Goal: Task Accomplishment & Management: Use online tool/utility

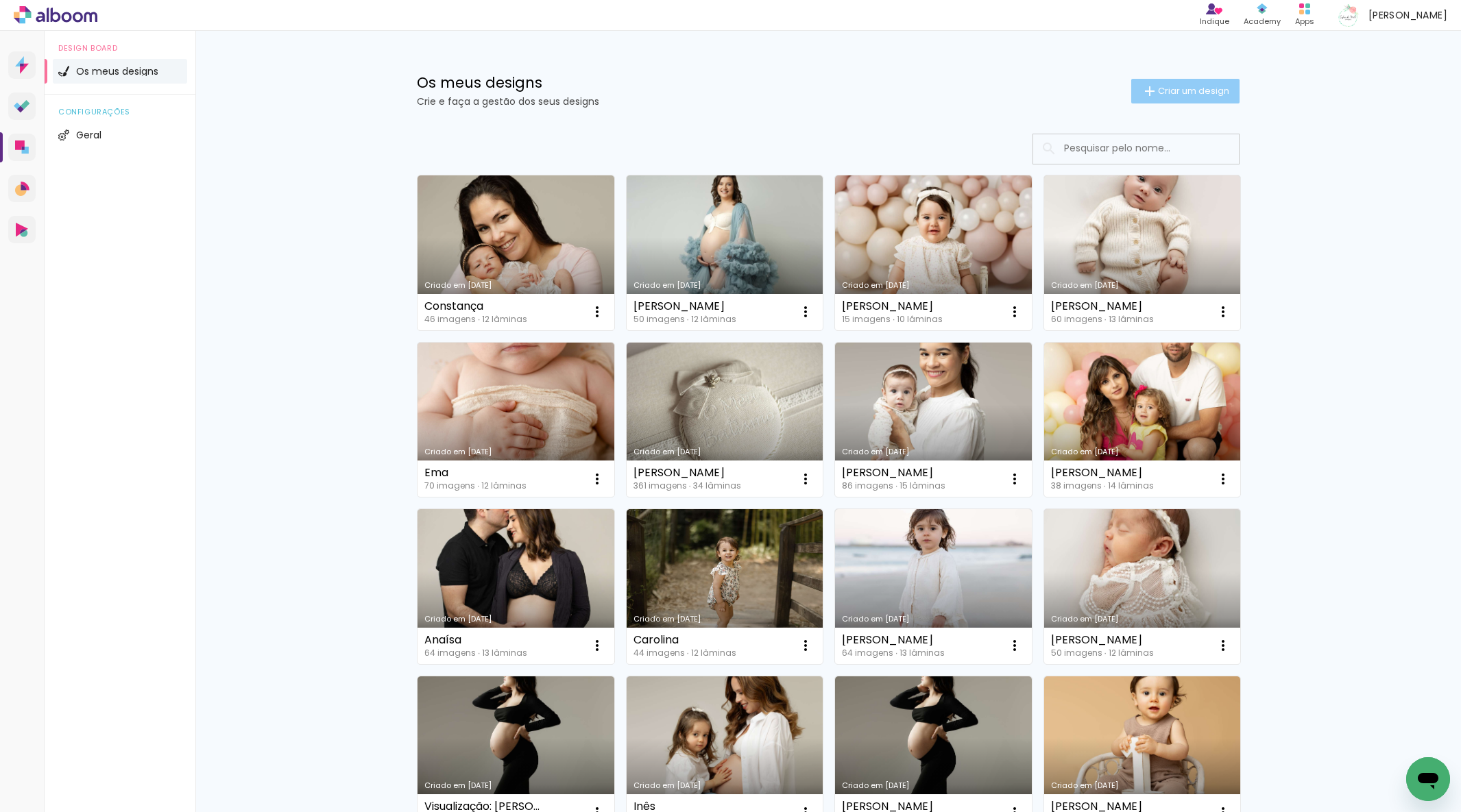
drag, startPoint x: 1210, startPoint y: 94, endPoint x: 1202, endPoint y: 96, distance: 8.2
click at [1209, 94] on span "Criar um design" at bounding box center [1194, 90] width 71 height 9
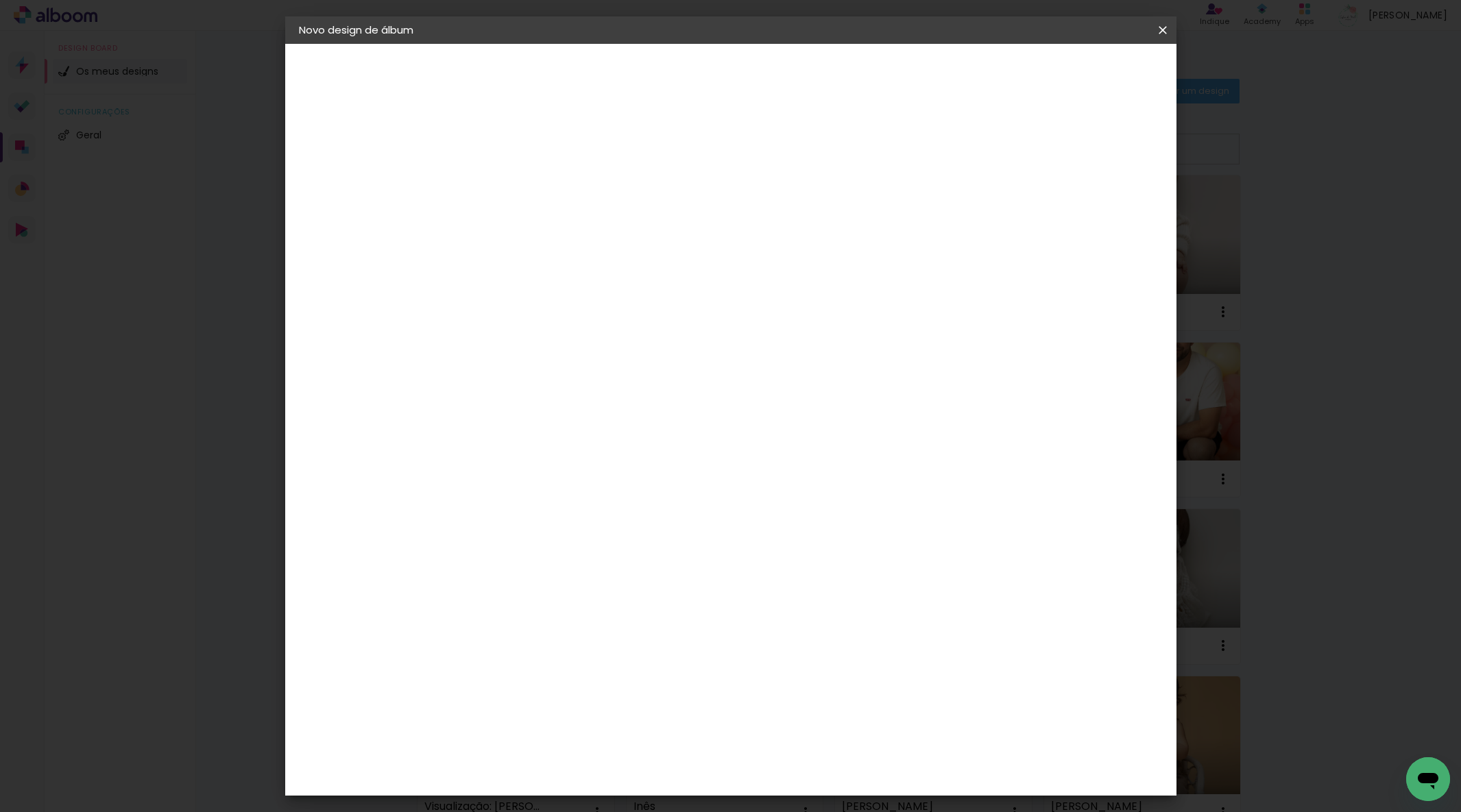
click at [523, 193] on input at bounding box center [523, 184] width 0 height 21
type input "Lis"
type paper-input "Lis"
click at [664, 79] on paper-button "Avançar" at bounding box center [630, 72] width 67 height 23
drag, startPoint x: 985, startPoint y: 213, endPoint x: 1076, endPoint y: 127, distance: 125.2
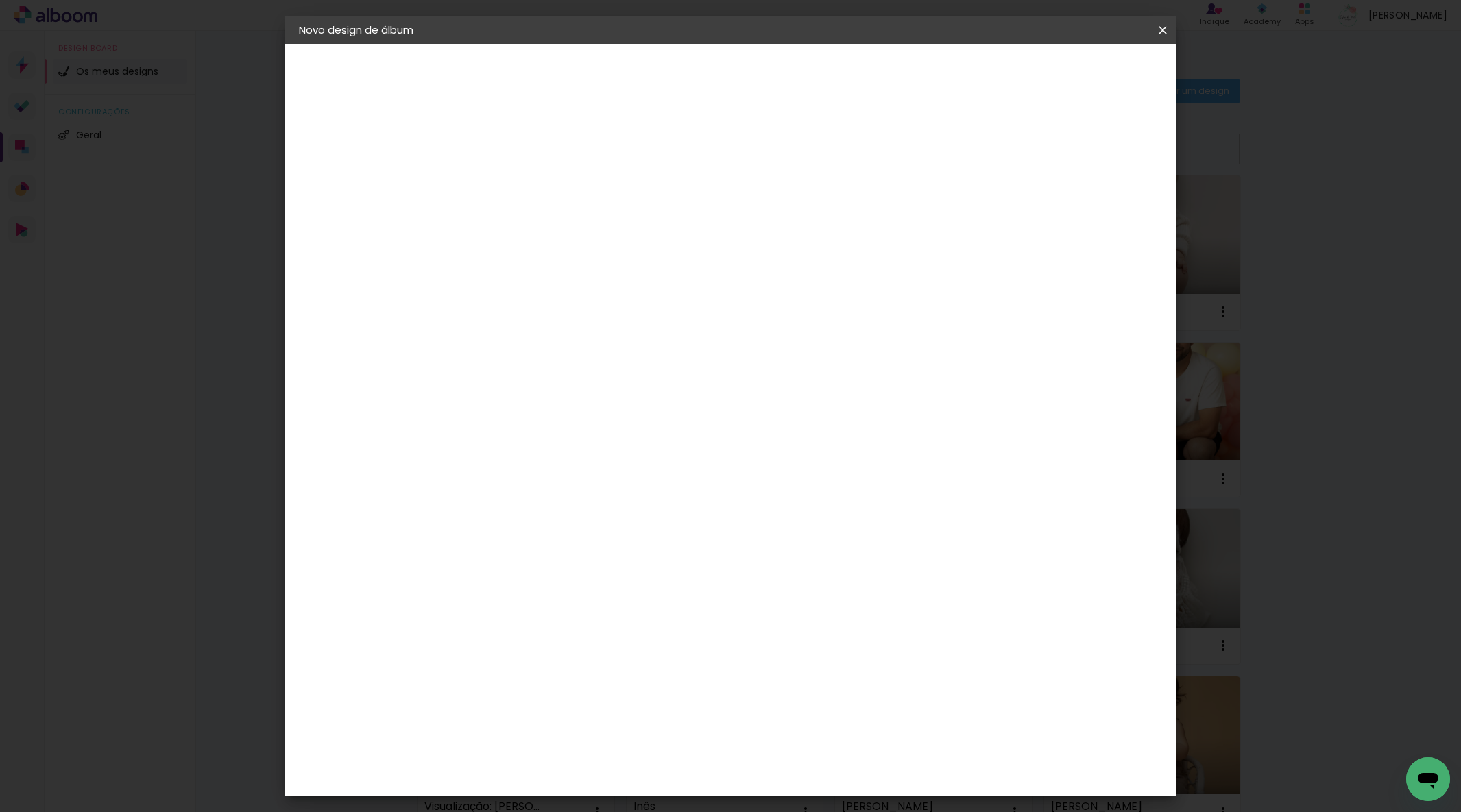
click at [724, 212] on paper-item "Tamanho Livre" at bounding box center [672, 211] width 104 height 36
click at [745, 59] on header "Fornecedor Escolha um fornecedor ou avance com o tamanho livre. Voltar Avançar" at bounding box center [604, 96] width 281 height 104
click at [0, 0] on slot "Avançar" at bounding box center [0, 0] width 0 height 0
drag, startPoint x: 813, startPoint y: 575, endPoint x: 864, endPoint y: 570, distance: 51.2
click at [859, 571] on div "cm" at bounding box center [819, 578] width 548 height 48
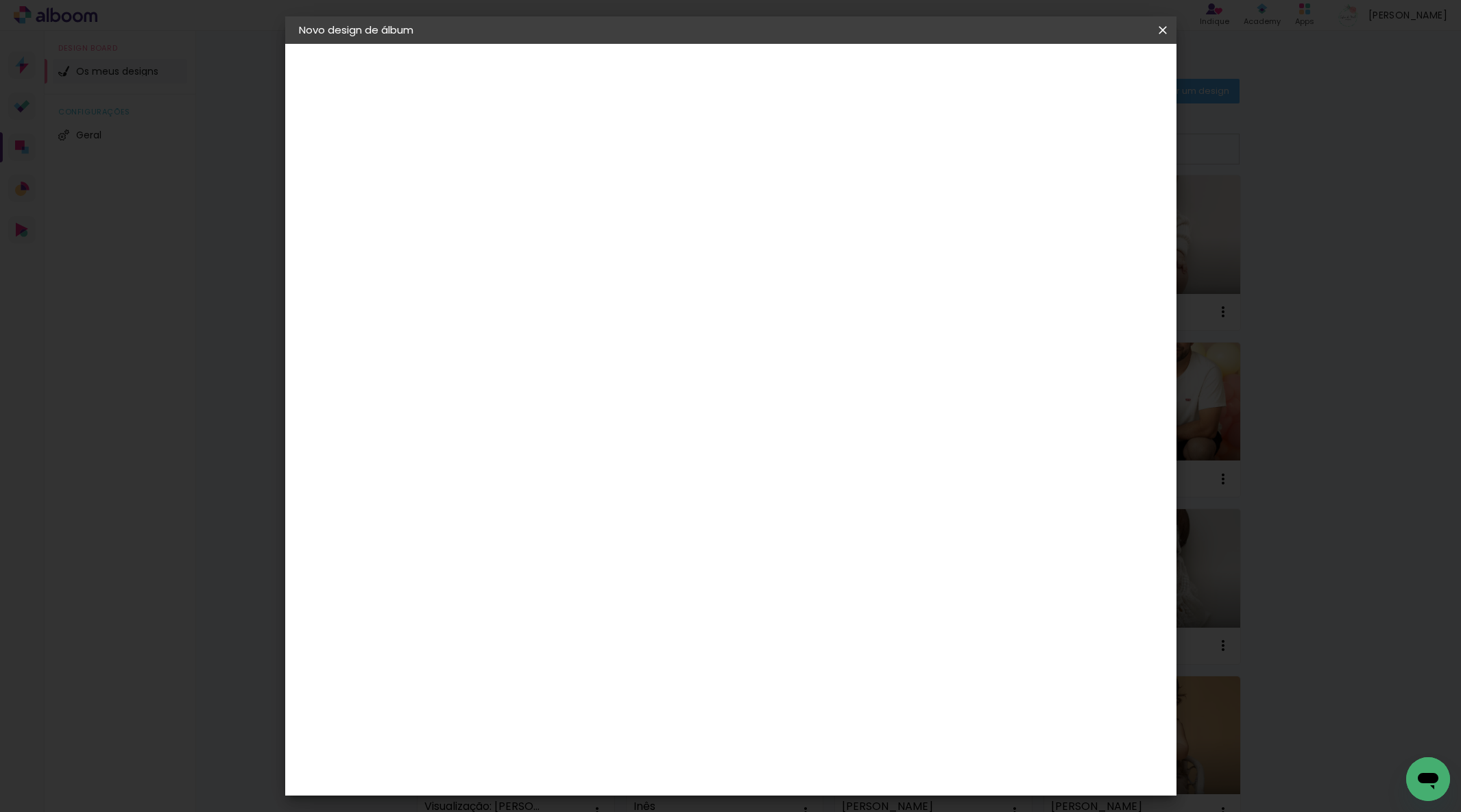
scroll to position [104, 0]
type input "50"
type paper-input "50"
drag, startPoint x: 479, startPoint y: 418, endPoint x: 516, endPoint y: 416, distance: 37.1
click at [516, 416] on paper-input-container "30 cm" at bounding box center [488, 420] width 62 height 34
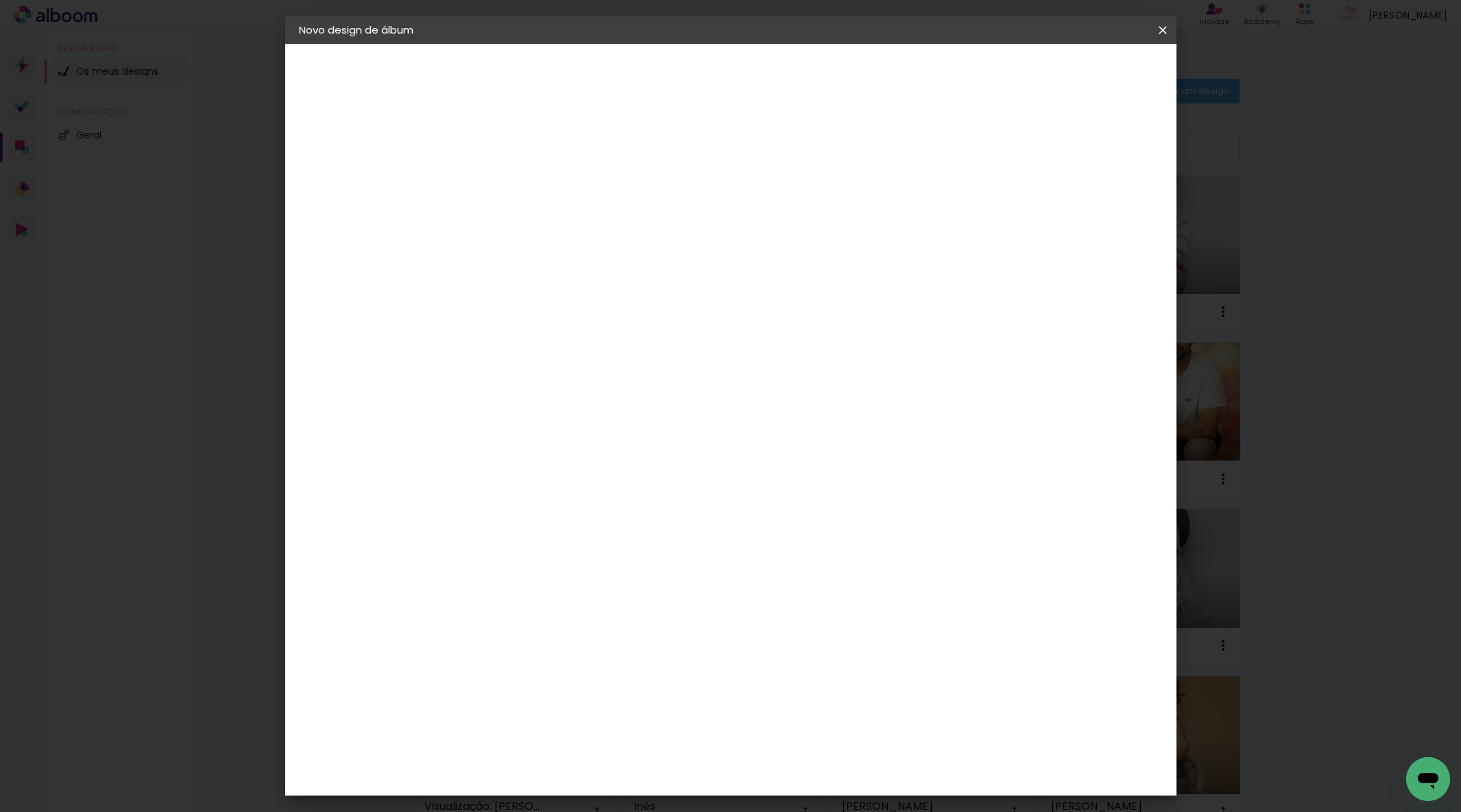
type input "25"
type paper-input "25"
click at [1088, 76] on span "Iniciar design" at bounding box center [1056, 73] width 62 height 10
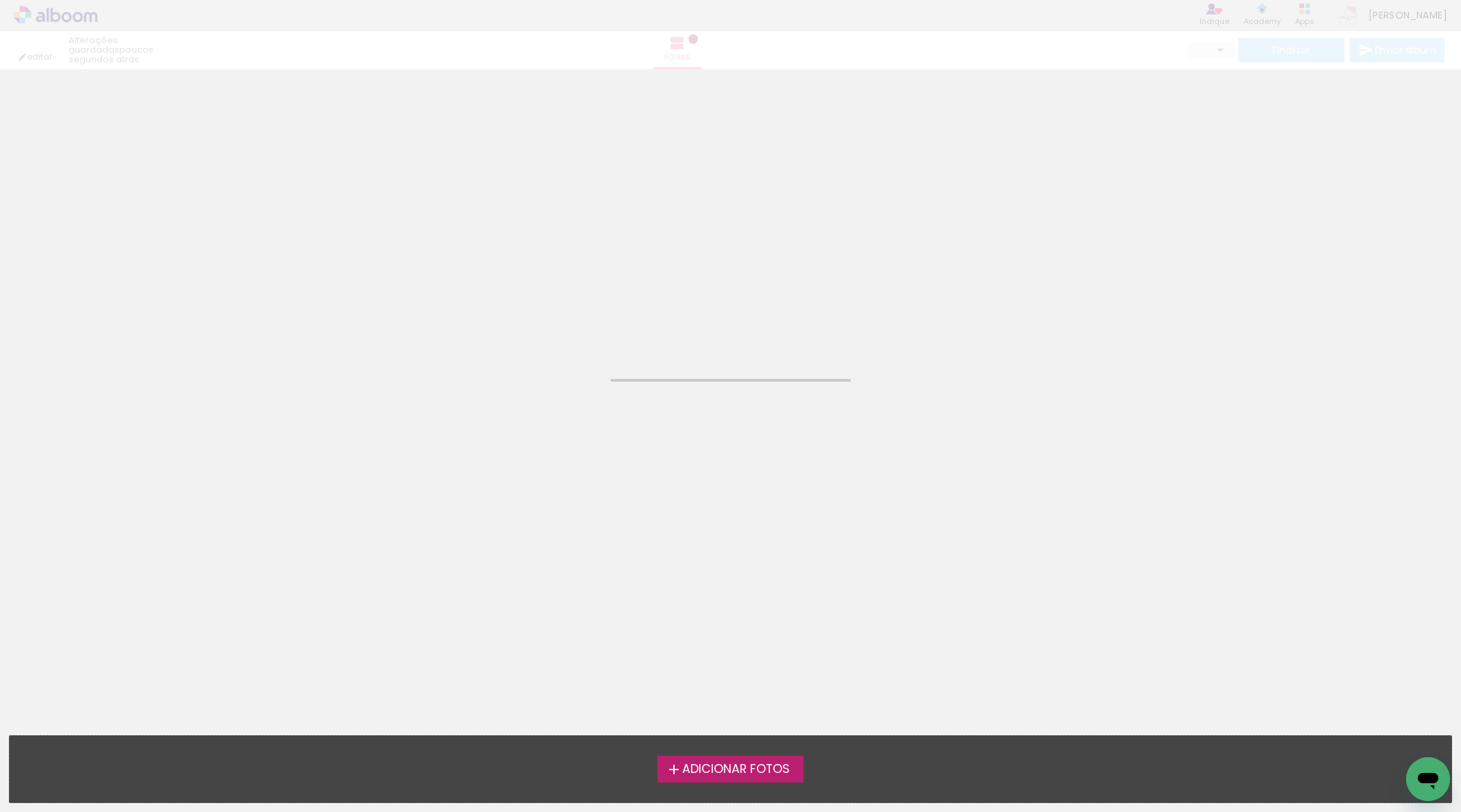
click at [770, 770] on span "Adicionar Fotos" at bounding box center [736, 770] width 108 height 13
click at [0, 0] on input "file" at bounding box center [0, 0] width 0 height 0
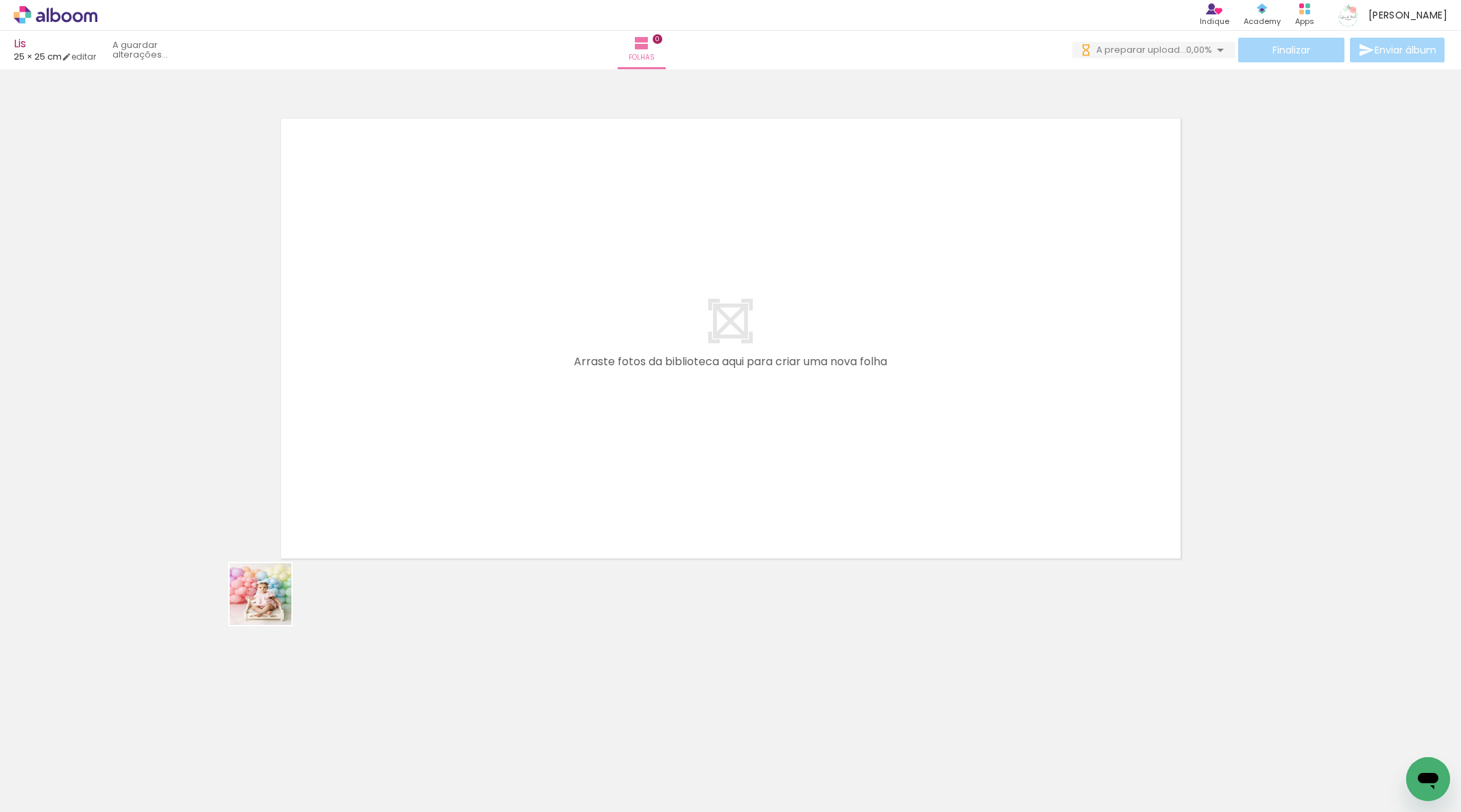
drag, startPoint x: 139, startPoint y: 766, endPoint x: 328, endPoint y: 574, distance: 269.4
click at [349, 444] on quentale-workspace at bounding box center [730, 406] width 1461 height 812
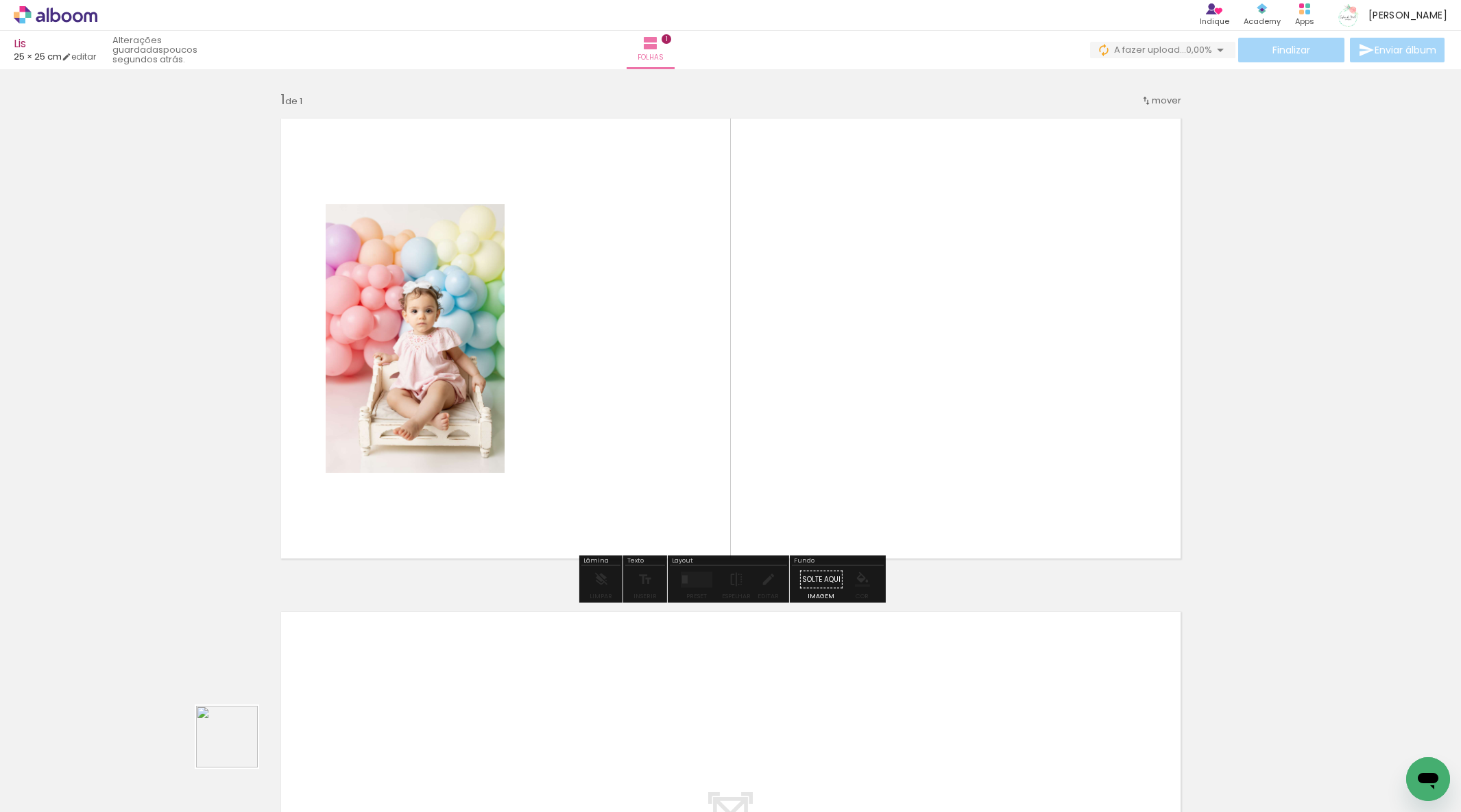
drag, startPoint x: 237, startPoint y: 747, endPoint x: 368, endPoint y: 708, distance: 136.7
click at [443, 459] on quentale-workspace at bounding box center [730, 406] width 1461 height 812
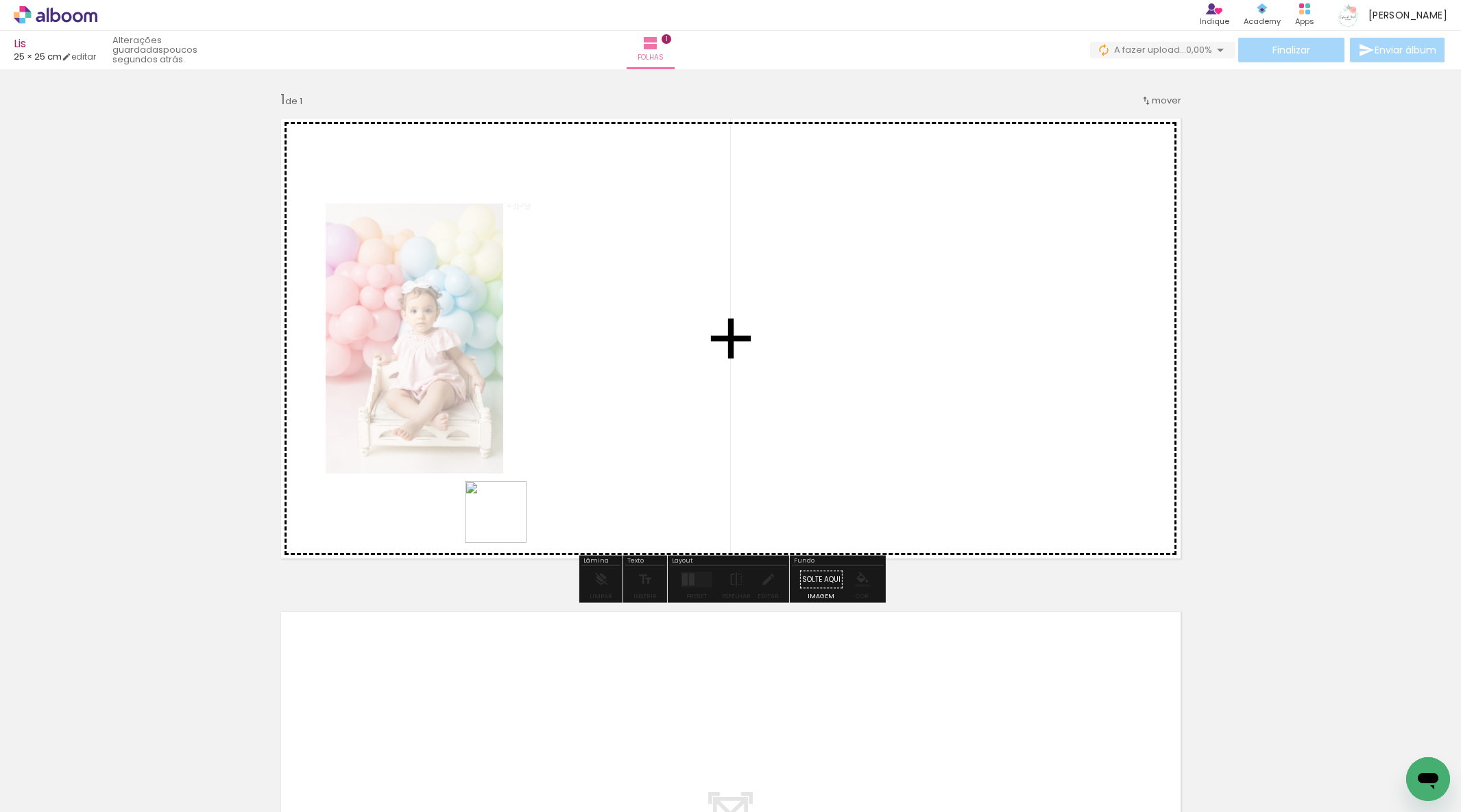
drag, startPoint x: 330, startPoint y: 757, endPoint x: 540, endPoint y: 575, distance: 277.9
click at [496, 518] on quentale-workspace at bounding box center [730, 406] width 1461 height 812
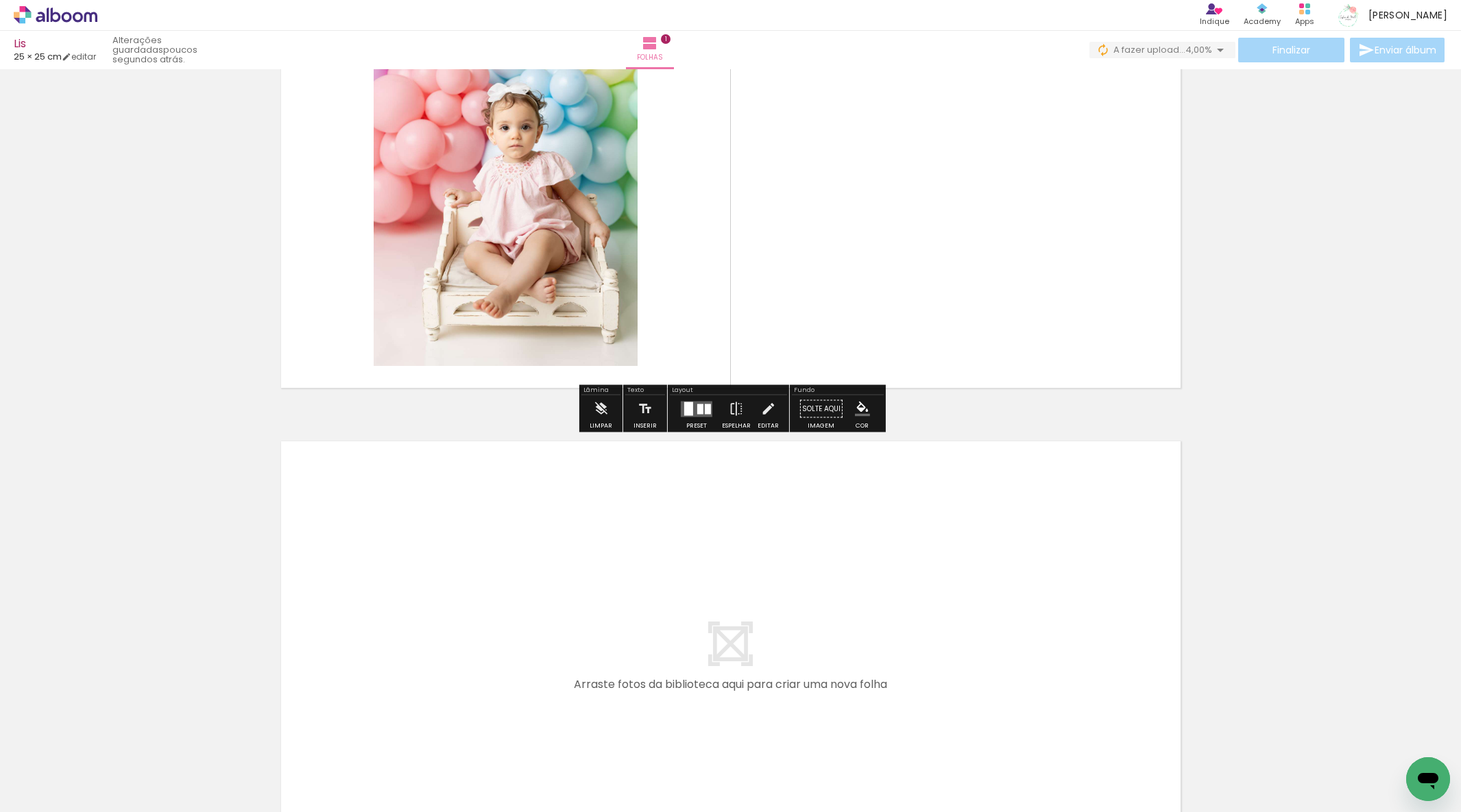
scroll to position [190, 0]
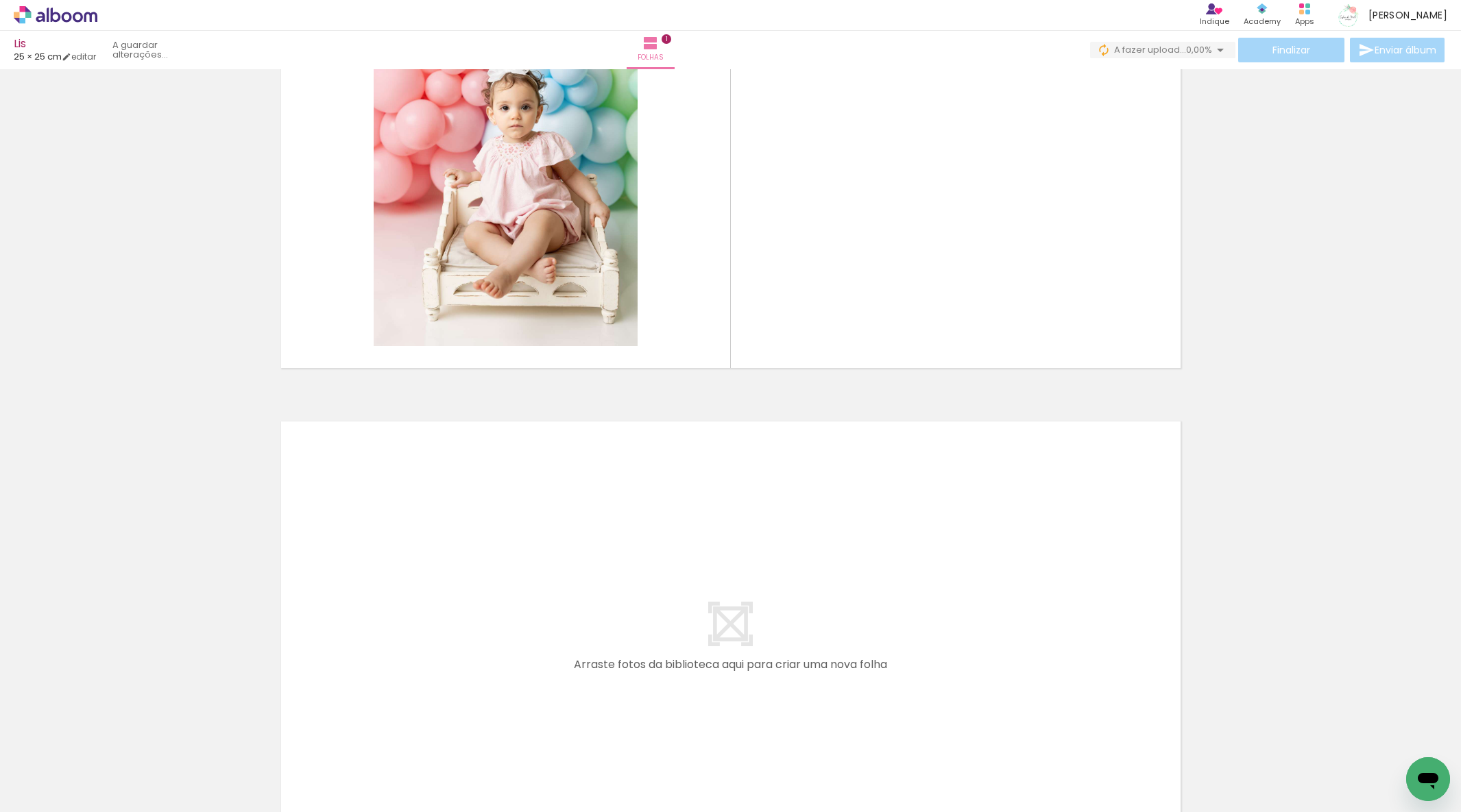
drag, startPoint x: 369, startPoint y: 767, endPoint x: 480, endPoint y: 648, distance: 162.7
click at [480, 648] on quentale-workspace at bounding box center [730, 406] width 1461 height 812
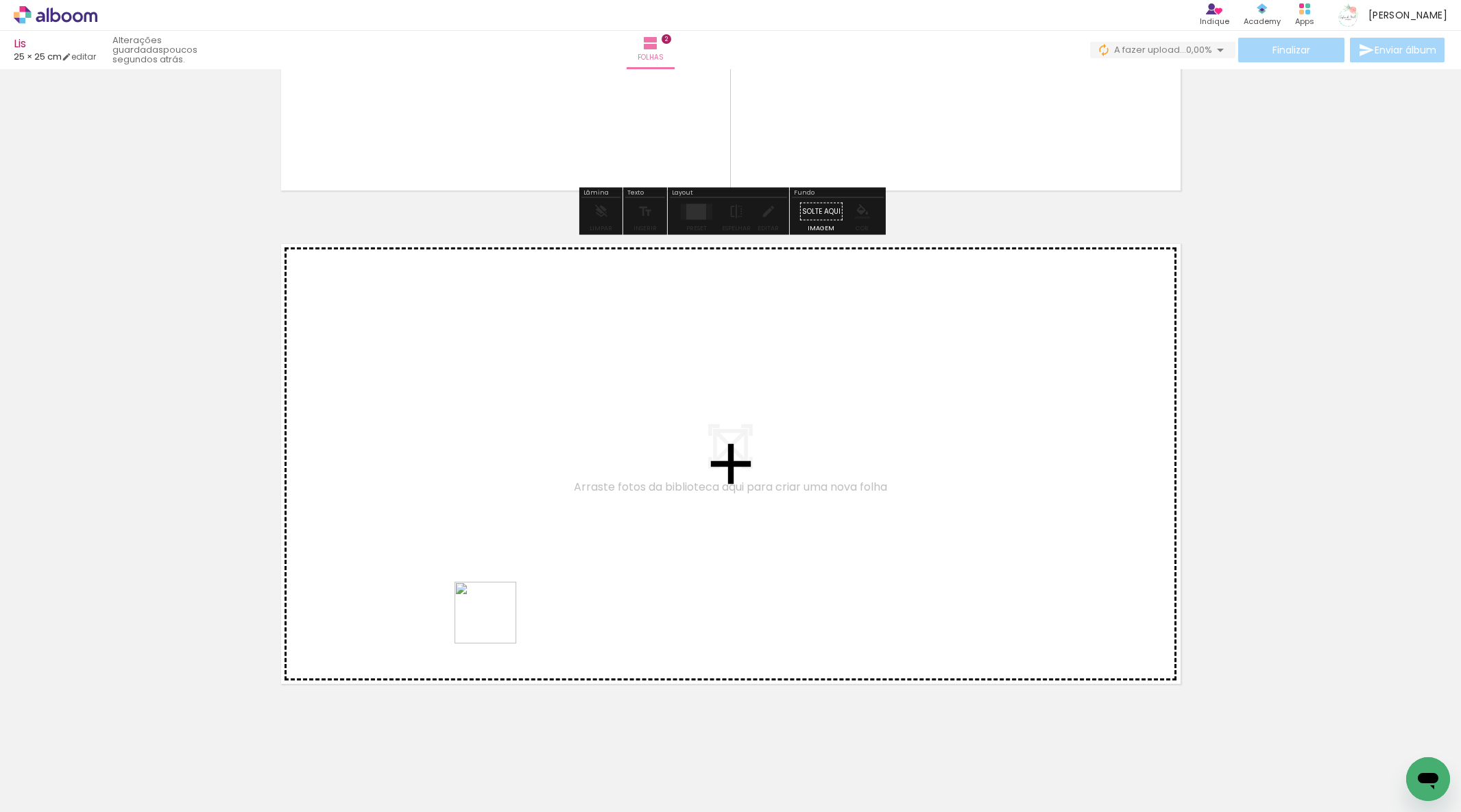
drag, startPoint x: 451, startPoint y: 772, endPoint x: 497, endPoint y: 620, distance: 158.8
click at [497, 620] on quentale-workspace at bounding box center [730, 406] width 1461 height 812
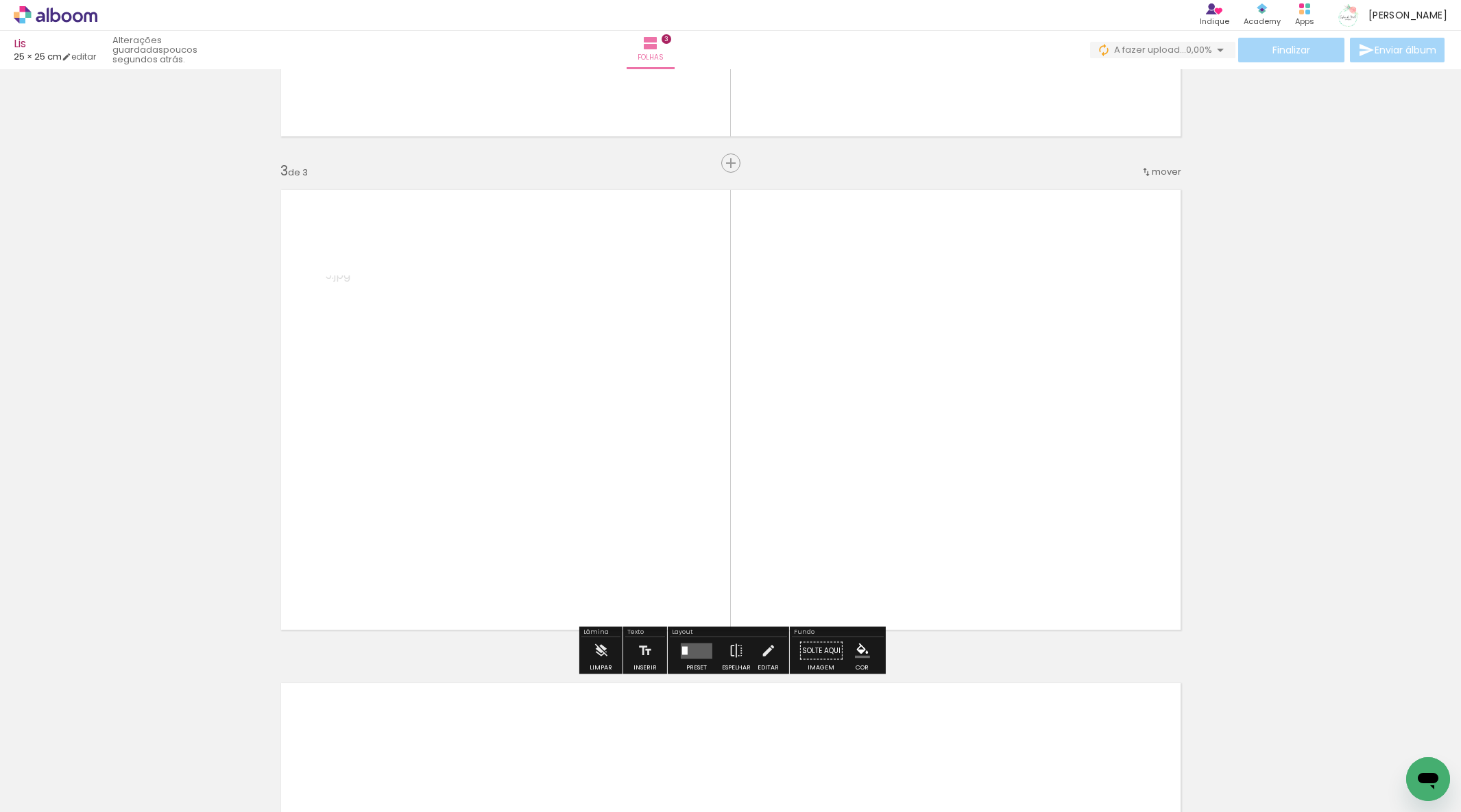
scroll to position [927, 0]
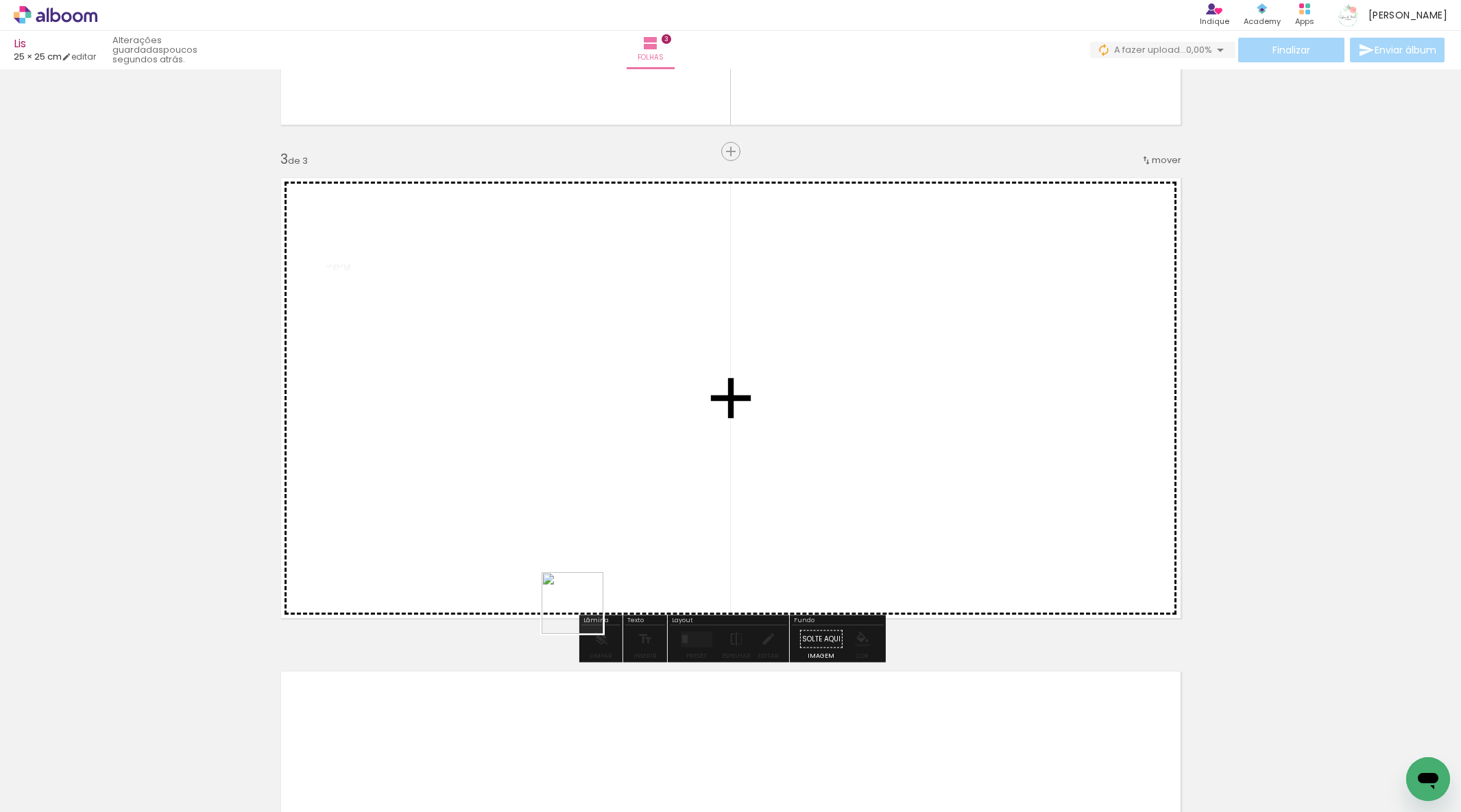
drag, startPoint x: 527, startPoint y: 762, endPoint x: 609, endPoint y: 498, distance: 276.4
click at [609, 498] on quentale-workspace at bounding box center [730, 406] width 1461 height 812
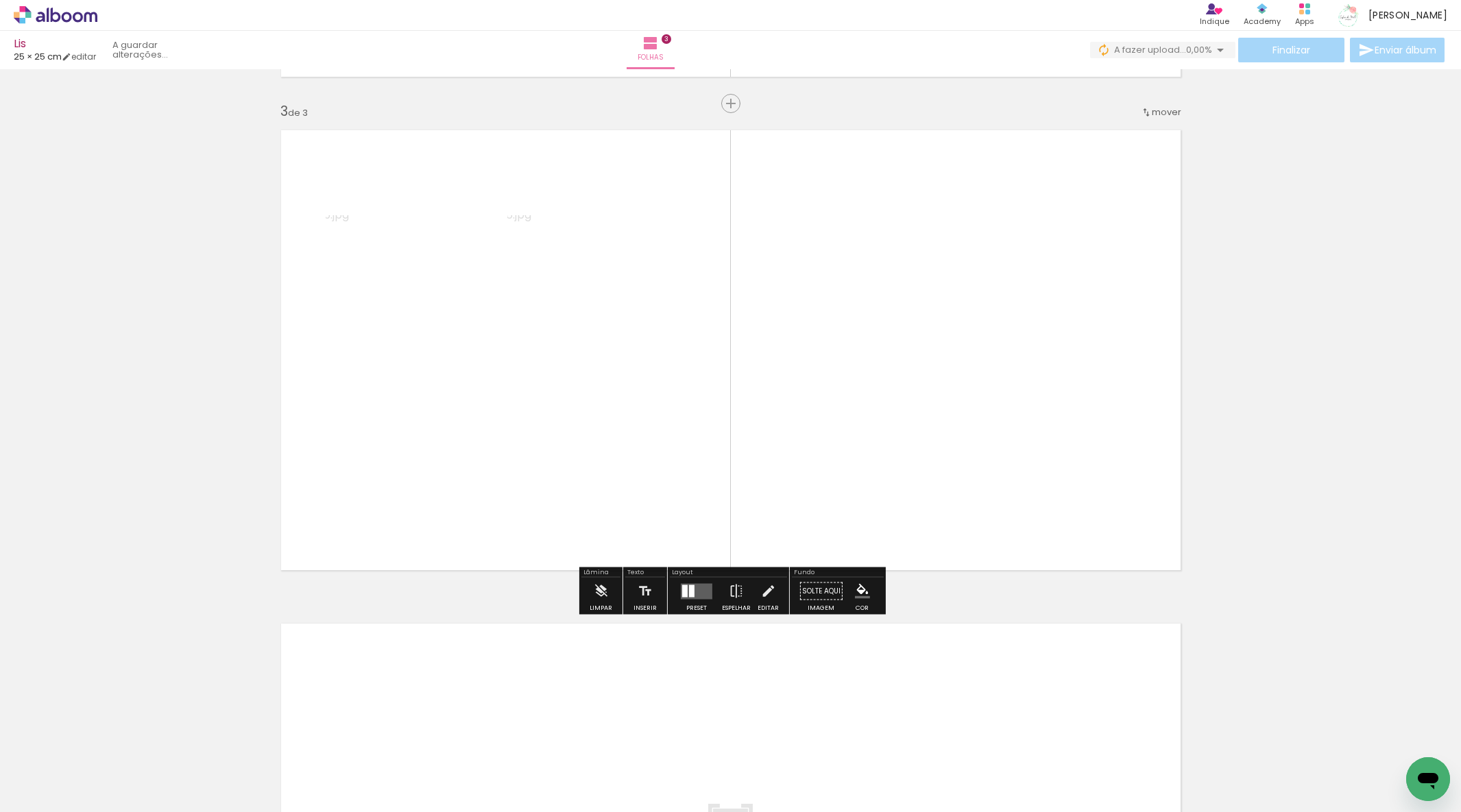
scroll to position [1273, 0]
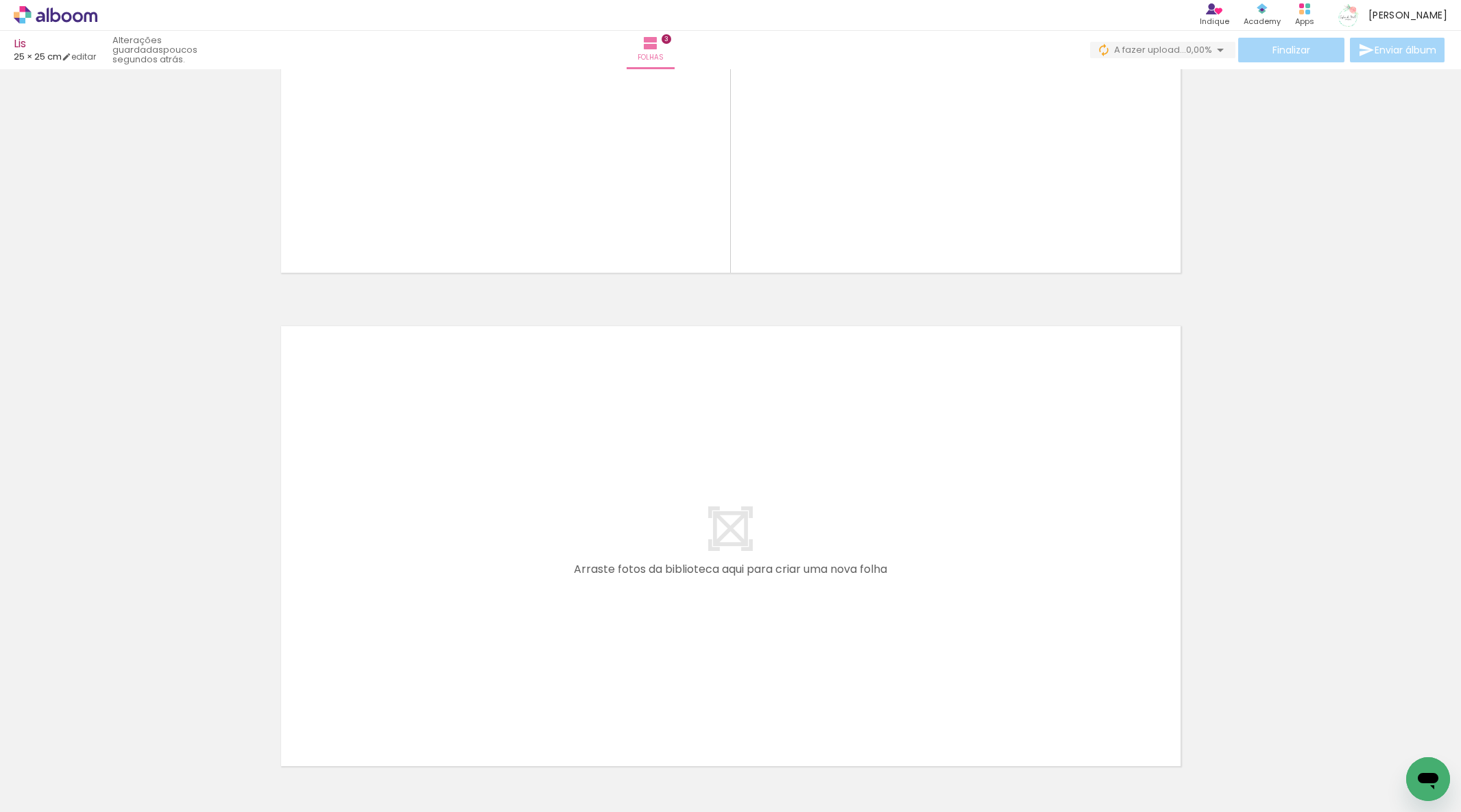
click at [456, 665] on quentale-workspace at bounding box center [730, 406] width 1461 height 812
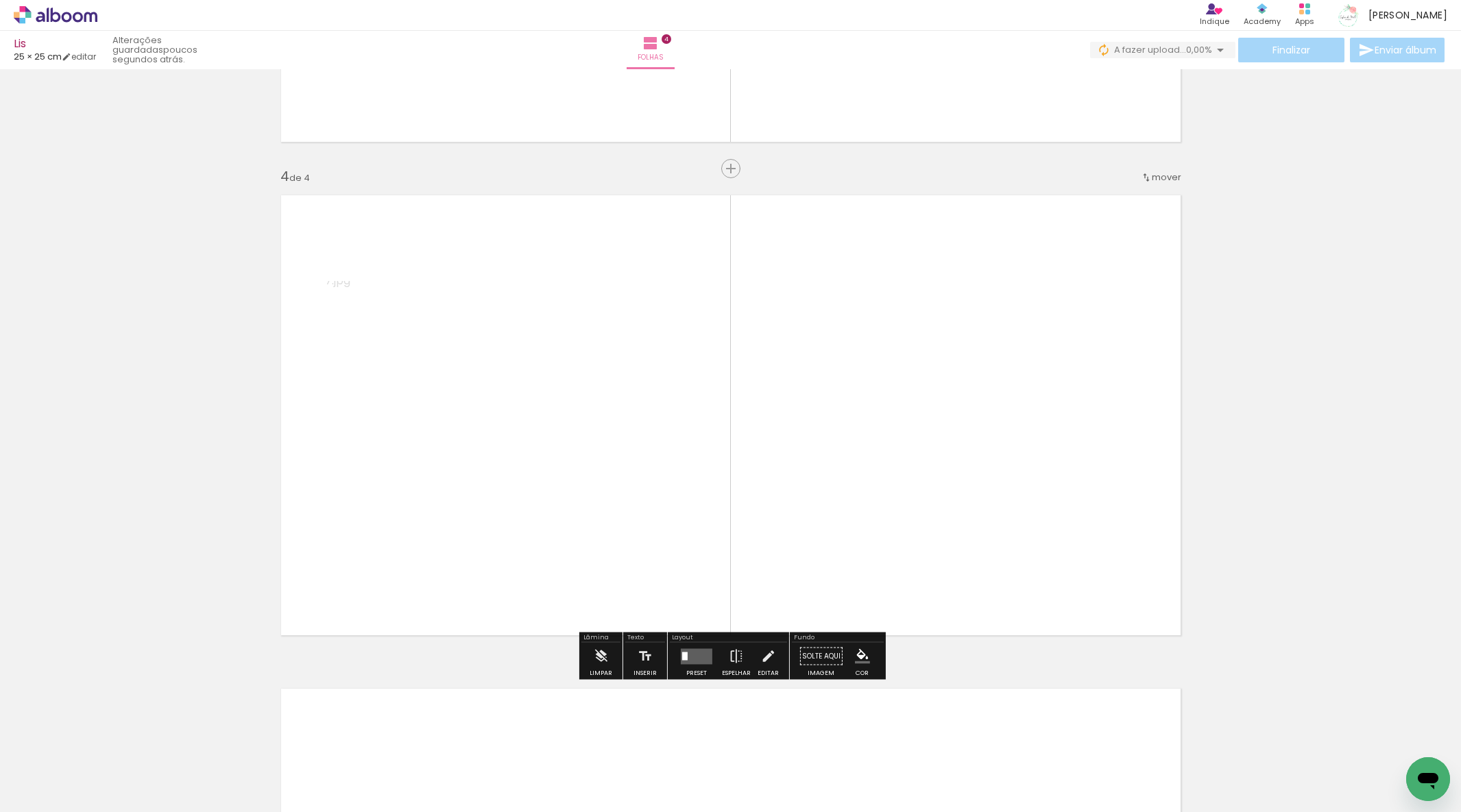
scroll to position [1421, 0]
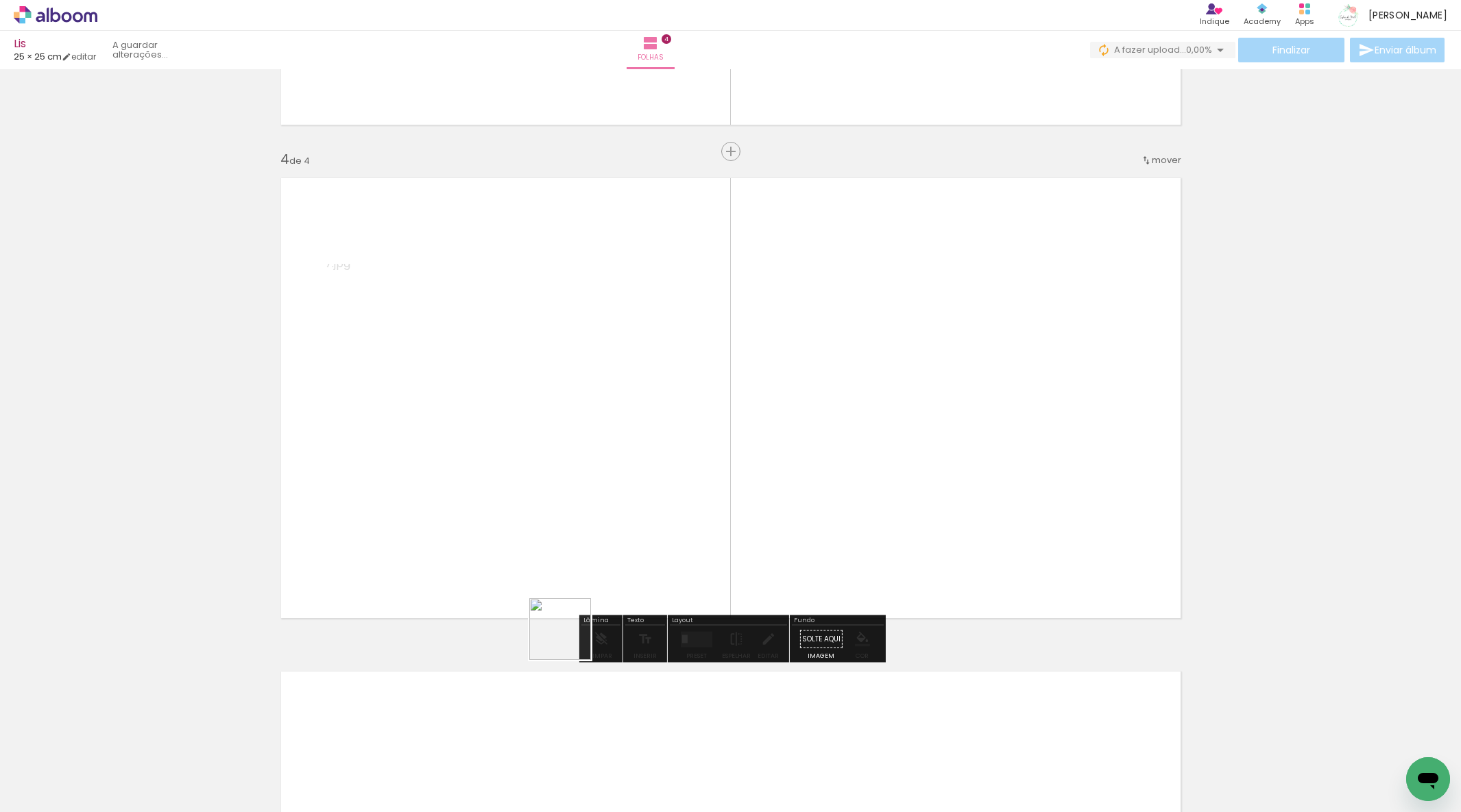
drag, startPoint x: 571, startPoint y: 640, endPoint x: 583, endPoint y: 550, distance: 90.8
click at [583, 550] on quentale-workspace at bounding box center [730, 406] width 1461 height 812
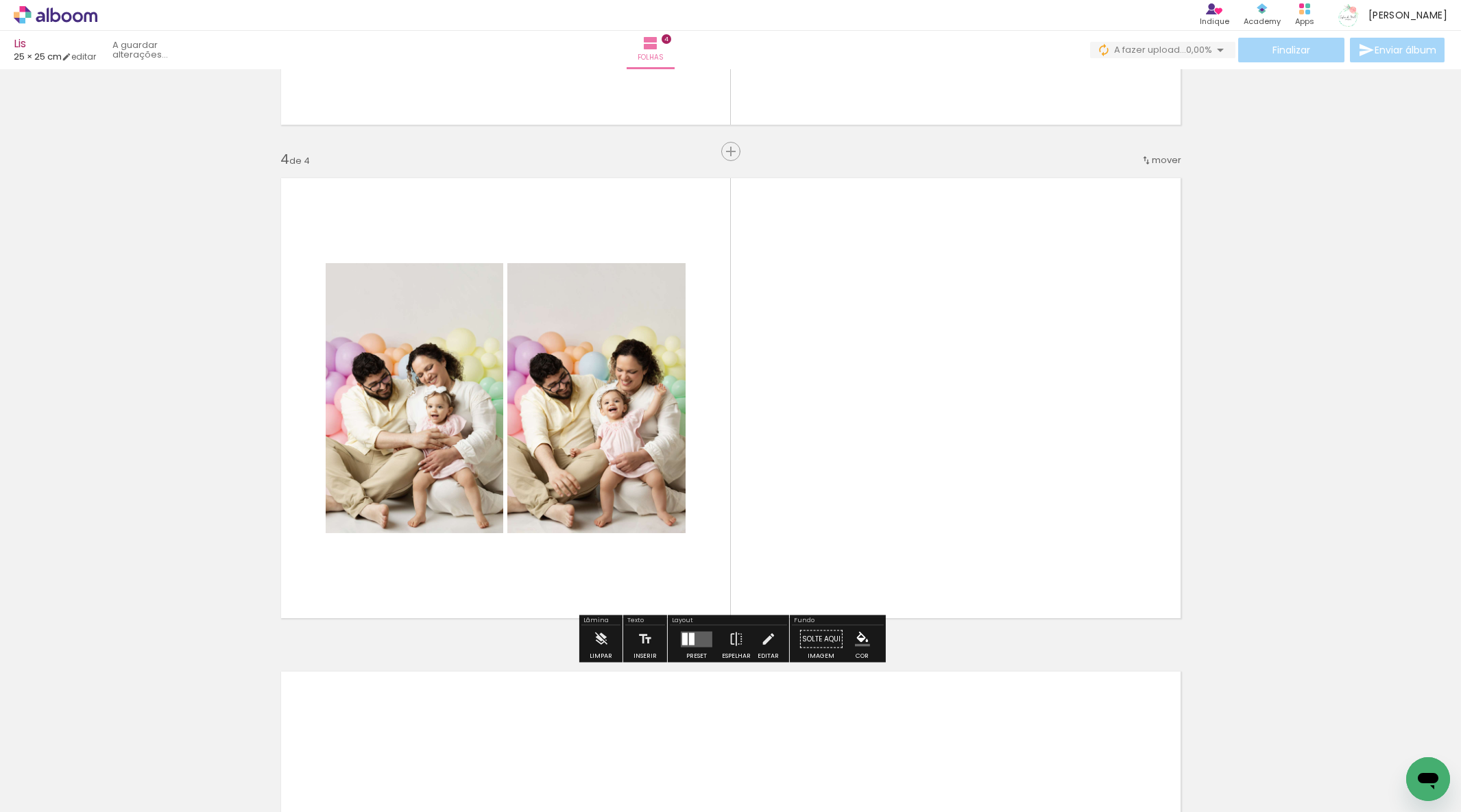
scroll to position [1422, 0]
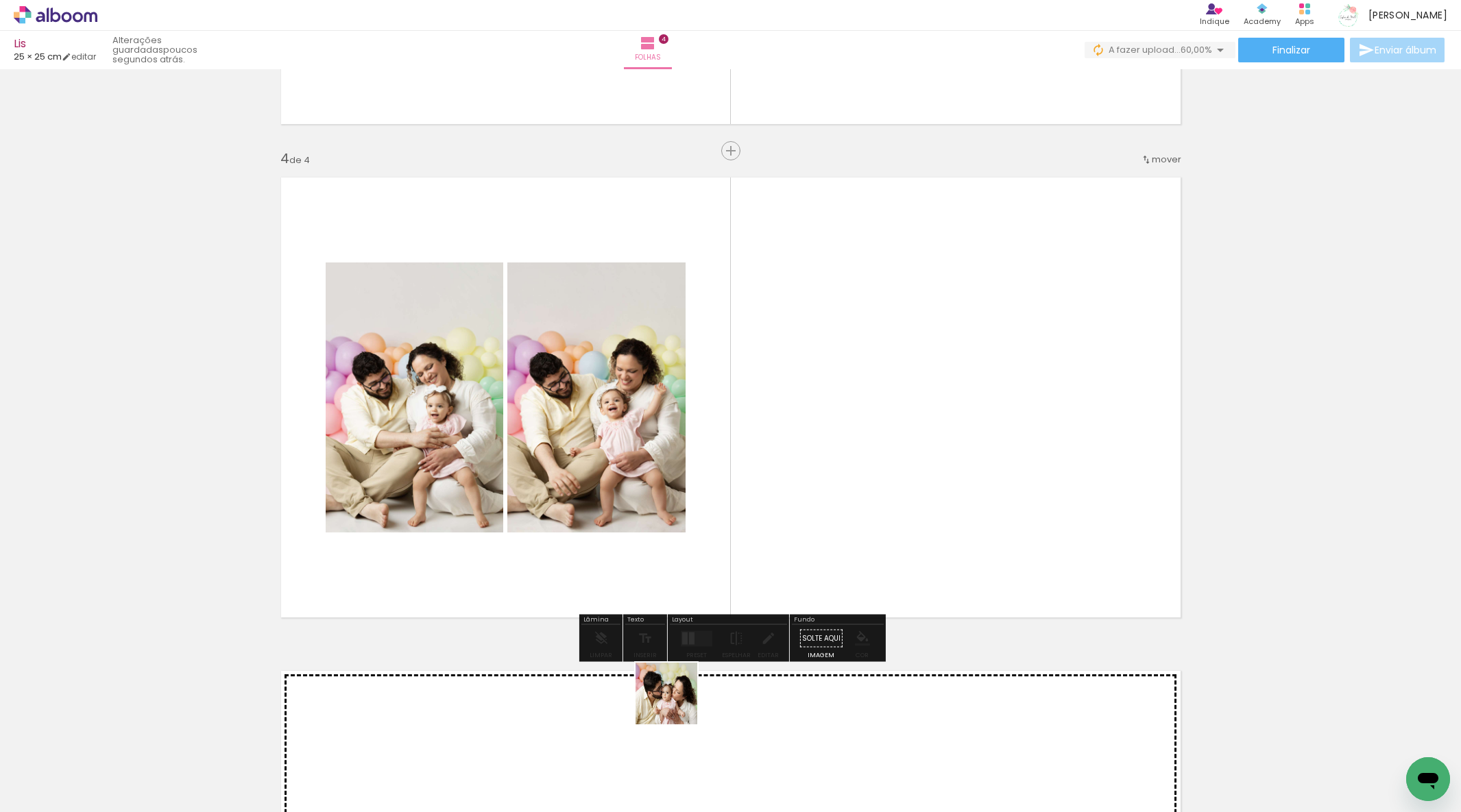
click at [866, 519] on quentale-workspace at bounding box center [730, 406] width 1461 height 812
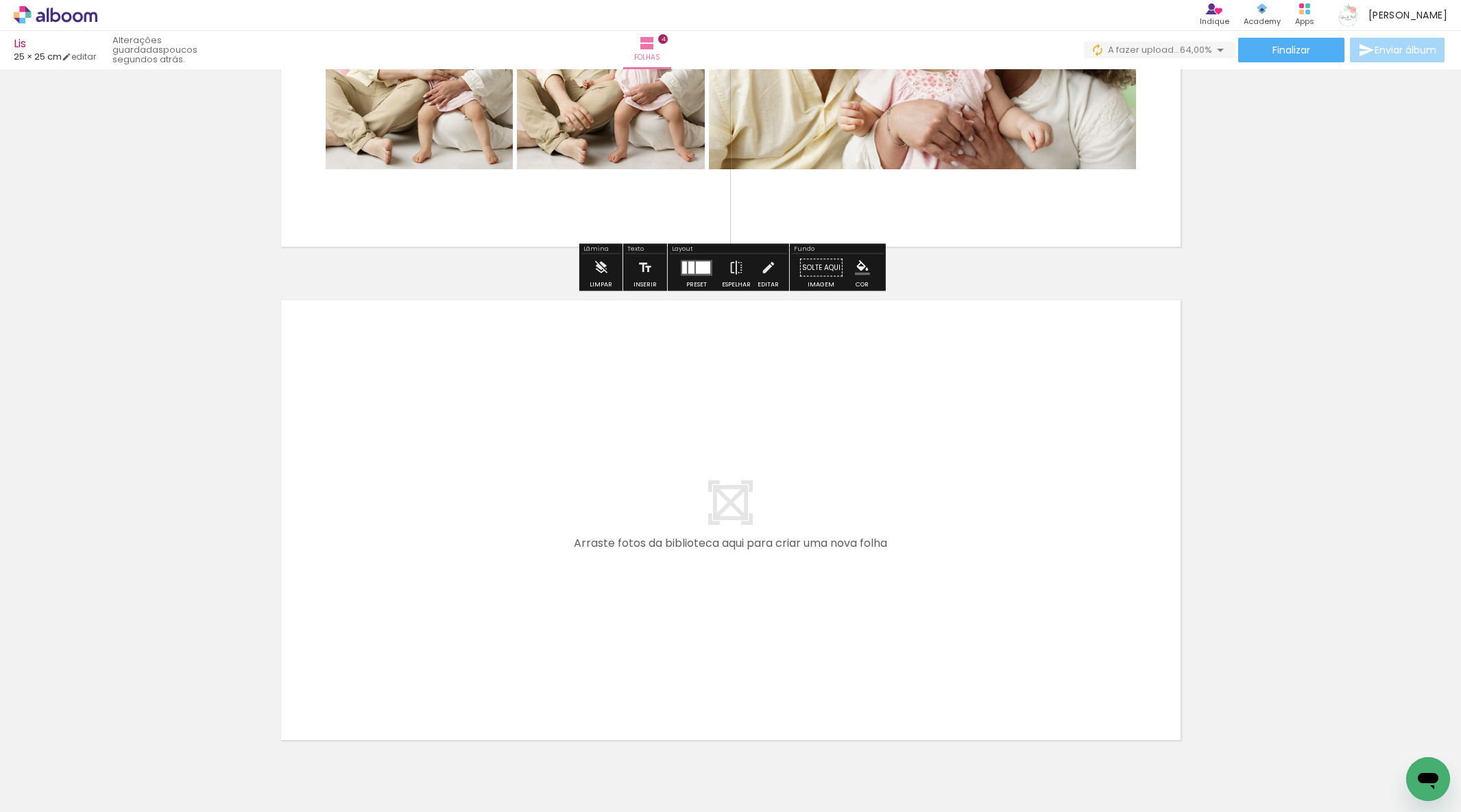
scroll to position [1793, 0]
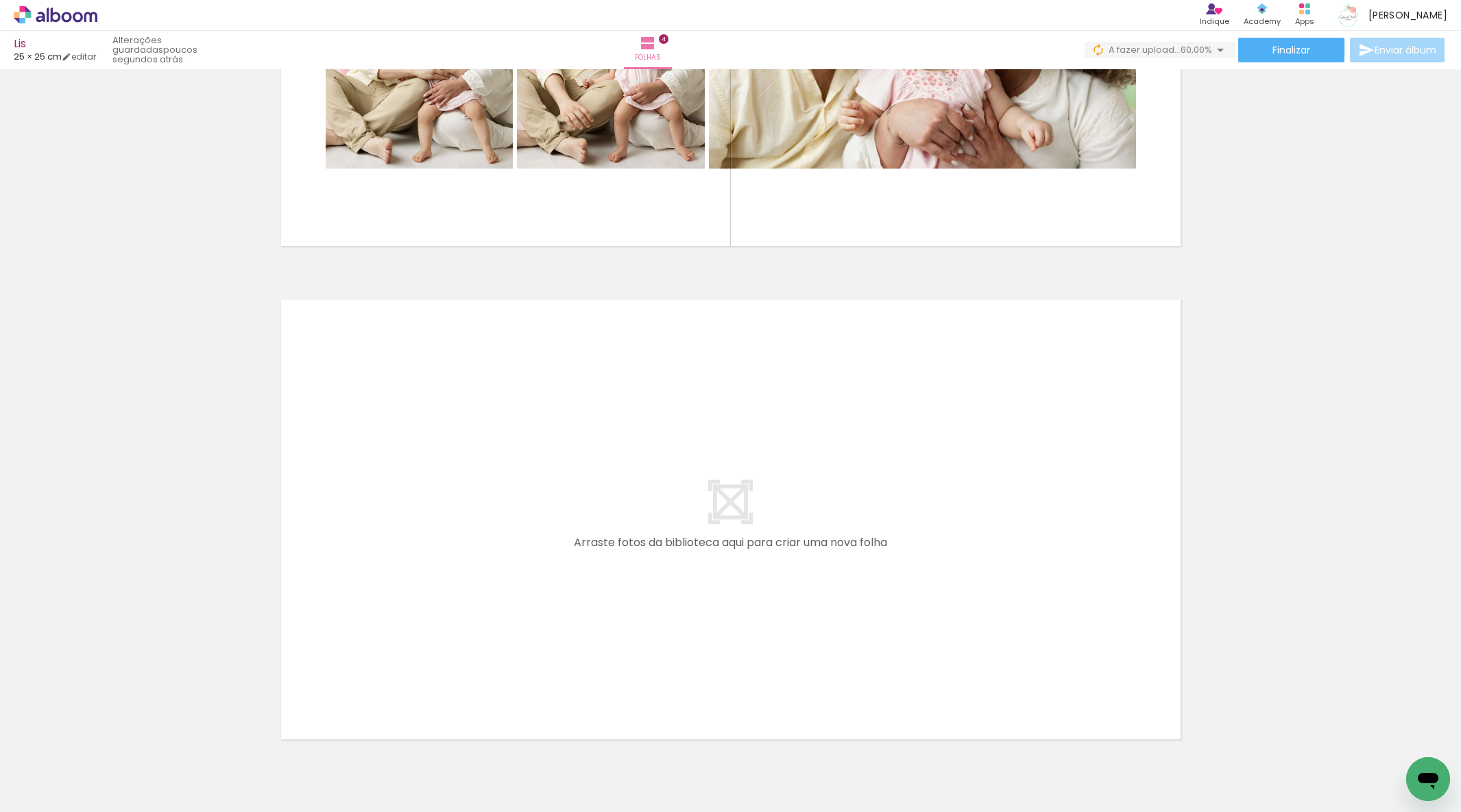
drag, startPoint x: 673, startPoint y: 769, endPoint x: 639, endPoint y: 666, distance: 108.5
click at [639, 666] on quentale-workspace at bounding box center [730, 406] width 1461 height 812
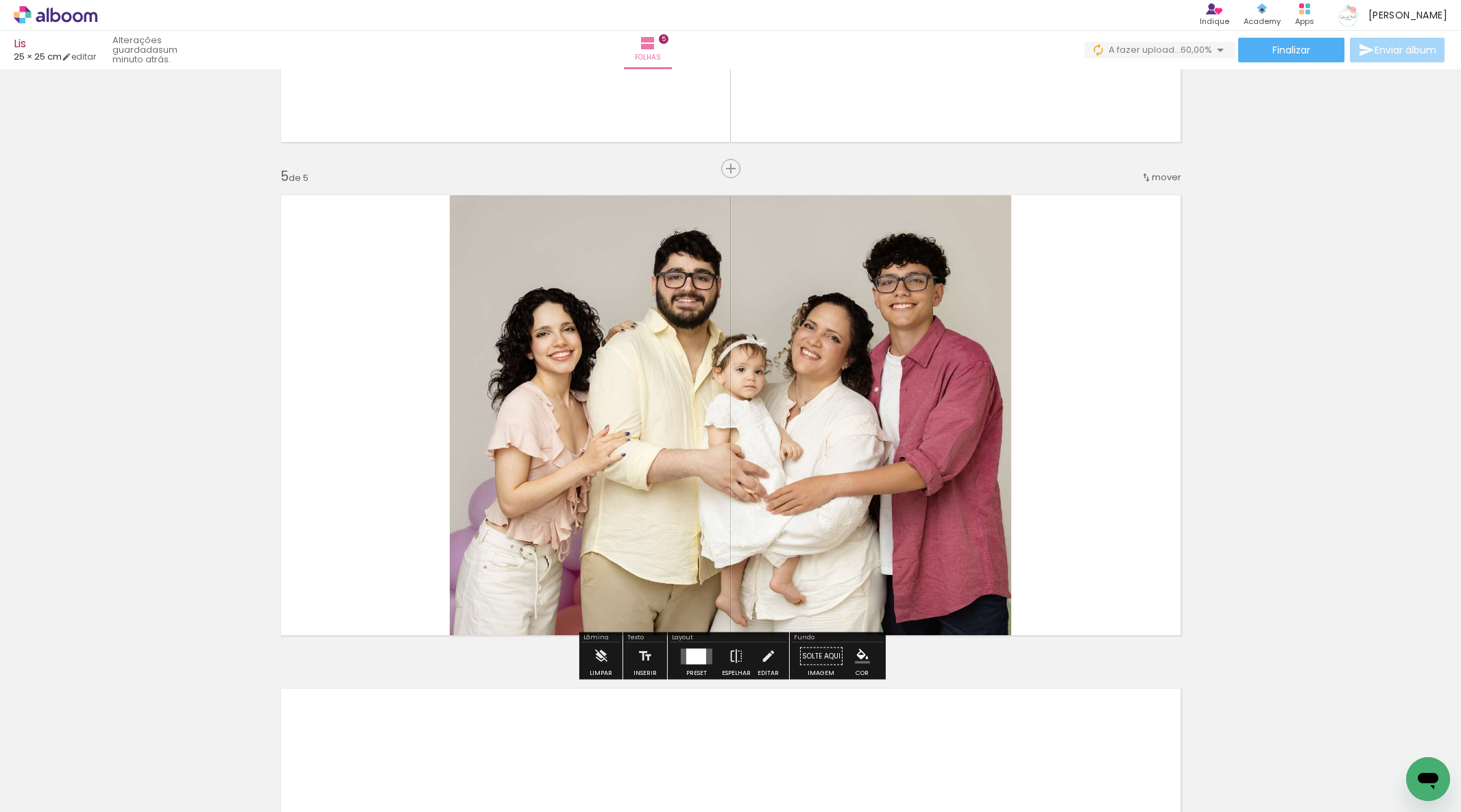
scroll to position [1914, 0]
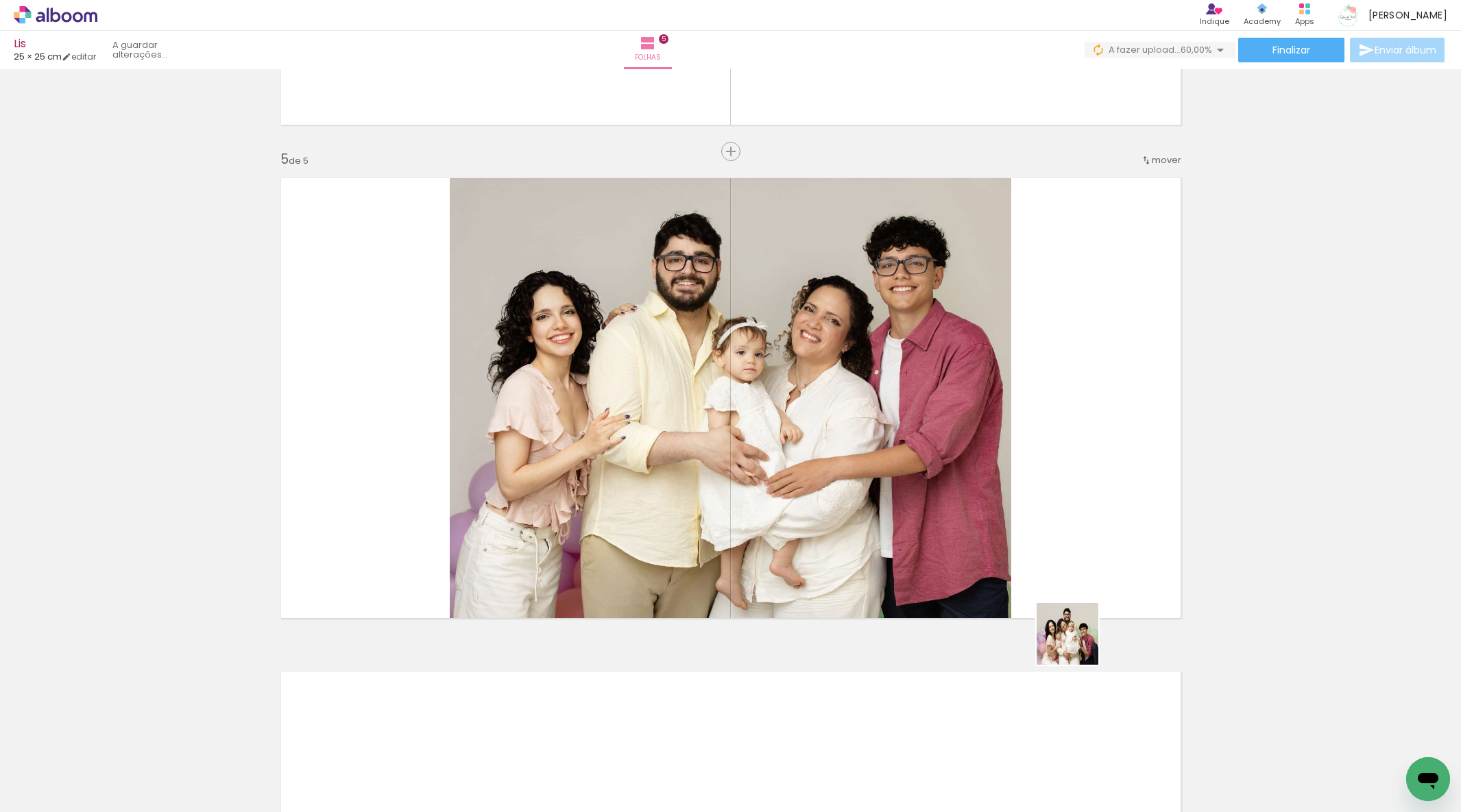
drag, startPoint x: 1102, startPoint y: 704, endPoint x: 1047, endPoint y: 573, distance: 142.1
click at [1047, 573] on quentale-workspace at bounding box center [730, 406] width 1461 height 812
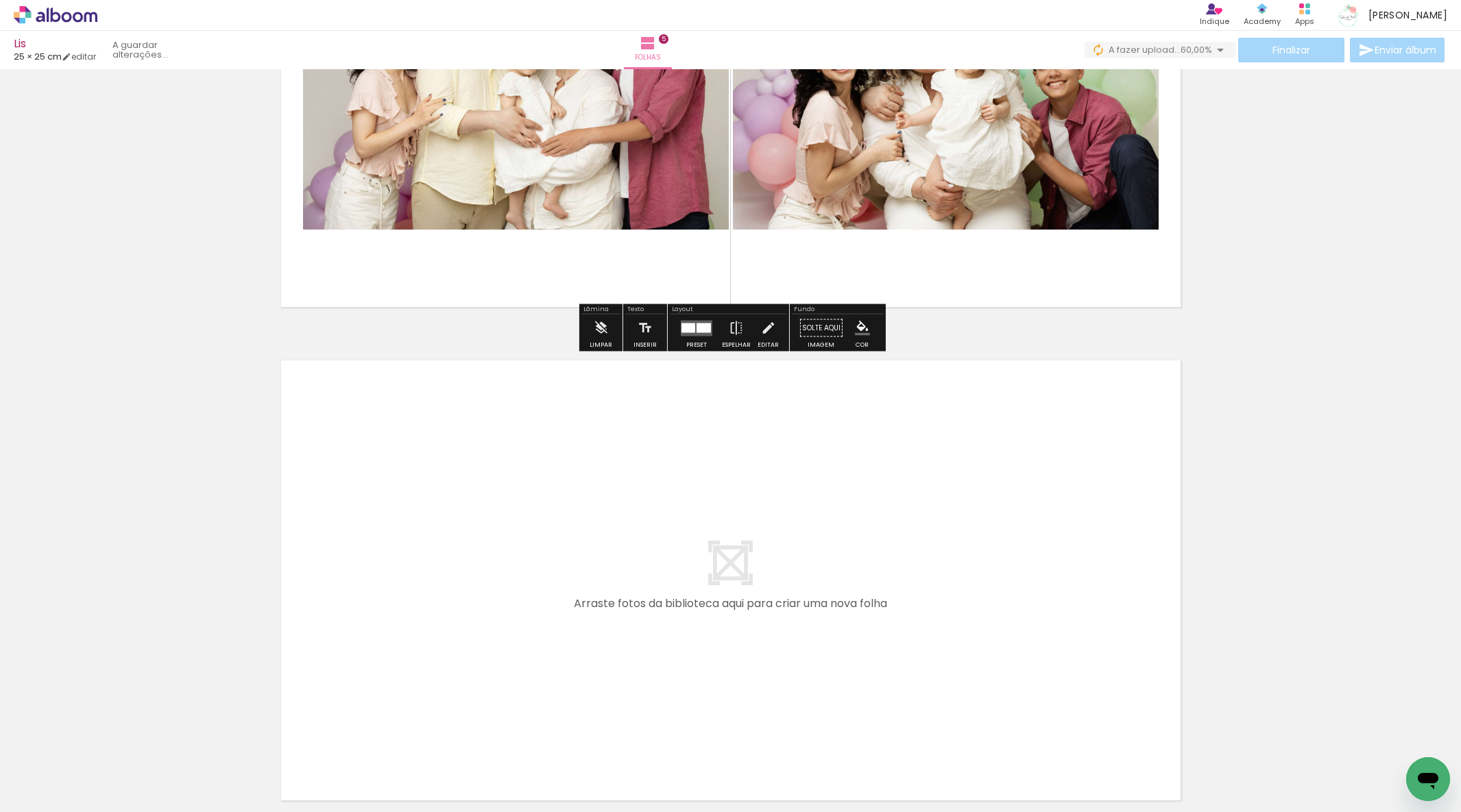
scroll to position [2348, 0]
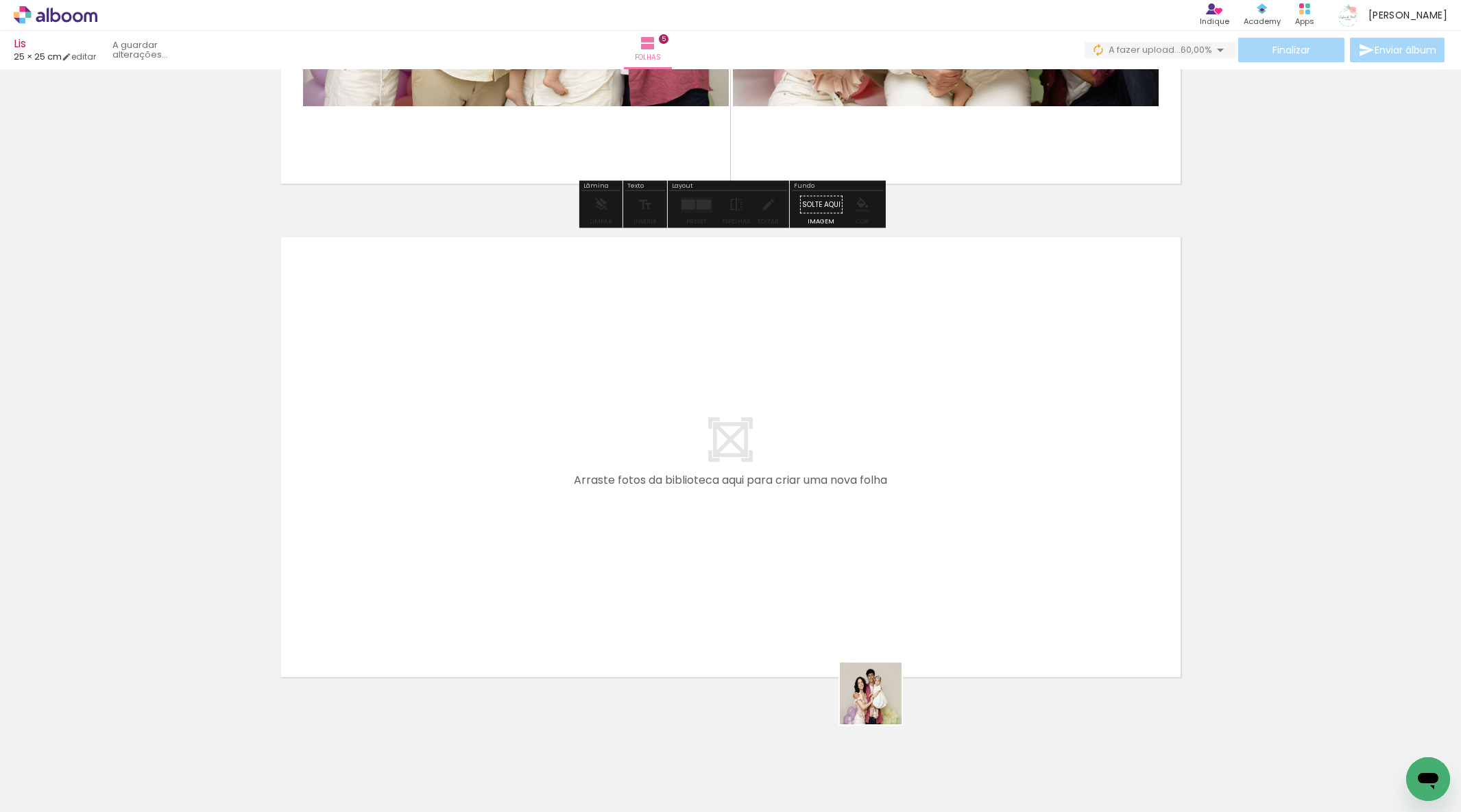
click at [855, 661] on quentale-workspace at bounding box center [730, 406] width 1461 height 812
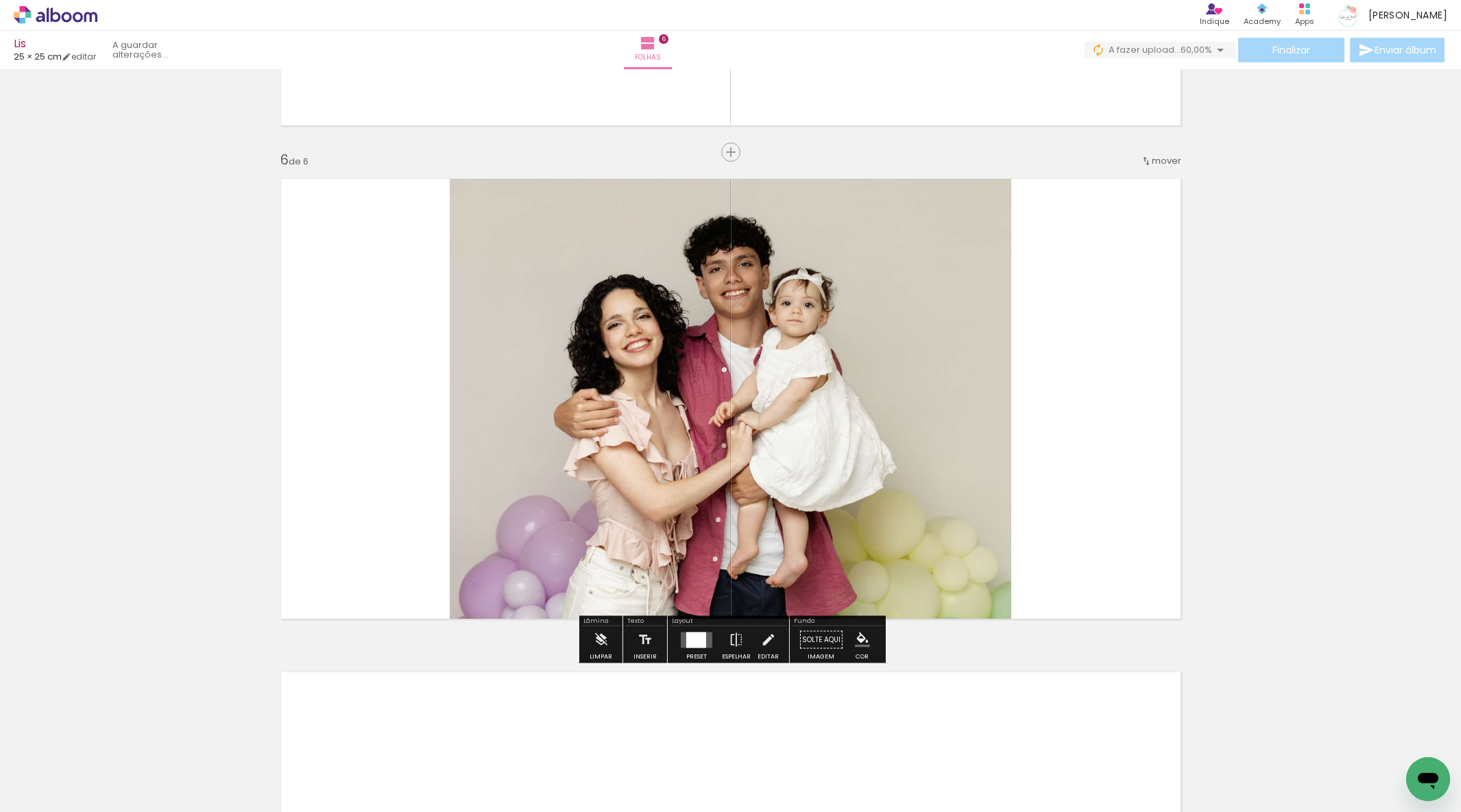
scroll to position [2408, 0]
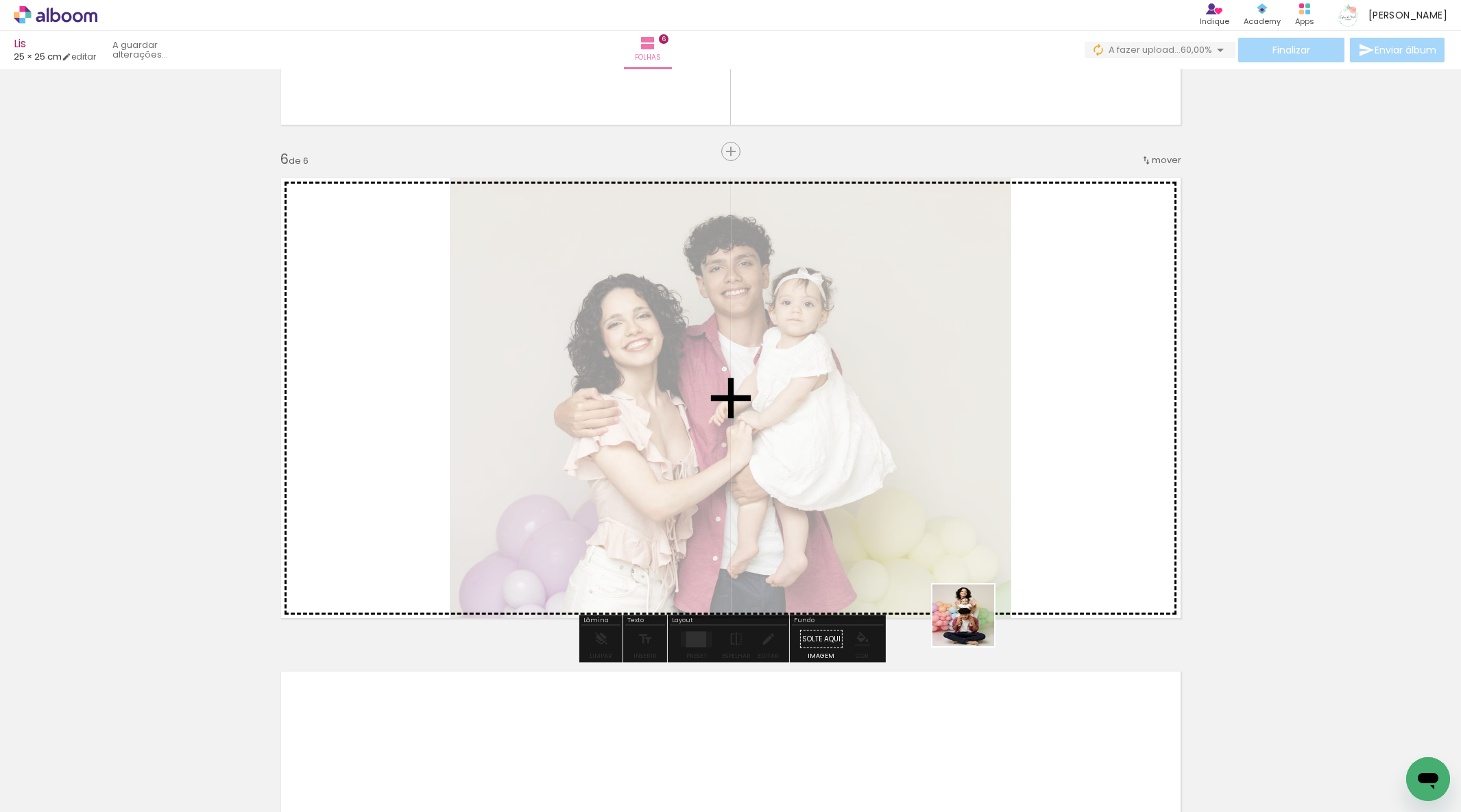
drag, startPoint x: 977, startPoint y: 640, endPoint x: 1009, endPoint y: 643, distance: 32.1
click at [971, 578] on quentale-workspace at bounding box center [730, 406] width 1461 height 812
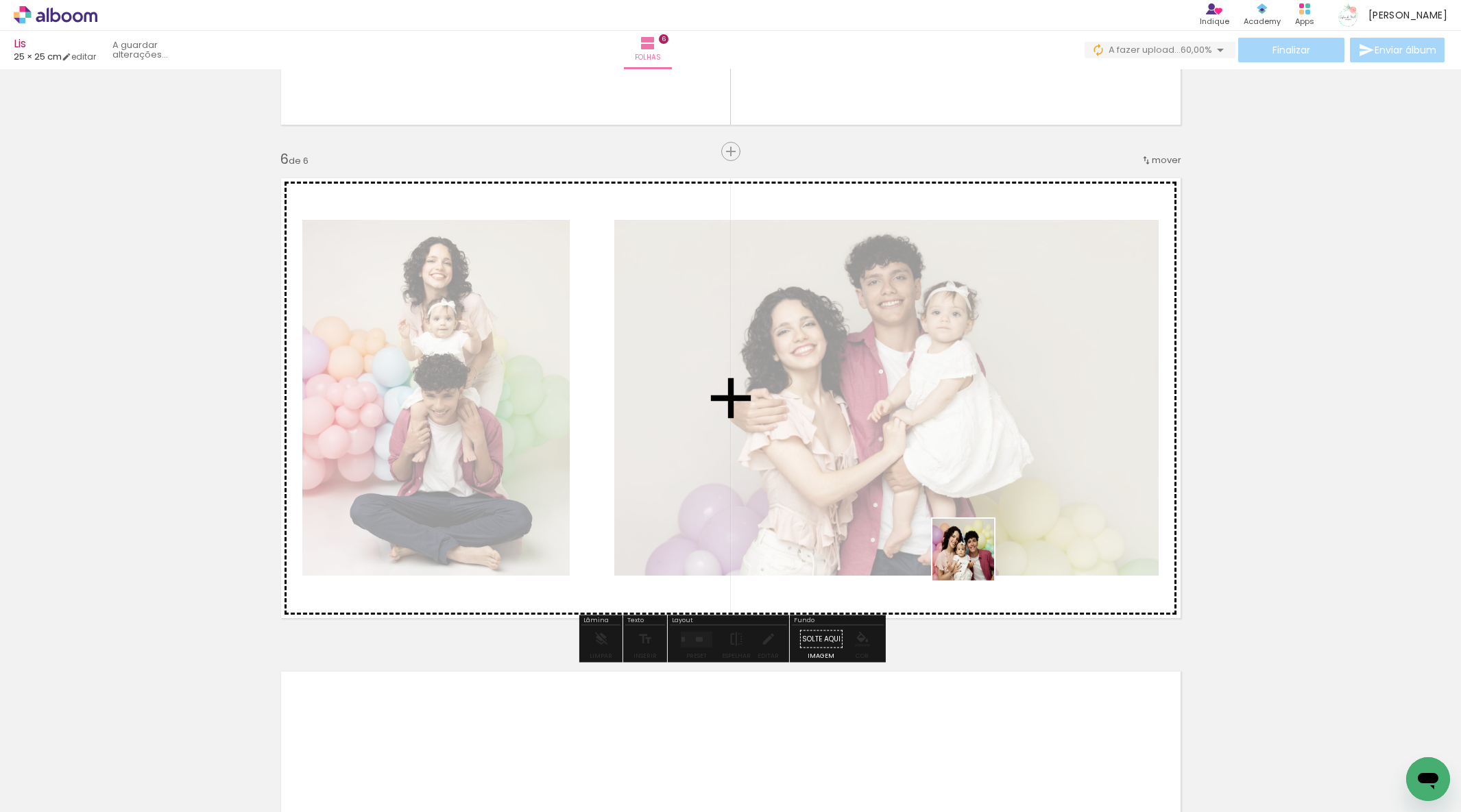
drag, startPoint x: 1063, startPoint y: 781, endPoint x: 972, endPoint y: 559, distance: 239.9
click at [973, 559] on quentale-workspace at bounding box center [730, 406] width 1461 height 812
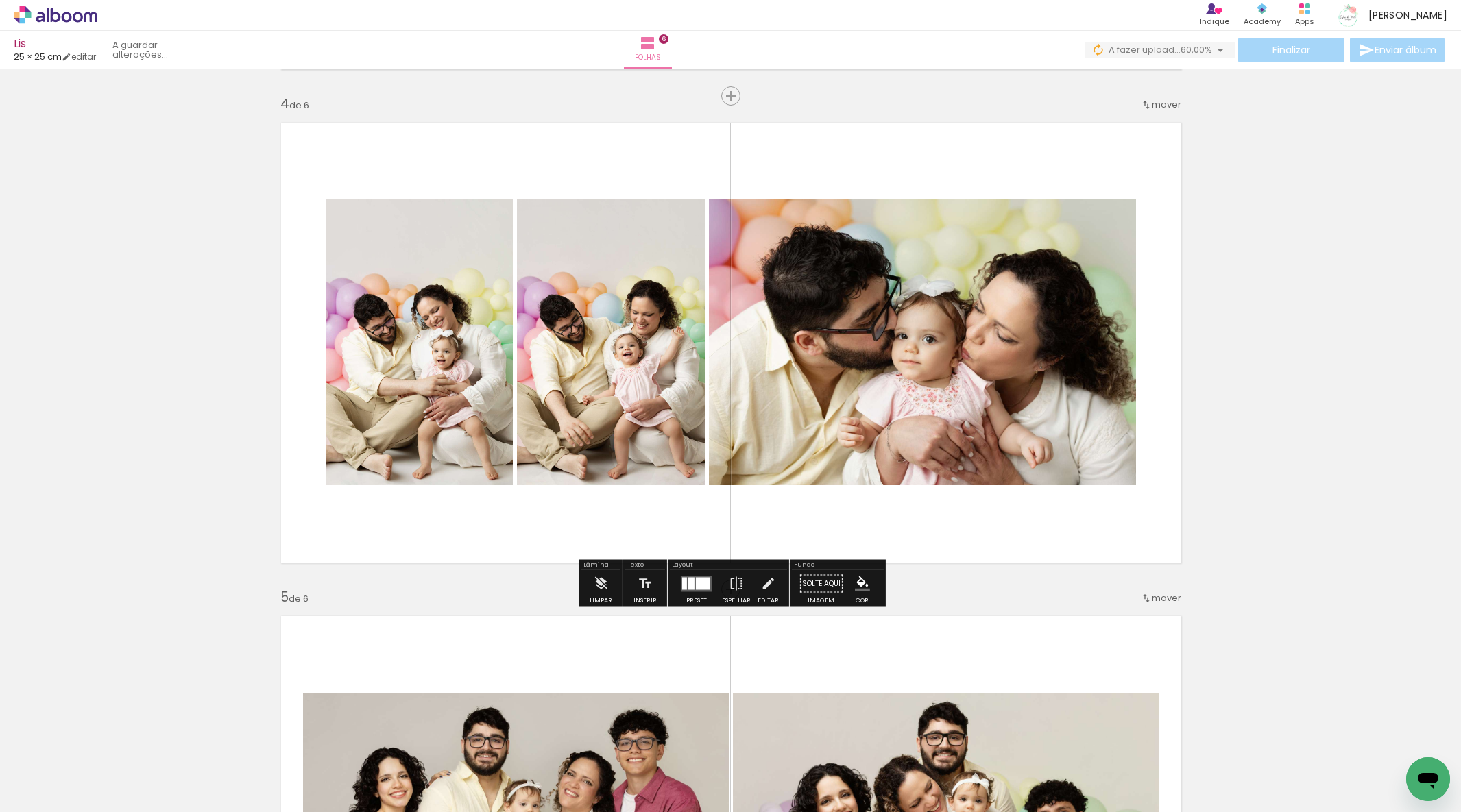
scroll to position [1483, 0]
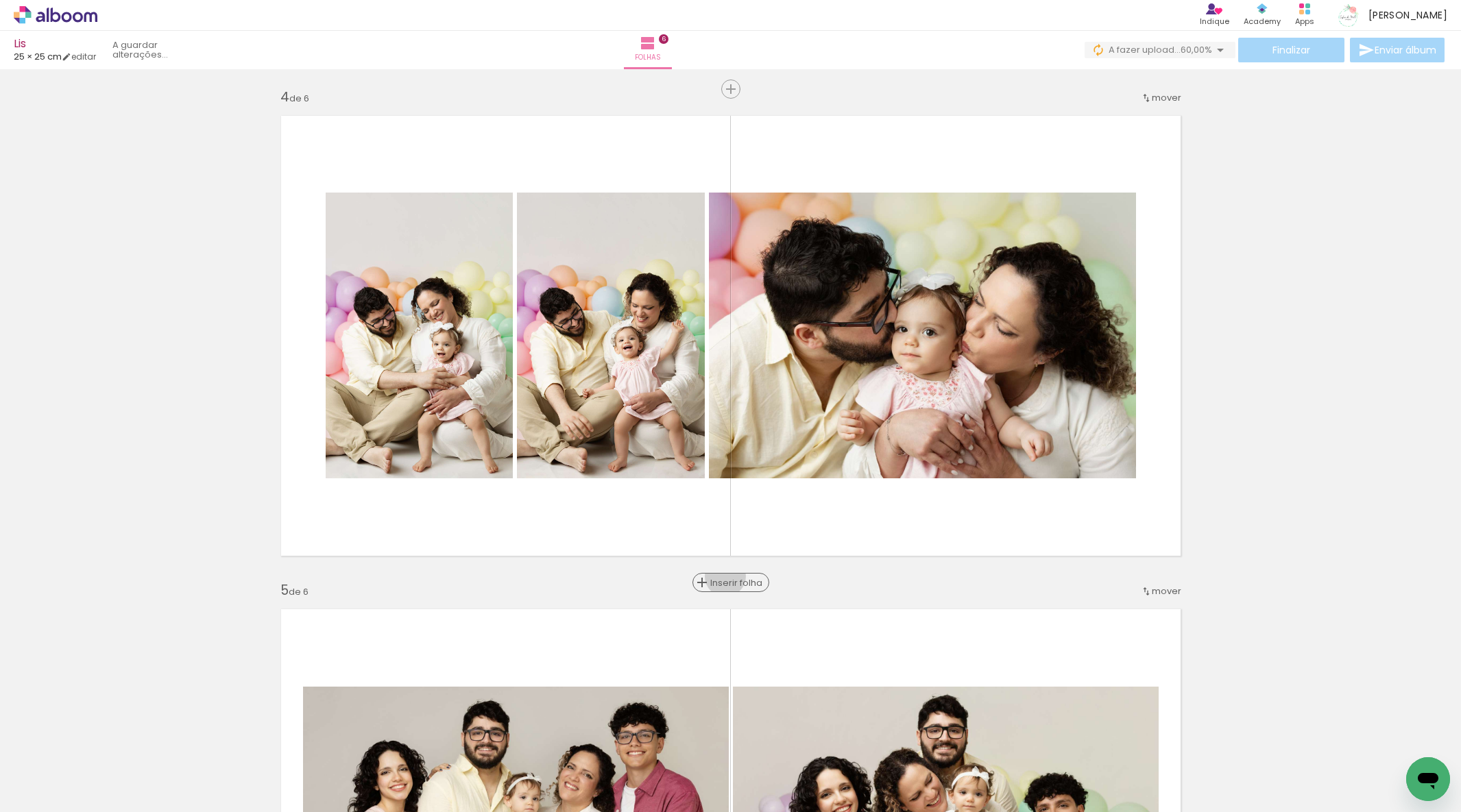
click at [730, 578] on span "Inserir folha" at bounding box center [737, 582] width 53 height 9
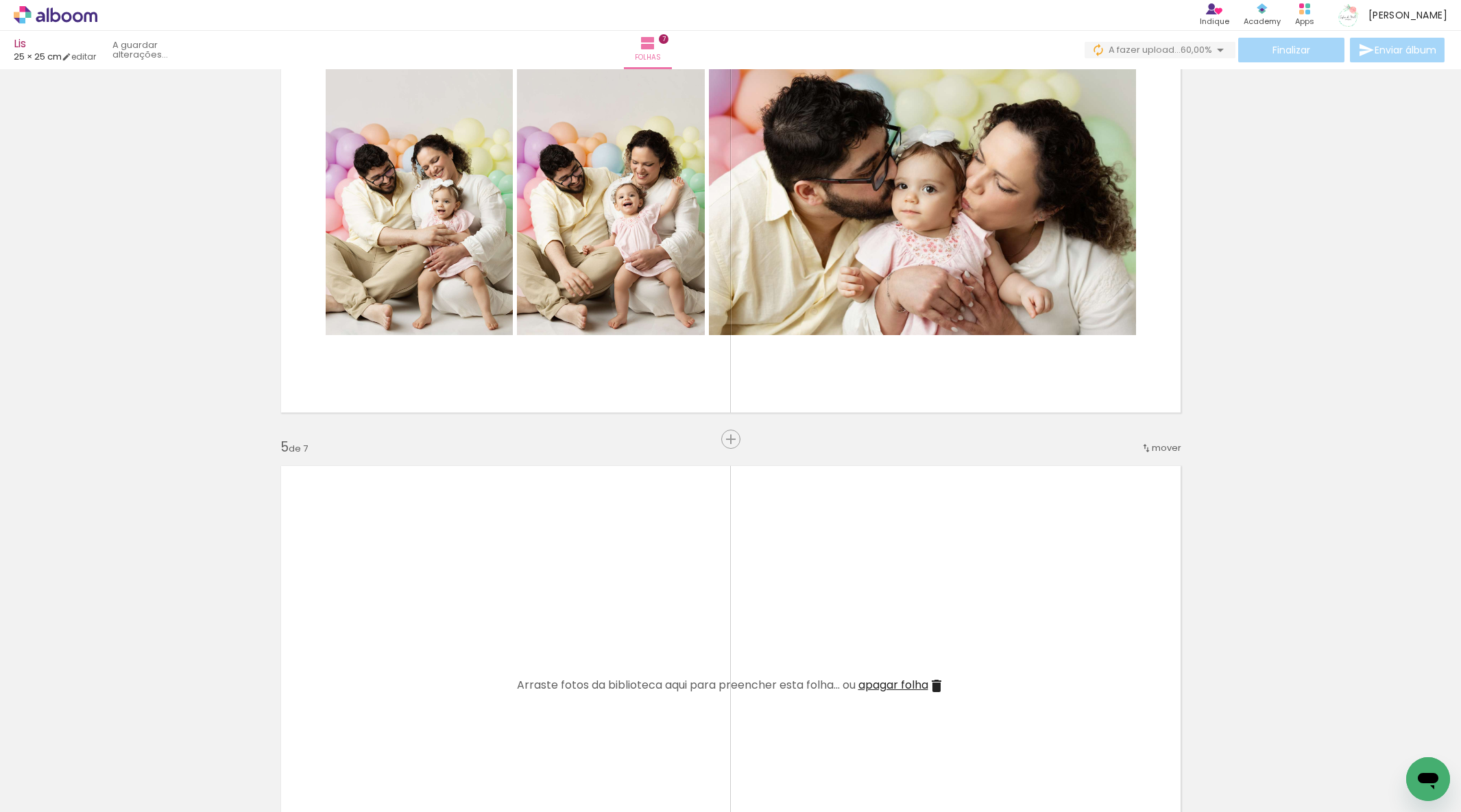
scroll to position [1632, 0]
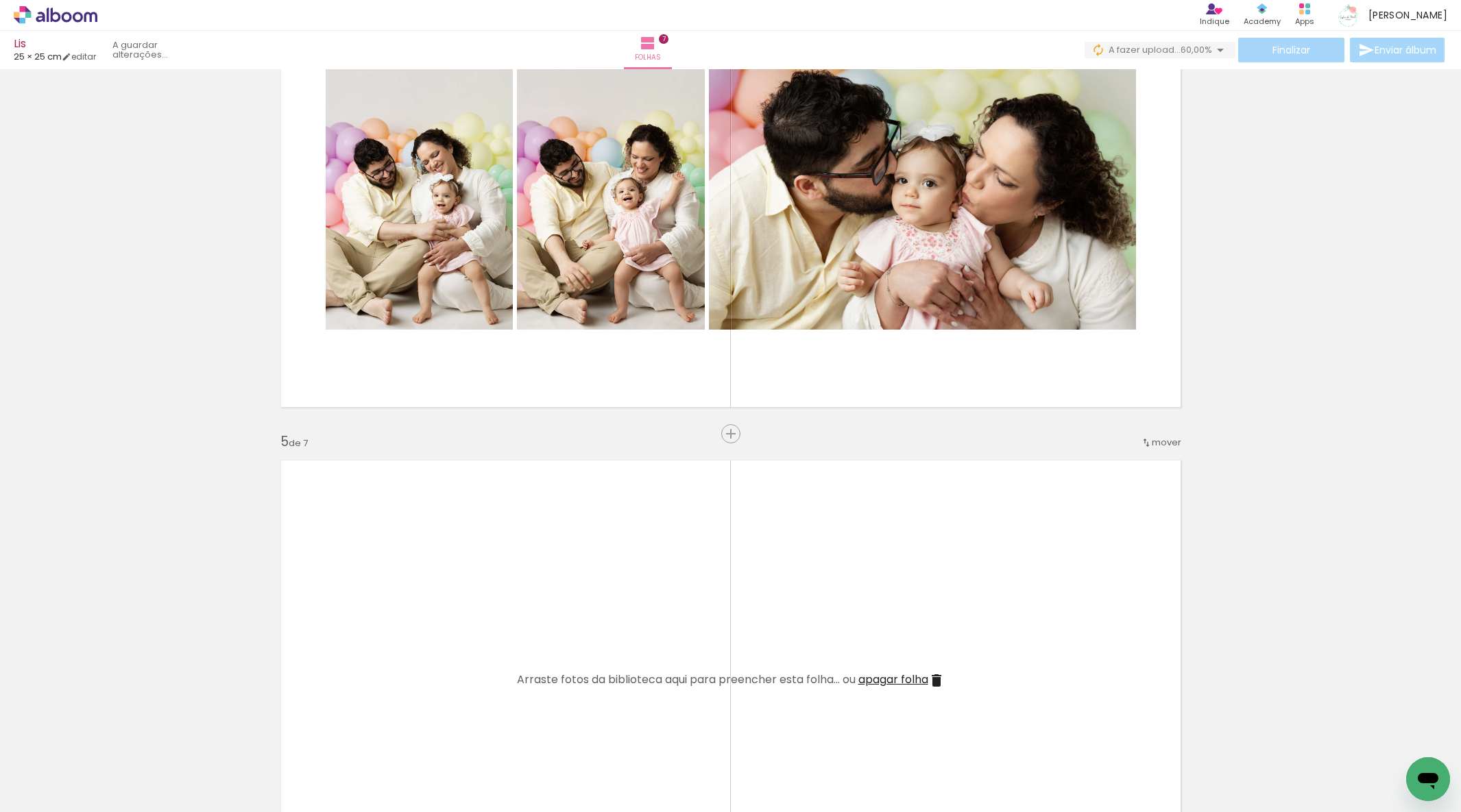
click at [749, 668] on quentale-workspace at bounding box center [730, 406] width 1461 height 812
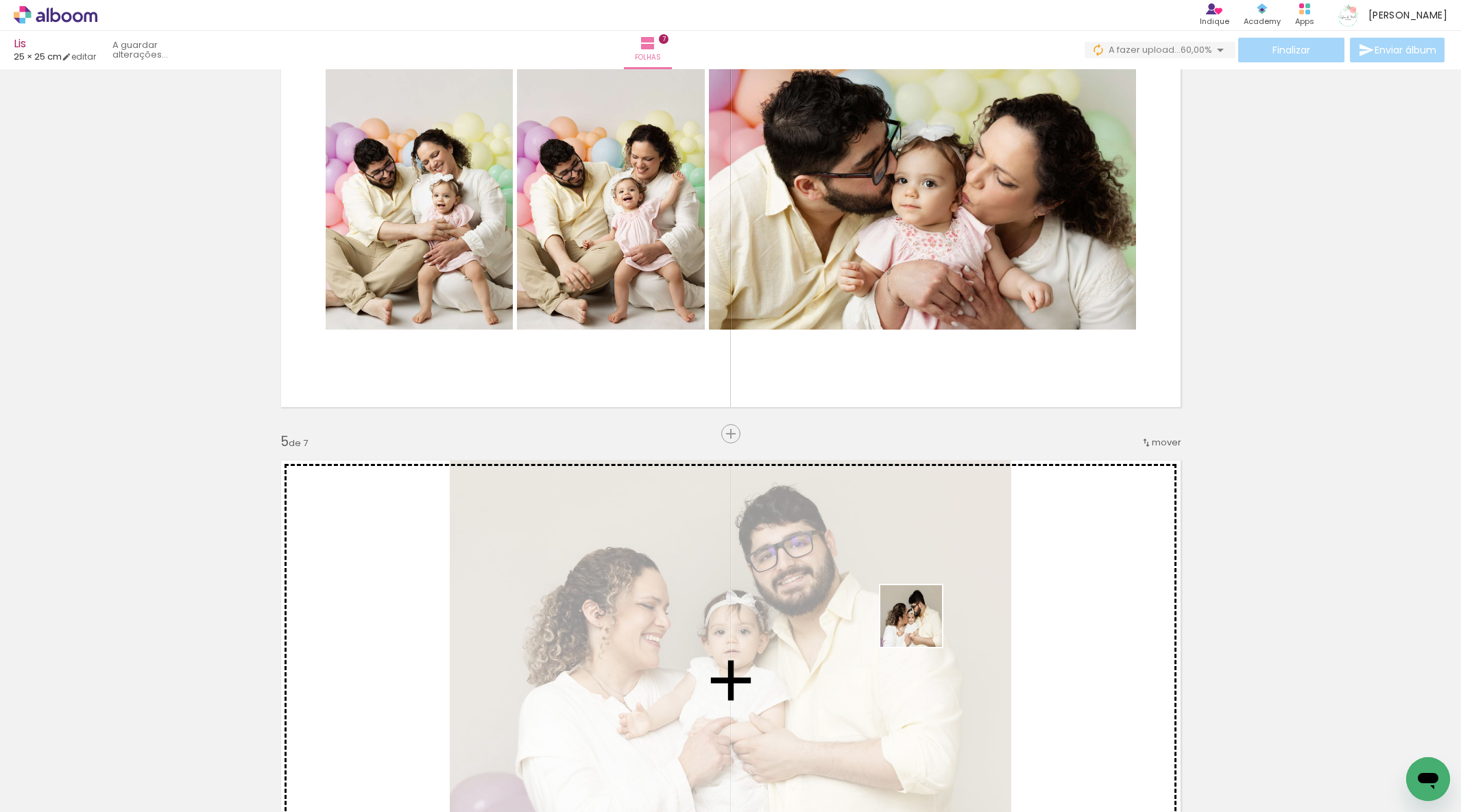
drag, startPoint x: 843, startPoint y: 770, endPoint x: 924, endPoint y: 625, distance: 166.1
click at [922, 626] on quentale-workspace at bounding box center [730, 406] width 1461 height 812
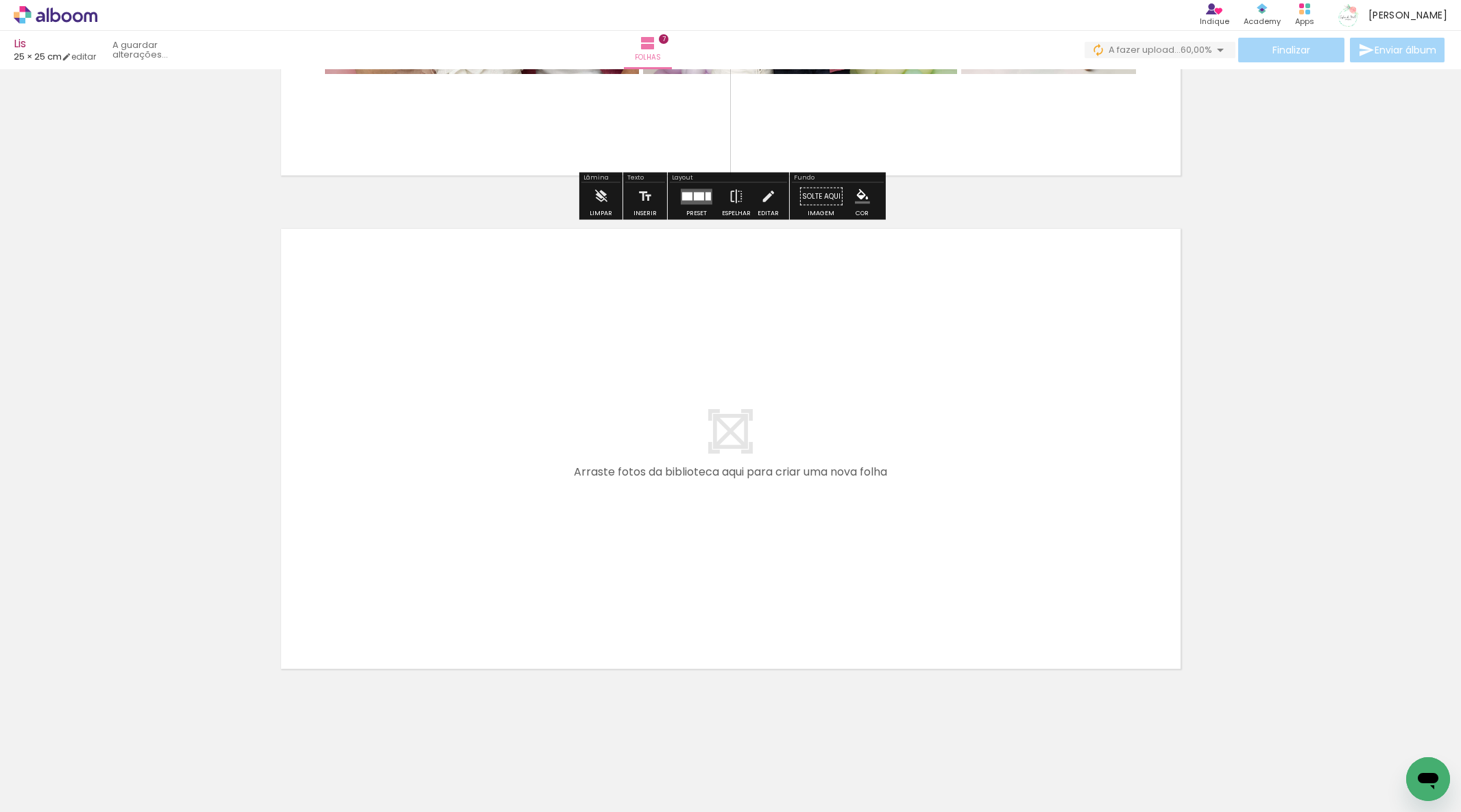
scroll to position [0, 575]
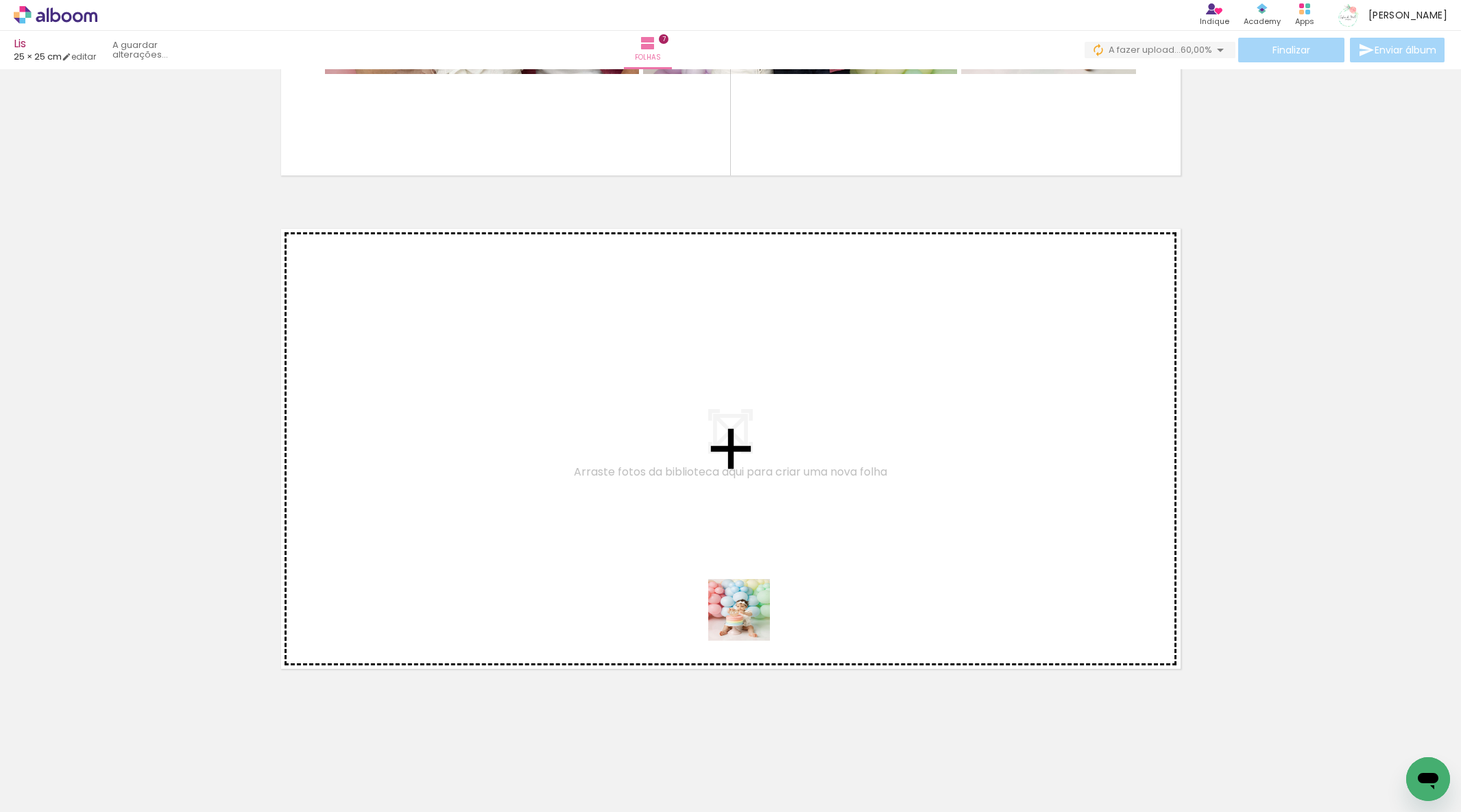
click at [749, 620] on quentale-workspace at bounding box center [730, 406] width 1461 height 812
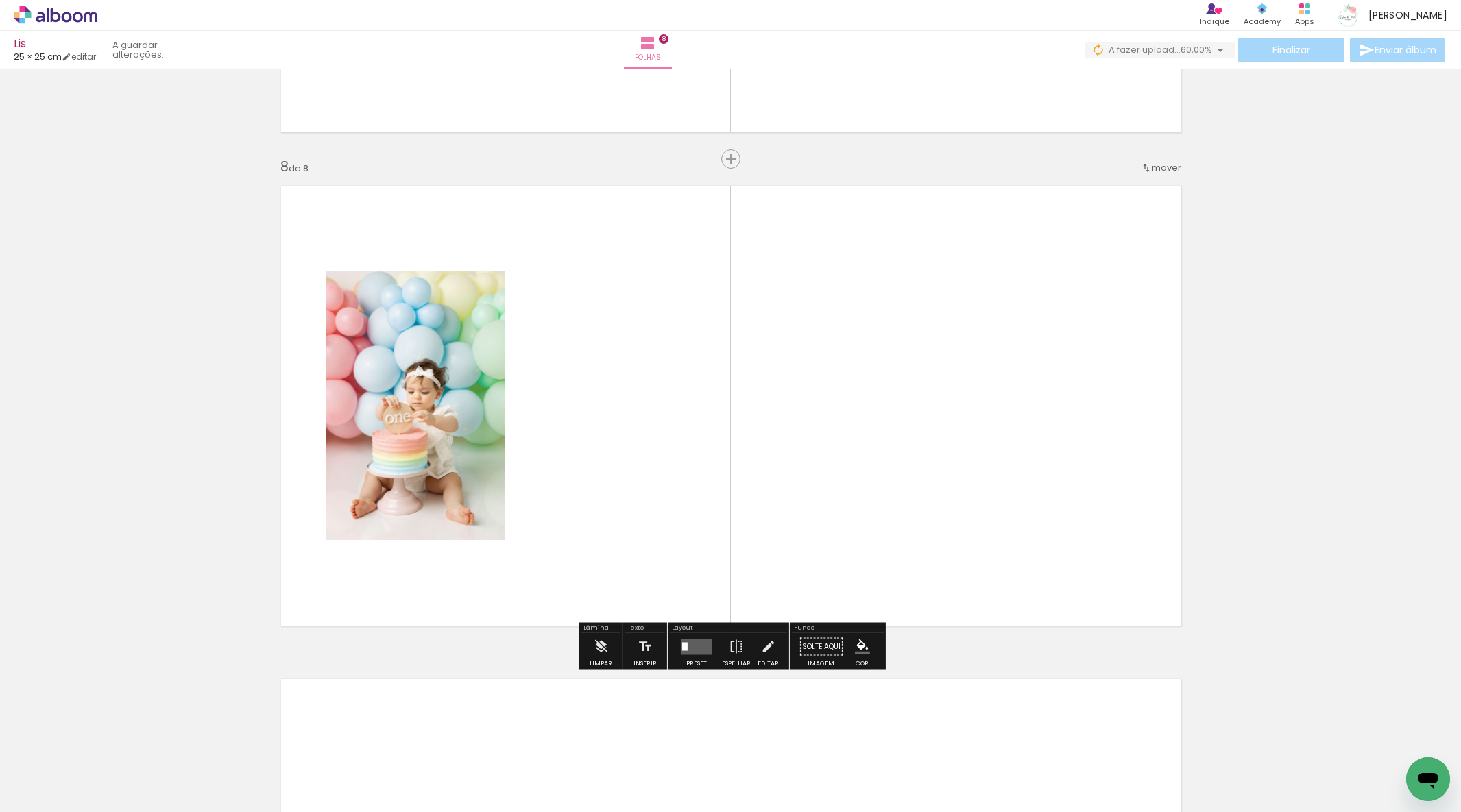
scroll to position [3394, 0]
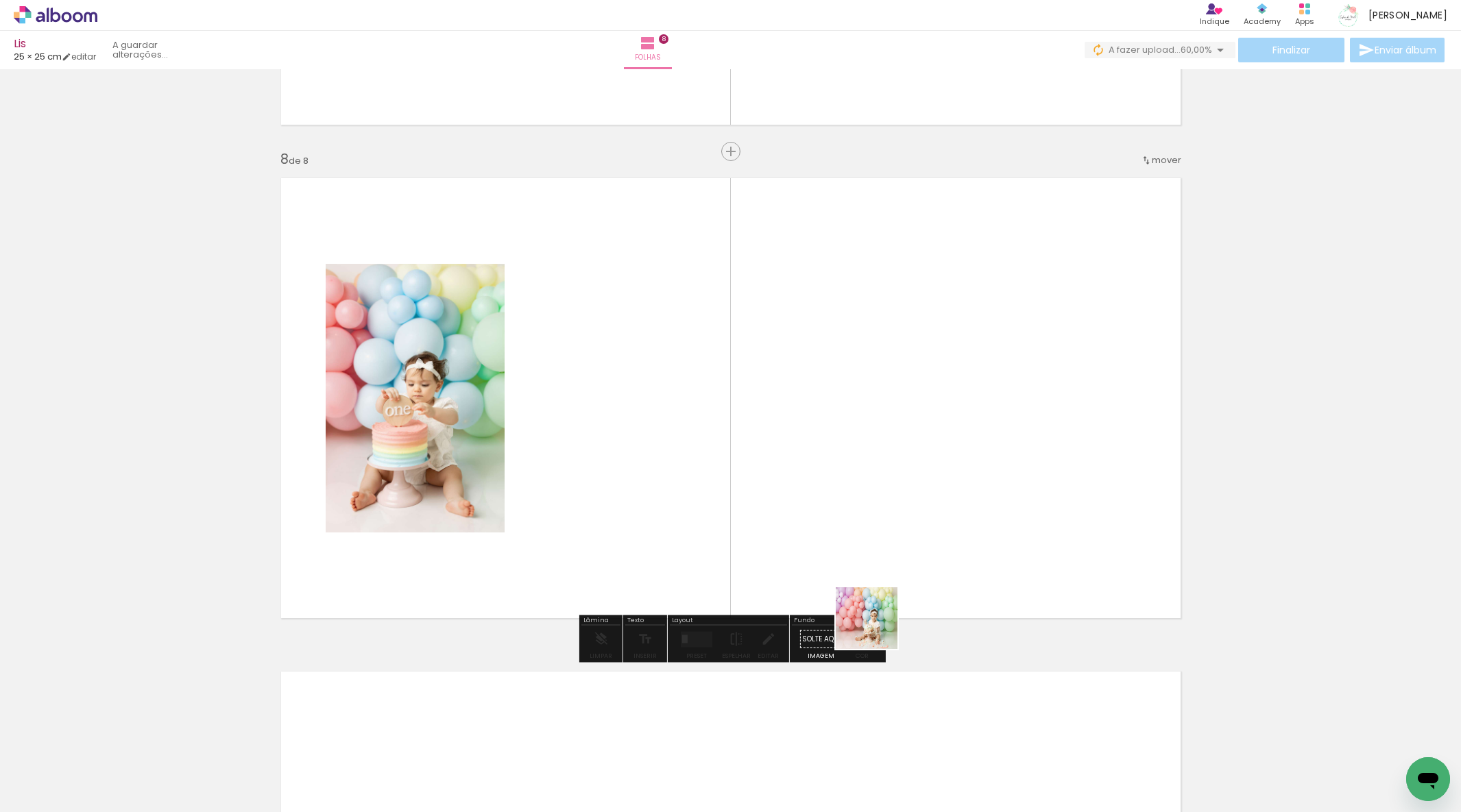
drag, startPoint x: 877, startPoint y: 771, endPoint x: 870, endPoint y: 581, distance: 190.1
click at [870, 582] on quentale-workspace at bounding box center [730, 406] width 1461 height 812
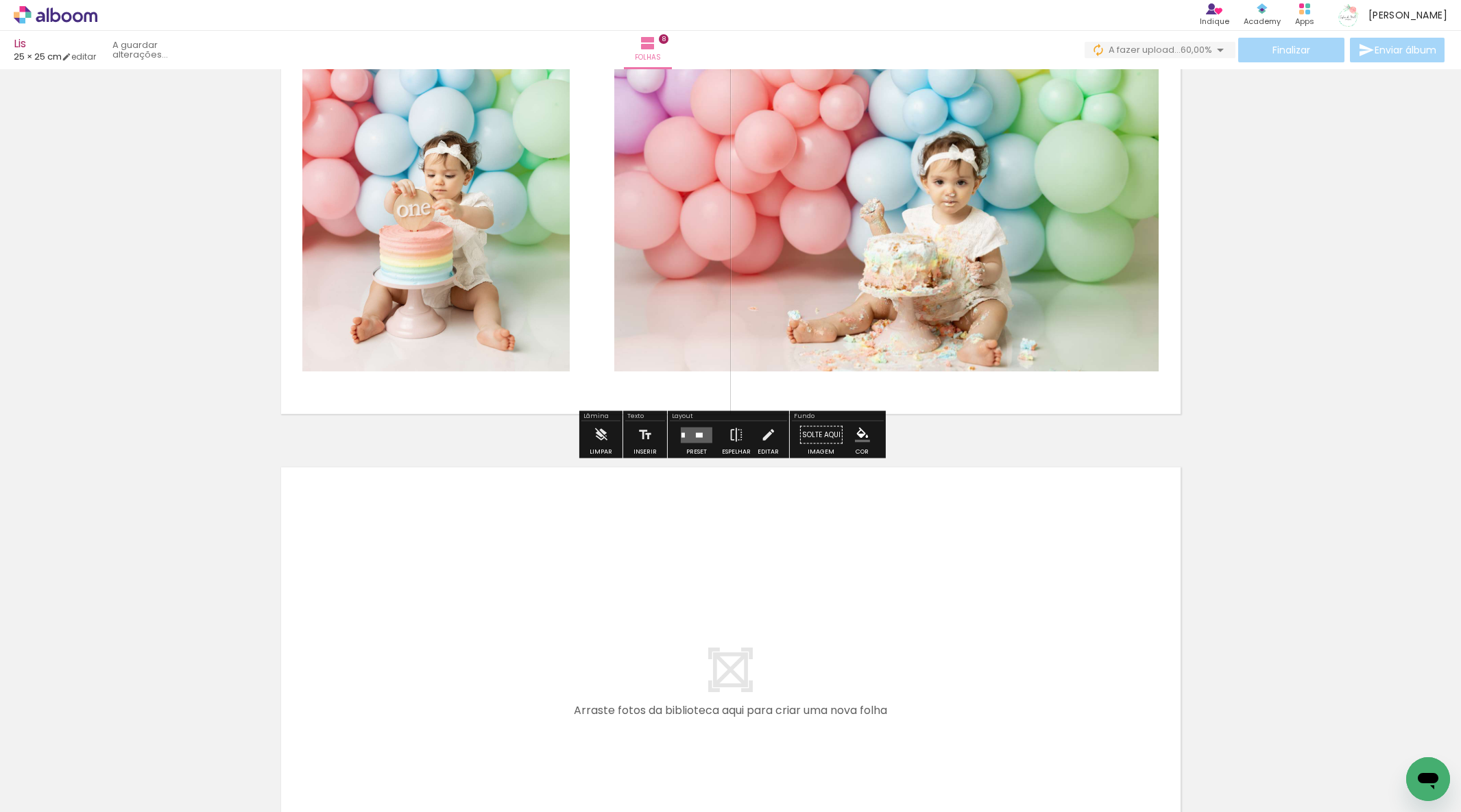
scroll to position [3683, 0]
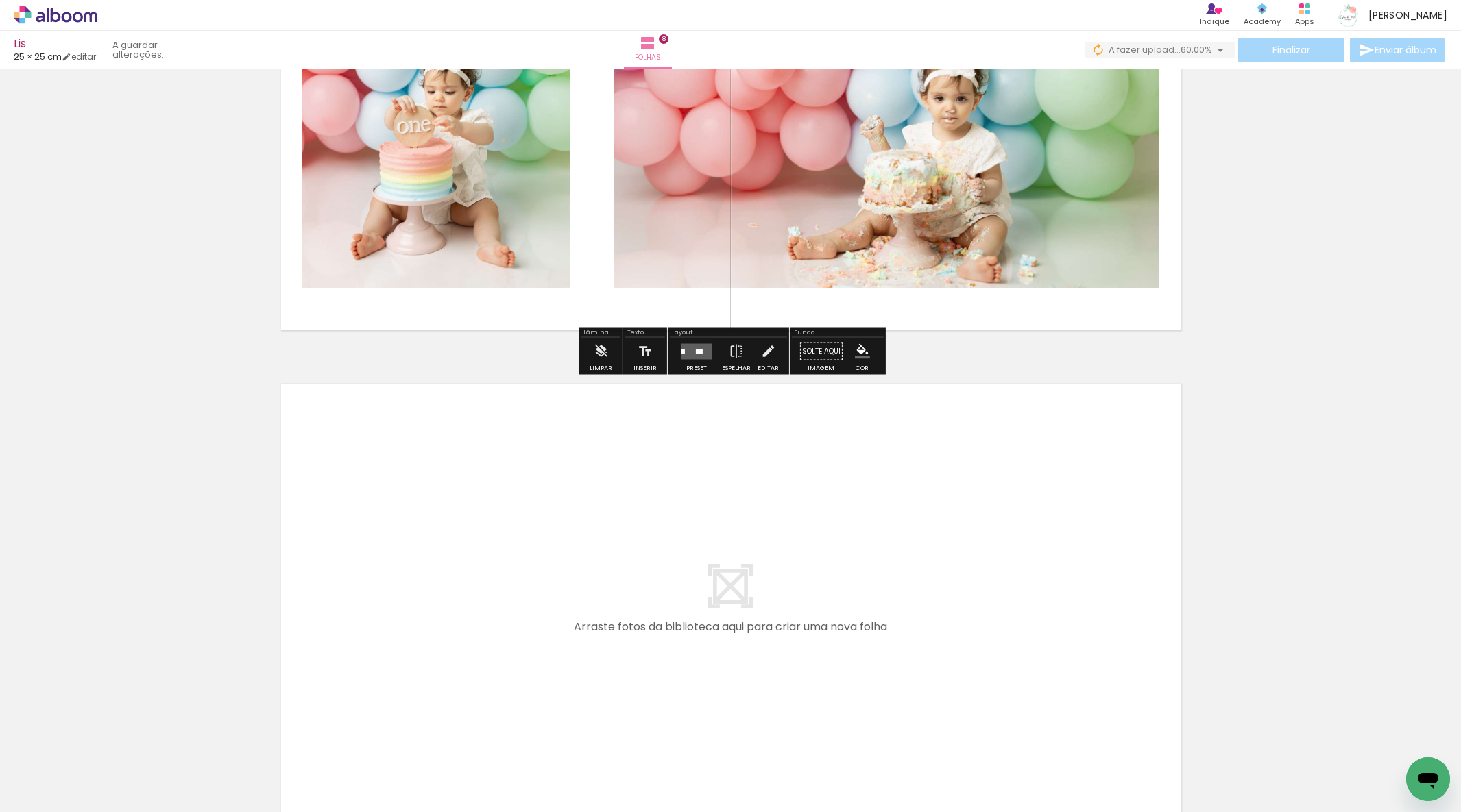
click at [870, 641] on quentale-workspace at bounding box center [730, 406] width 1461 height 812
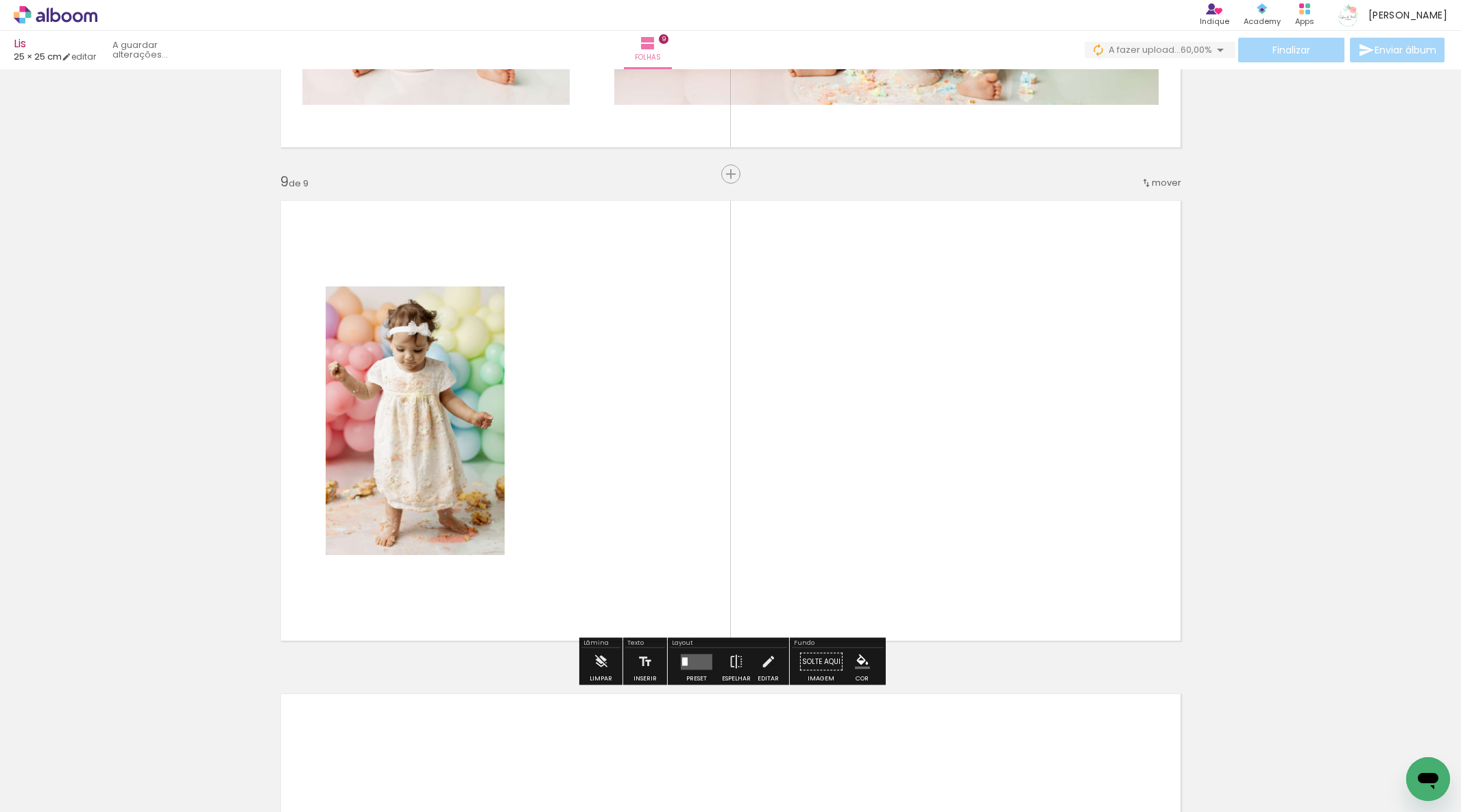
scroll to position [3888, 0]
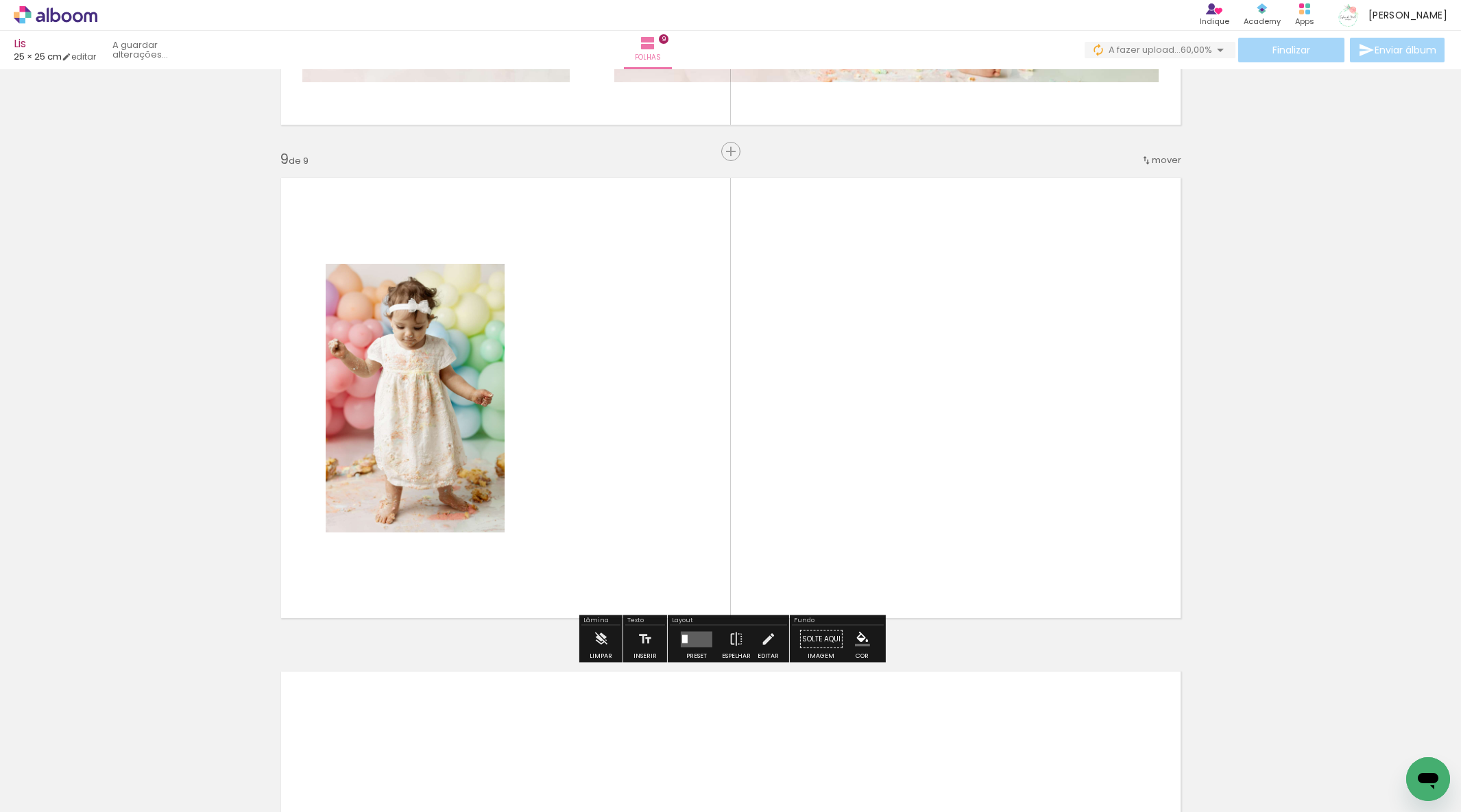
drag, startPoint x: 1032, startPoint y: 777, endPoint x: 922, endPoint y: 460, distance: 335.5
click at [922, 463] on quentale-workspace at bounding box center [730, 406] width 1461 height 812
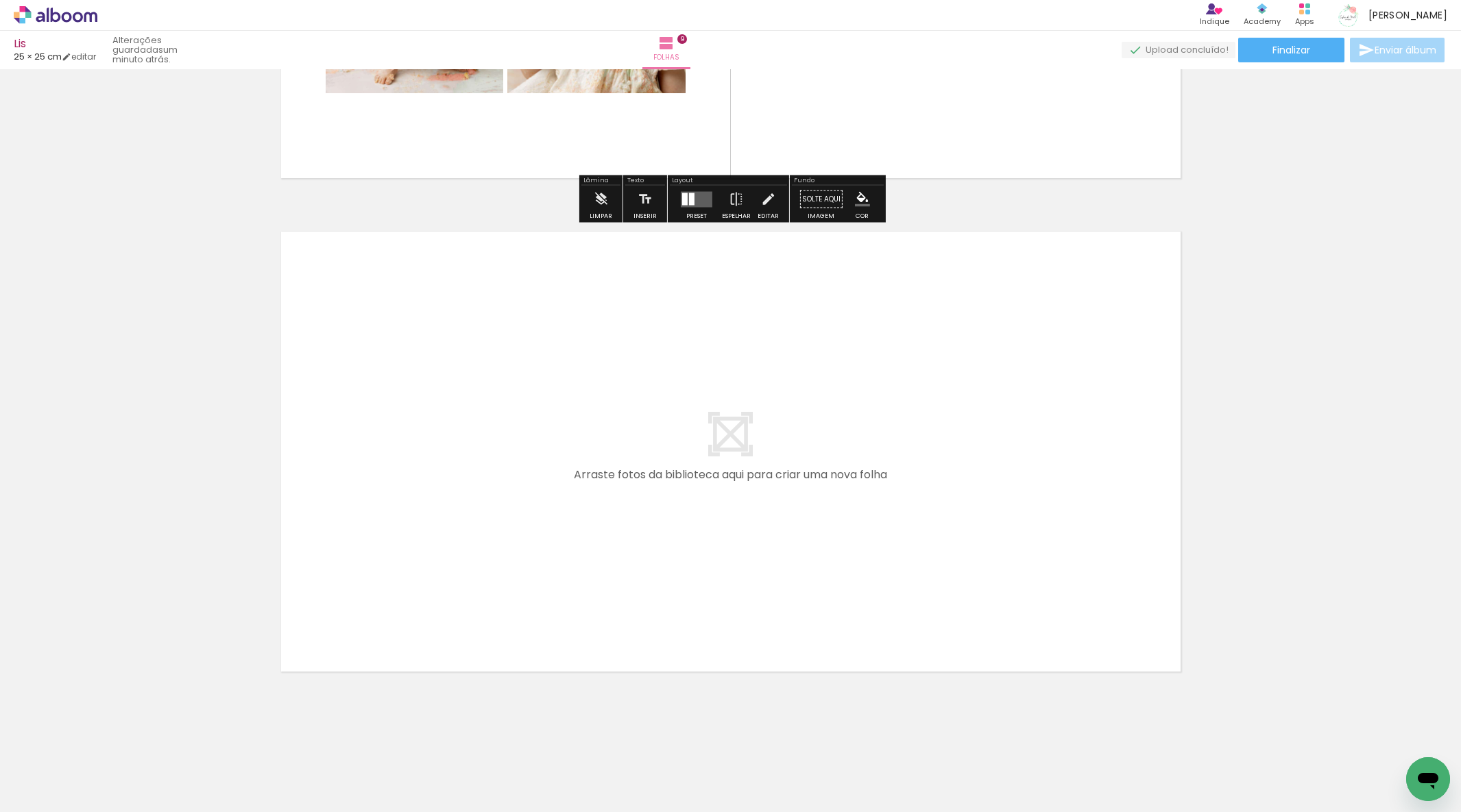
scroll to position [4330, 0]
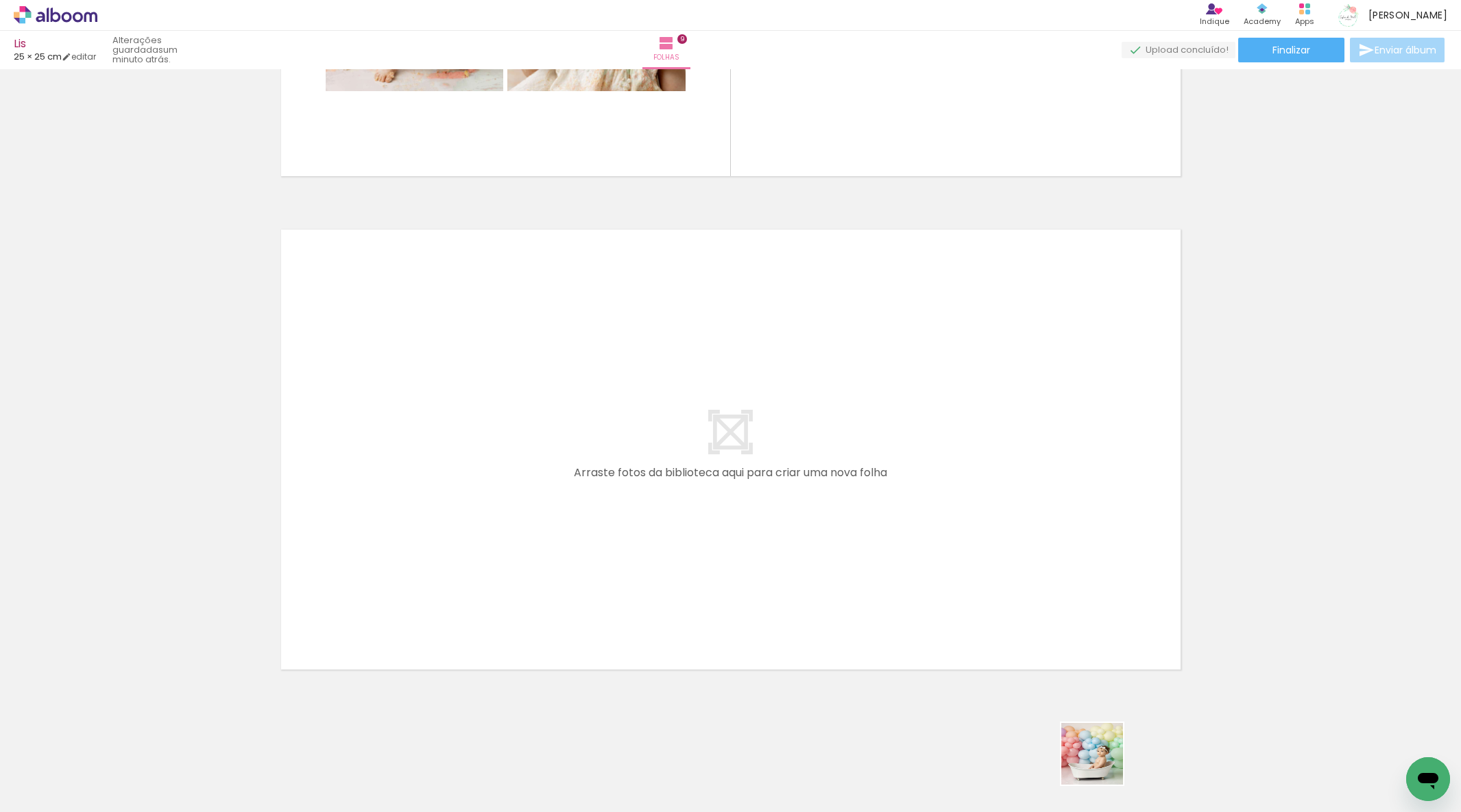
drag, startPoint x: 1105, startPoint y: 769, endPoint x: 1109, endPoint y: 721, distance: 48.2
click at [985, 597] on quentale-workspace at bounding box center [730, 406] width 1461 height 812
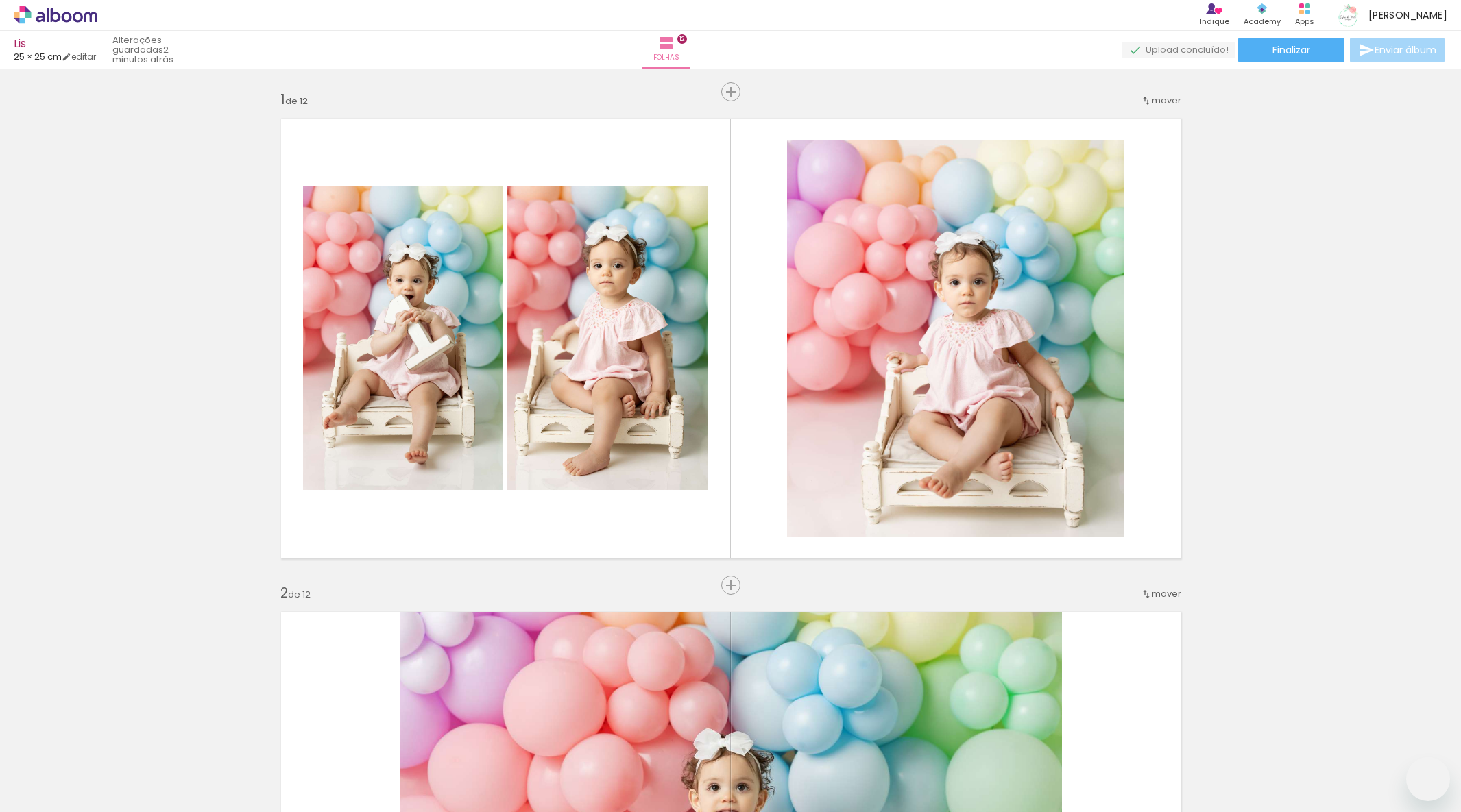
click at [0, 0] on div at bounding box center [0, 0] width 0 height 0
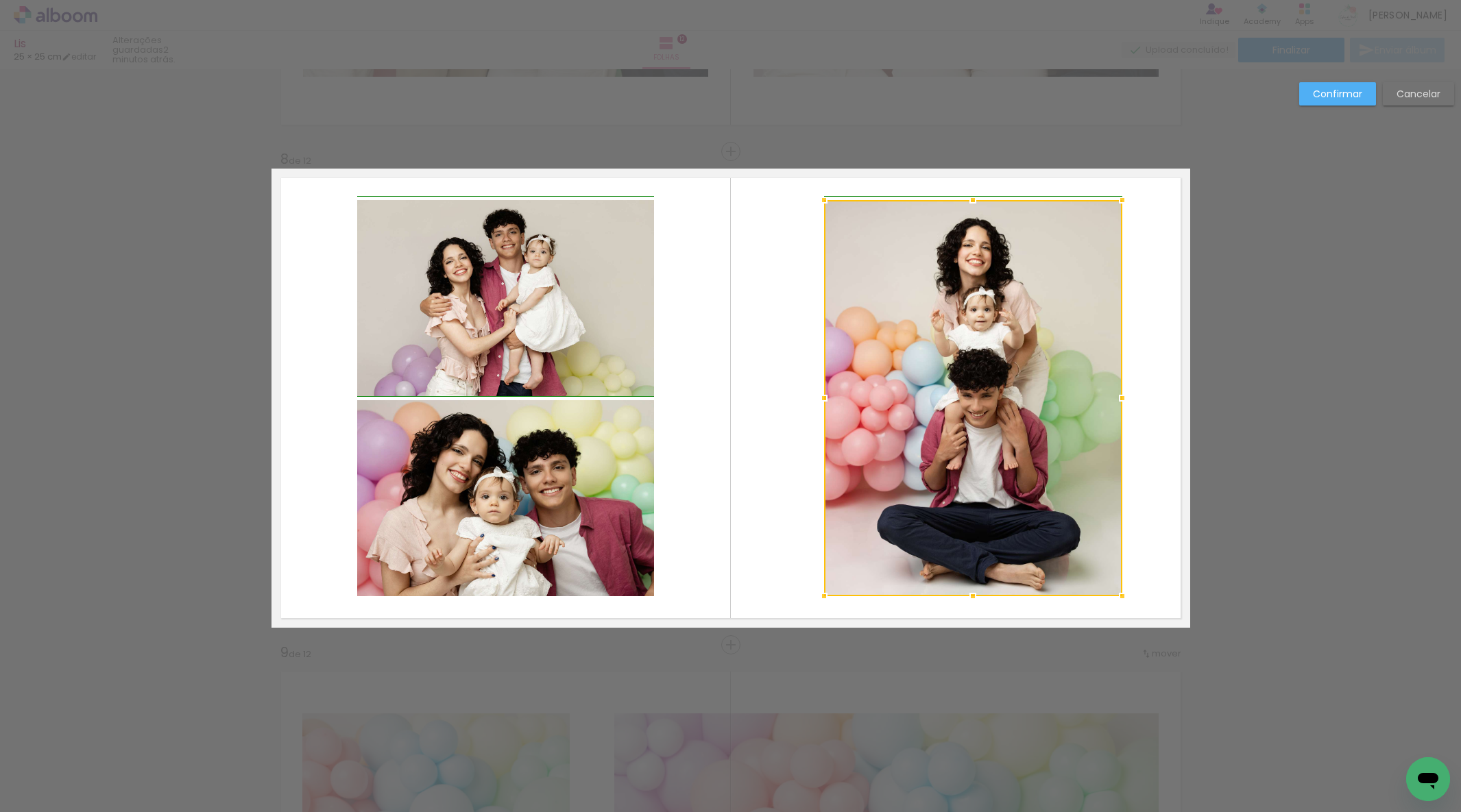
click at [1123, 395] on div at bounding box center [1122, 398] width 27 height 27
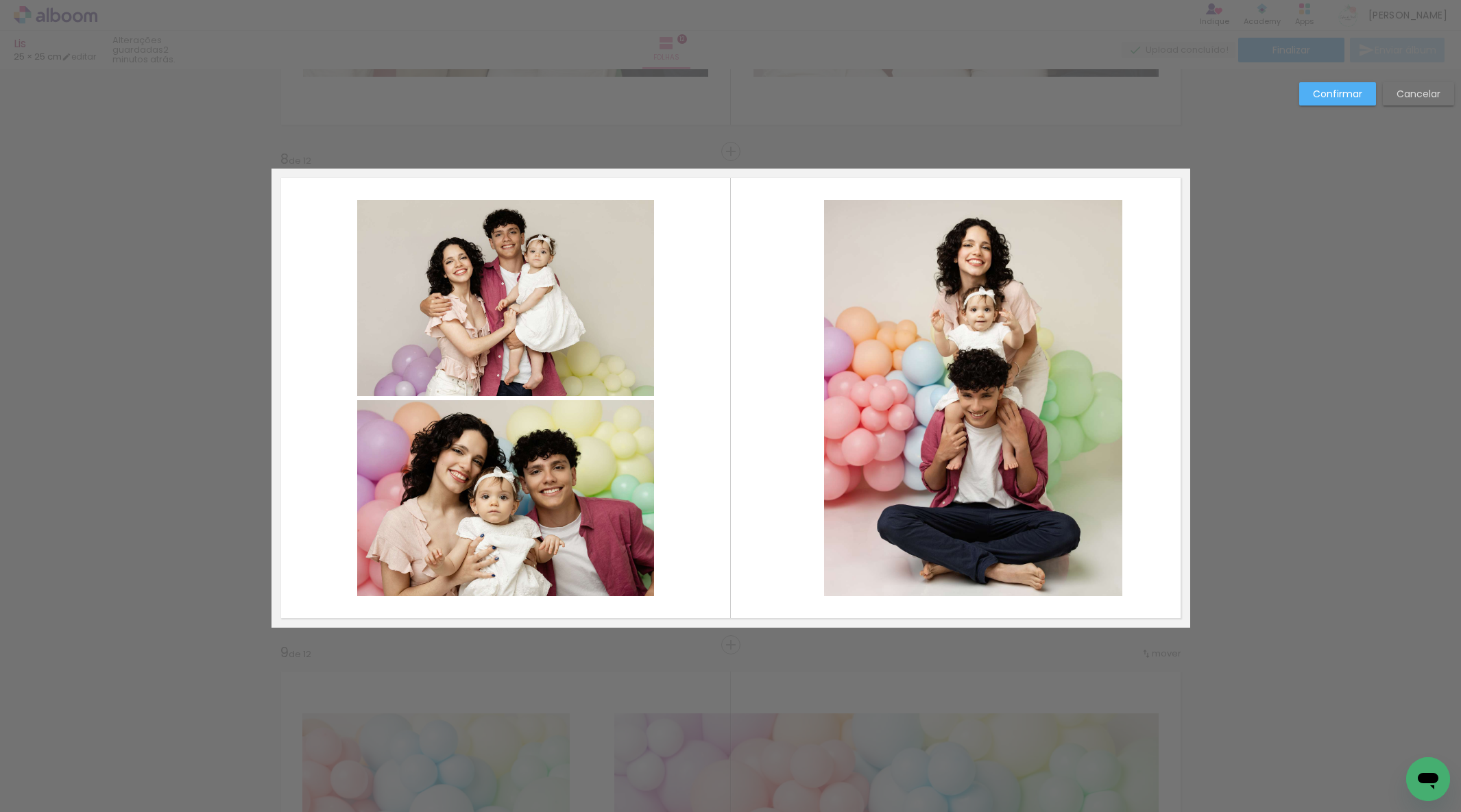
click at [990, 400] on quentale-photo at bounding box center [974, 398] width 298 height 396
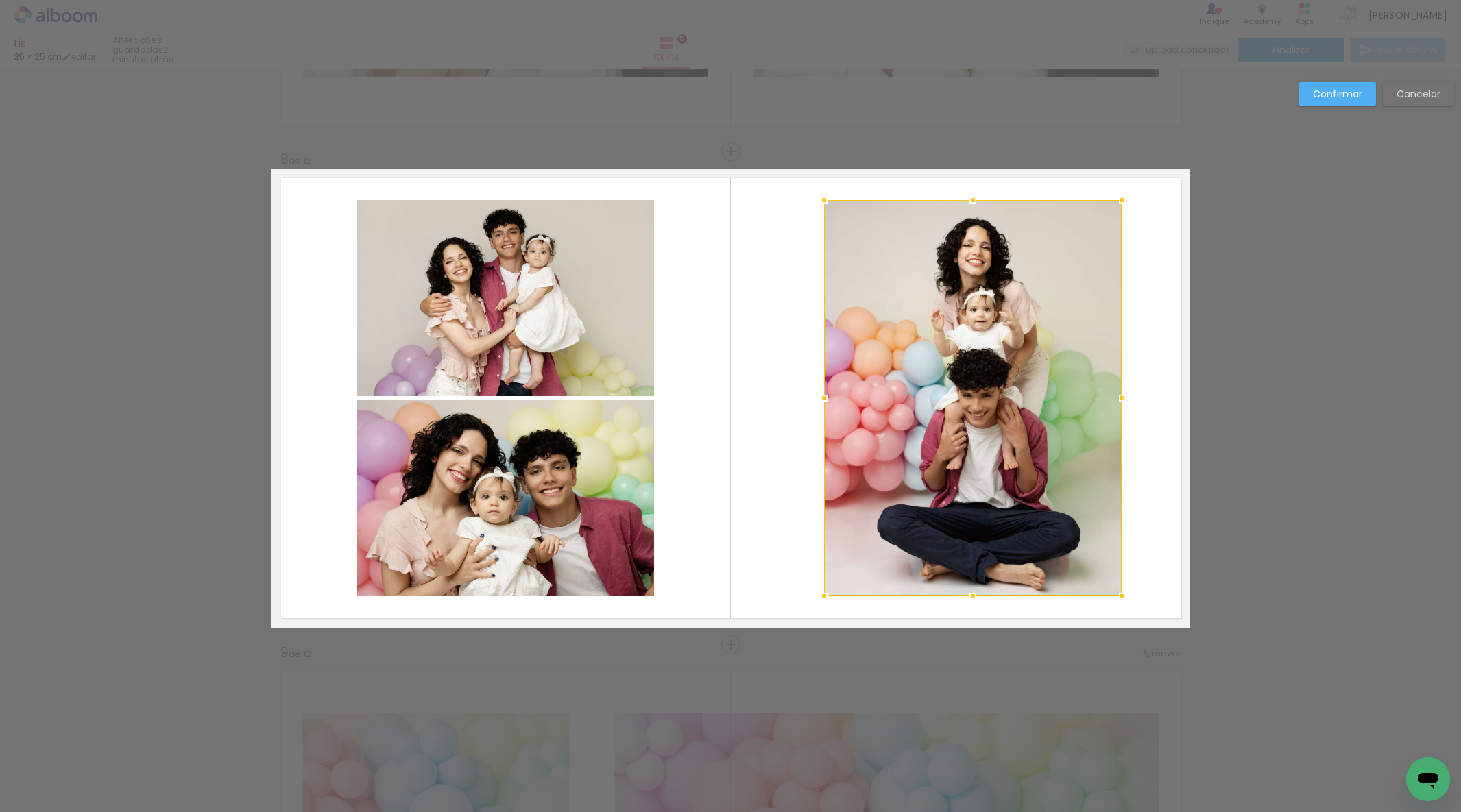
click at [990, 400] on div at bounding box center [974, 398] width 298 height 396
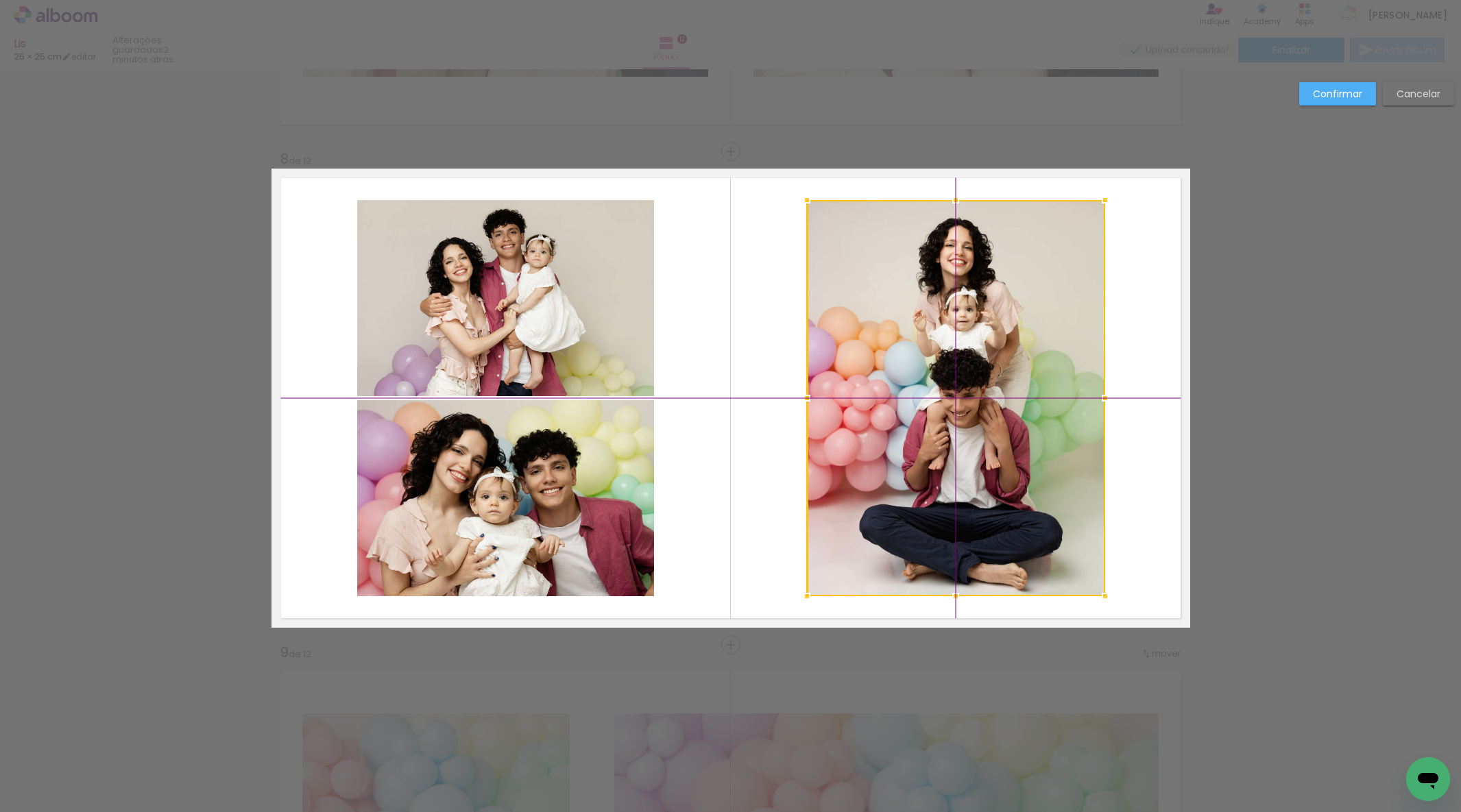
drag, startPoint x: 996, startPoint y: 398, endPoint x: 978, endPoint y: 399, distance: 18.0
click at [978, 399] on div at bounding box center [956, 398] width 298 height 396
click at [0, 0] on slot "Confirmar" at bounding box center [0, 0] width 0 height 0
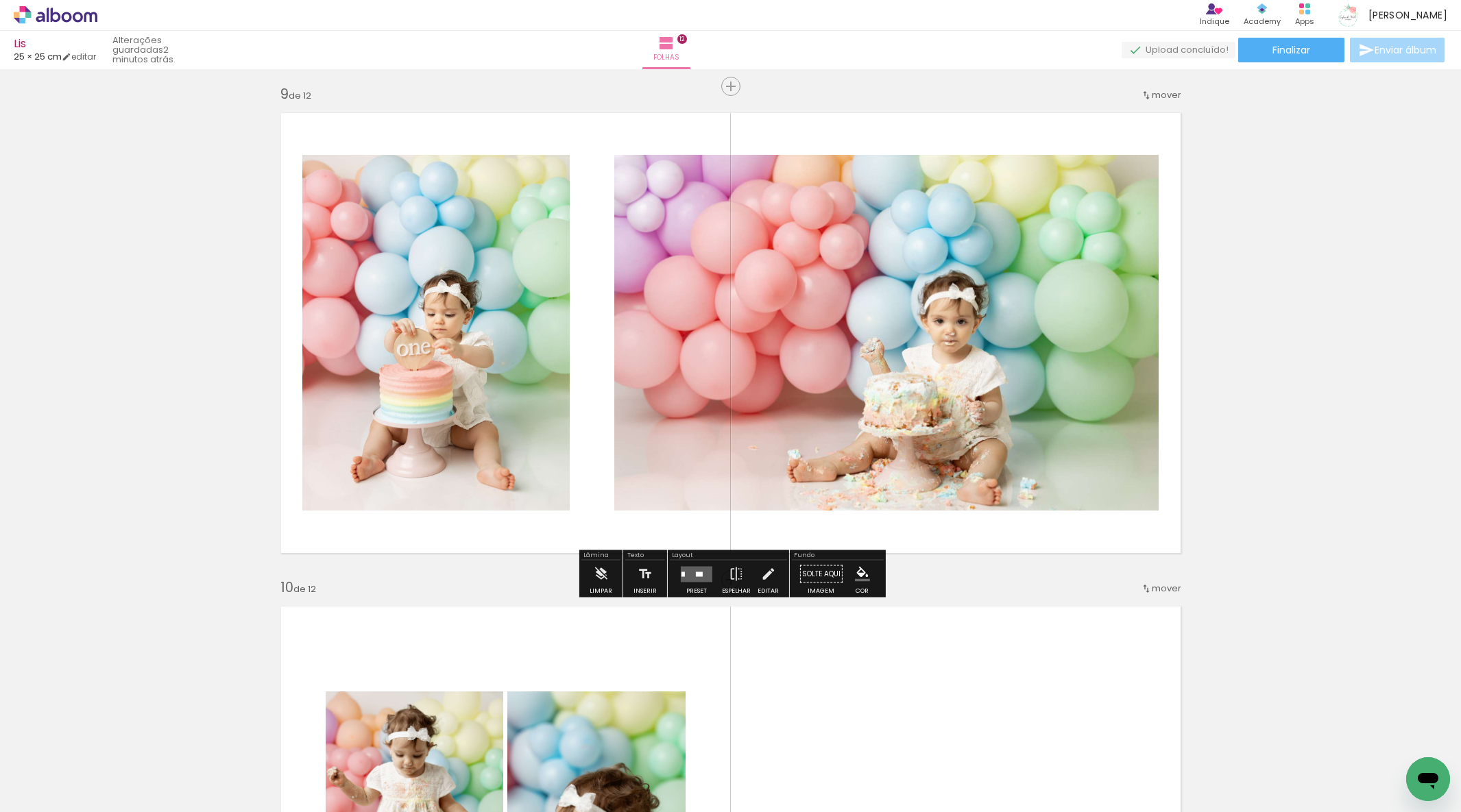
scroll to position [4046, 0]
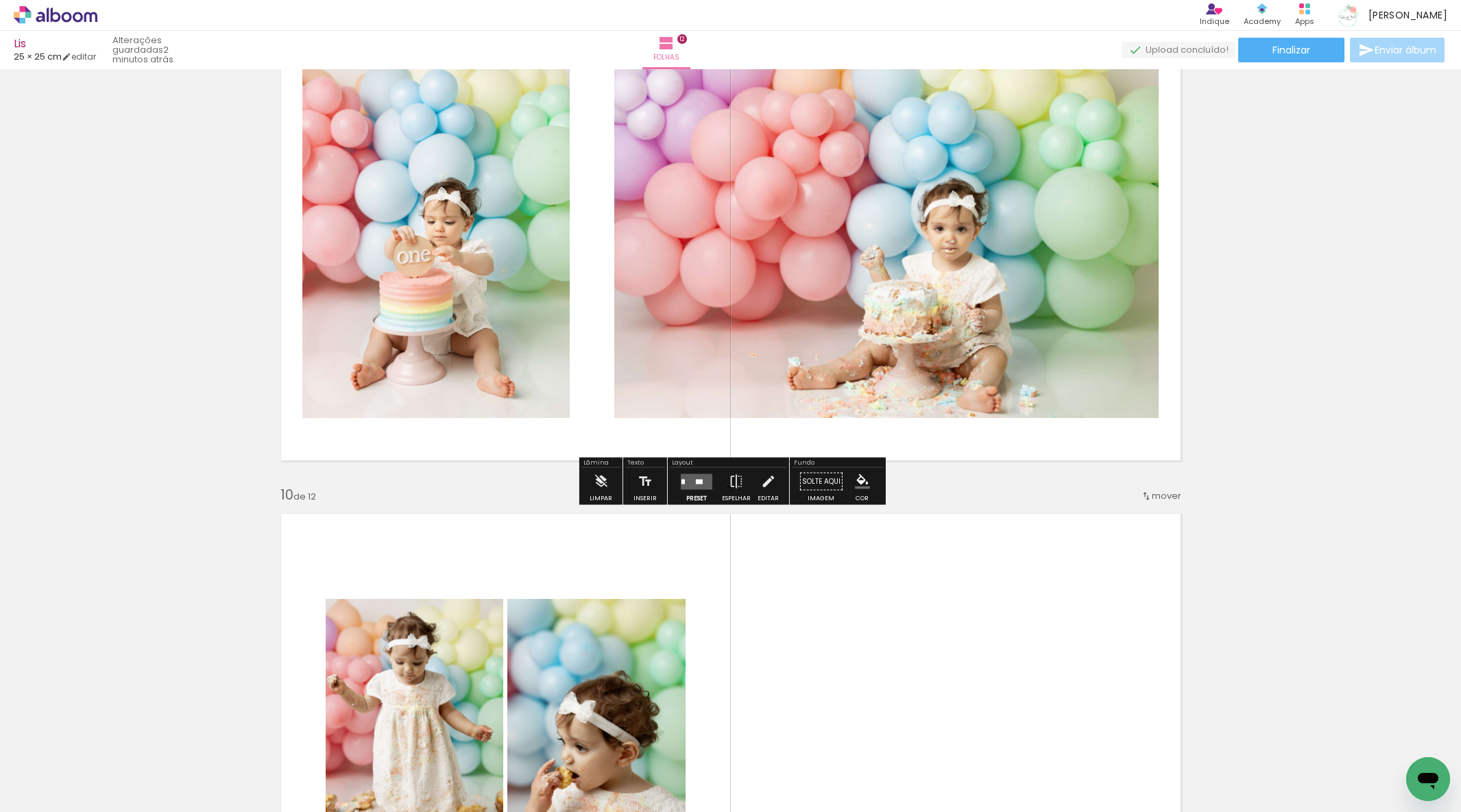
click at [700, 476] on quentale-layouter at bounding box center [696, 482] width 32 height 16
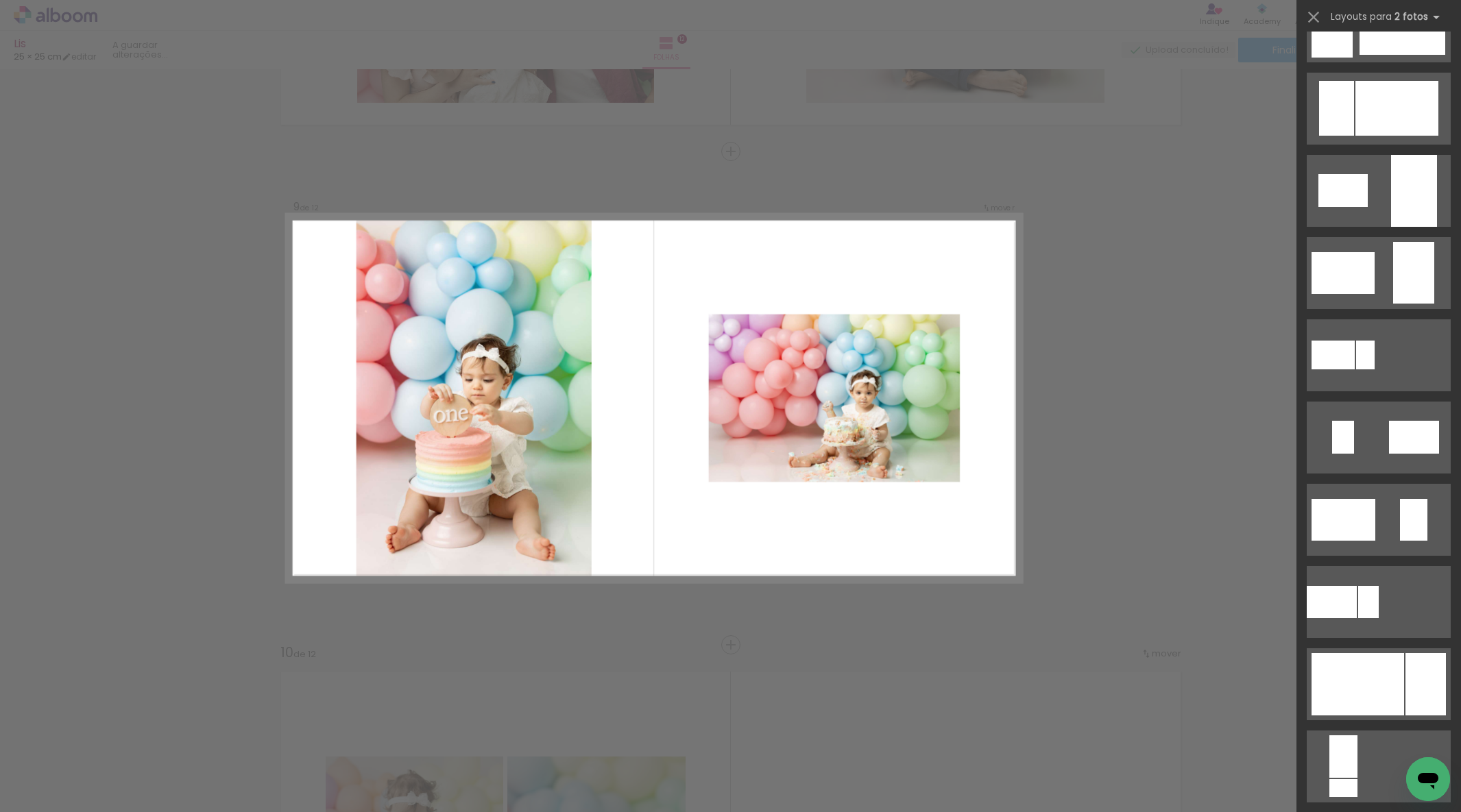
scroll to position [188, 0]
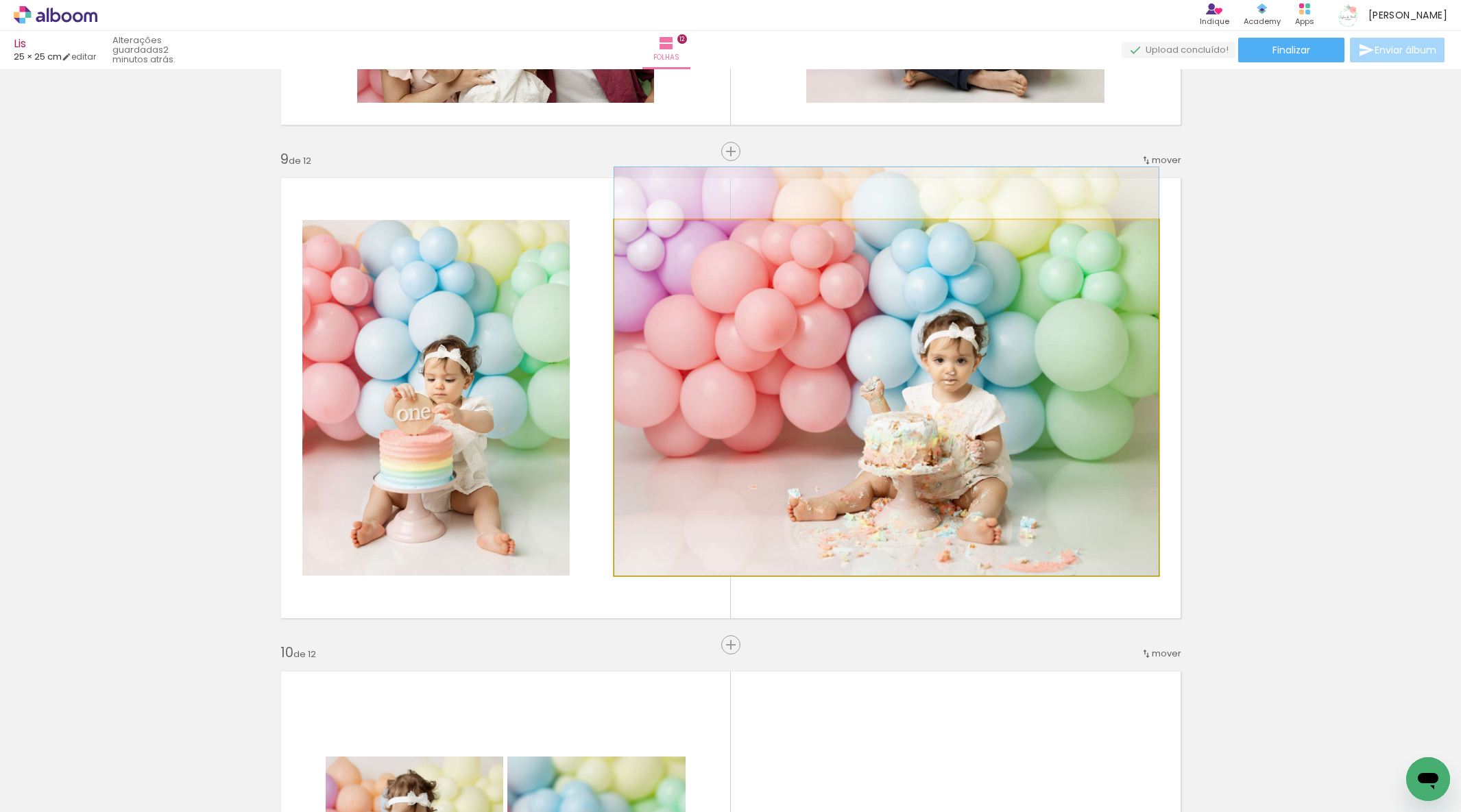
drag, startPoint x: 991, startPoint y: 516, endPoint x: 983, endPoint y: 484, distance: 33.0
click at [981, 468] on div at bounding box center [886, 372] width 544 height 409
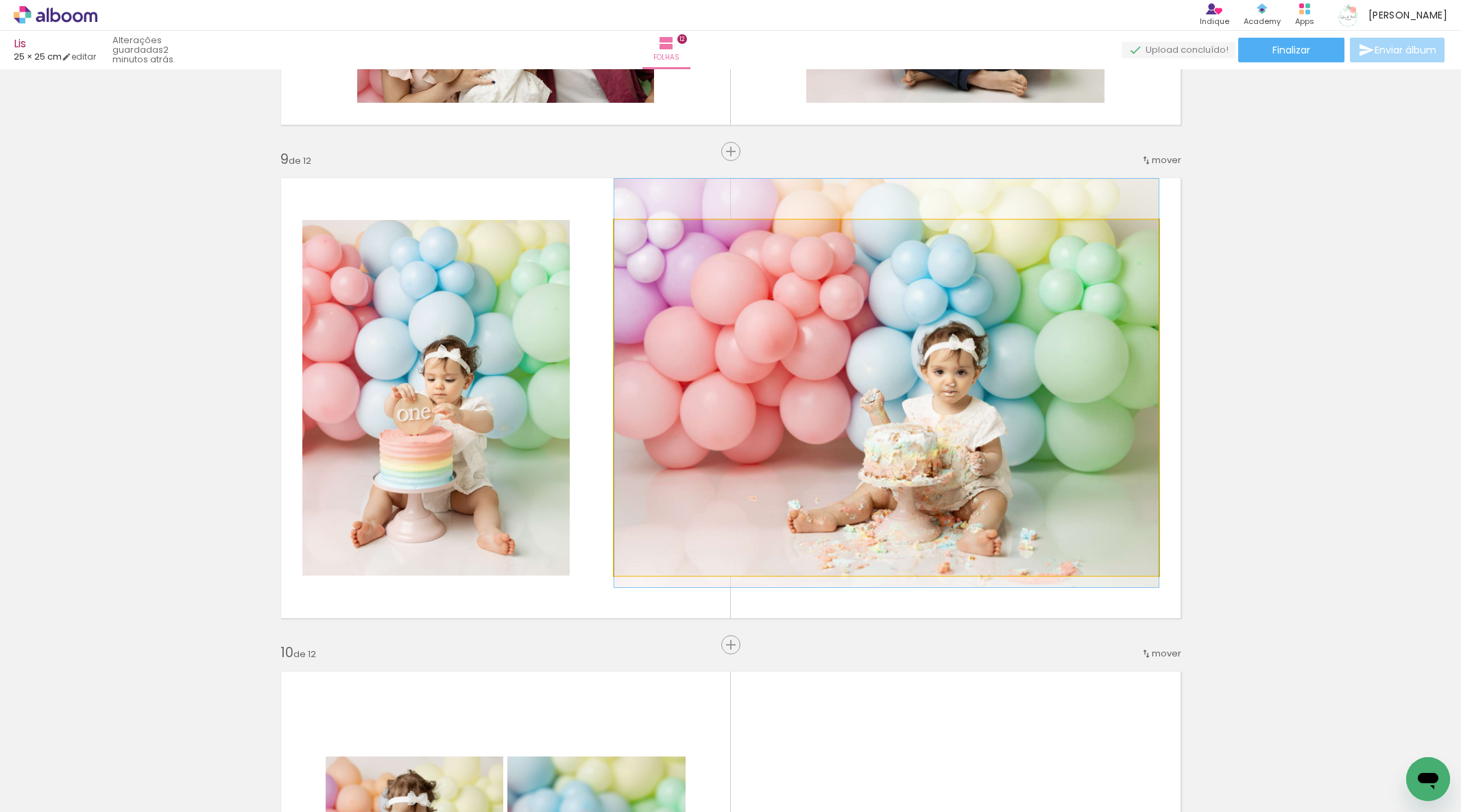
drag, startPoint x: 983, startPoint y: 483, endPoint x: 983, endPoint y: 491, distance: 8.0
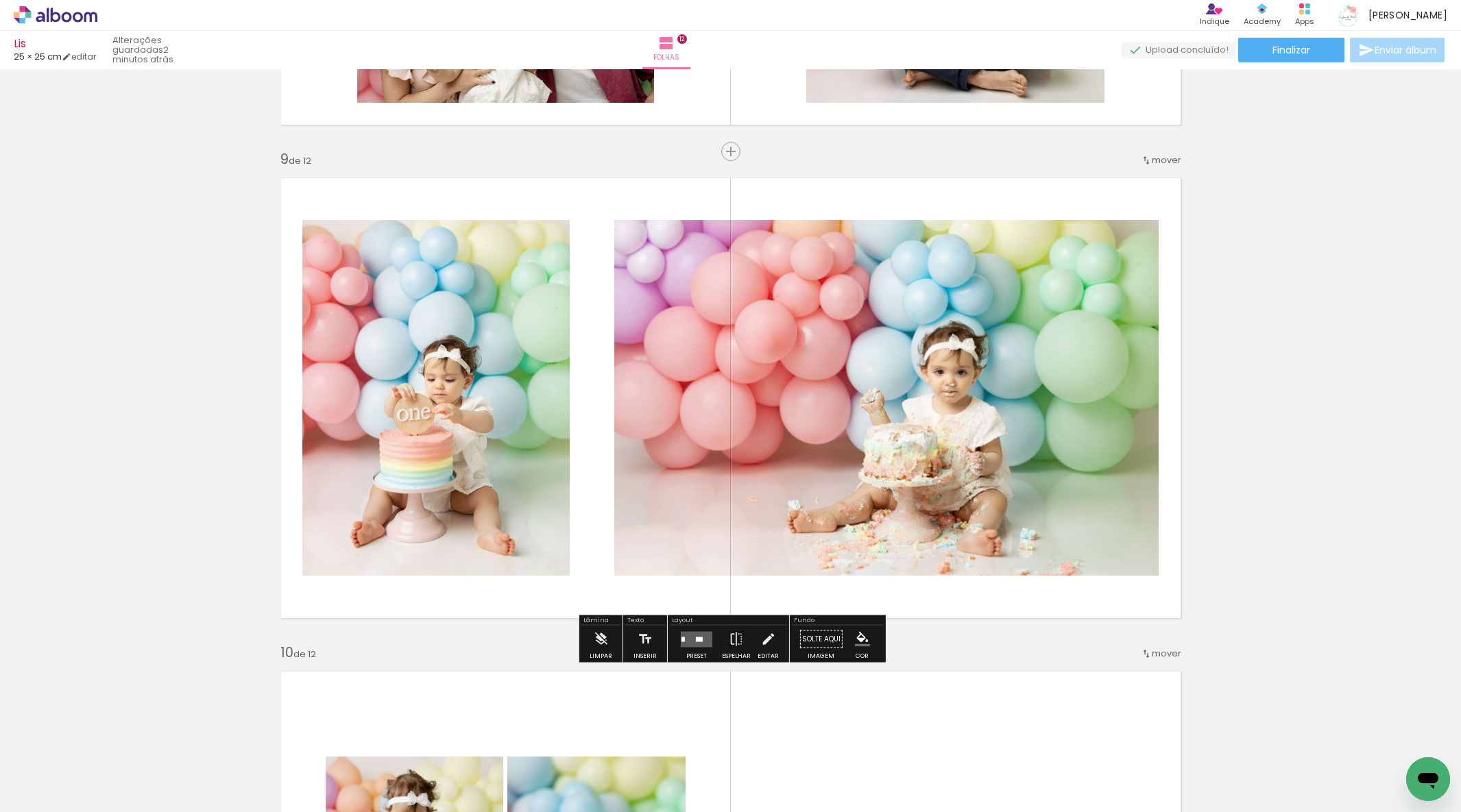
click at [536, 406] on div at bounding box center [436, 397] width 268 height 356
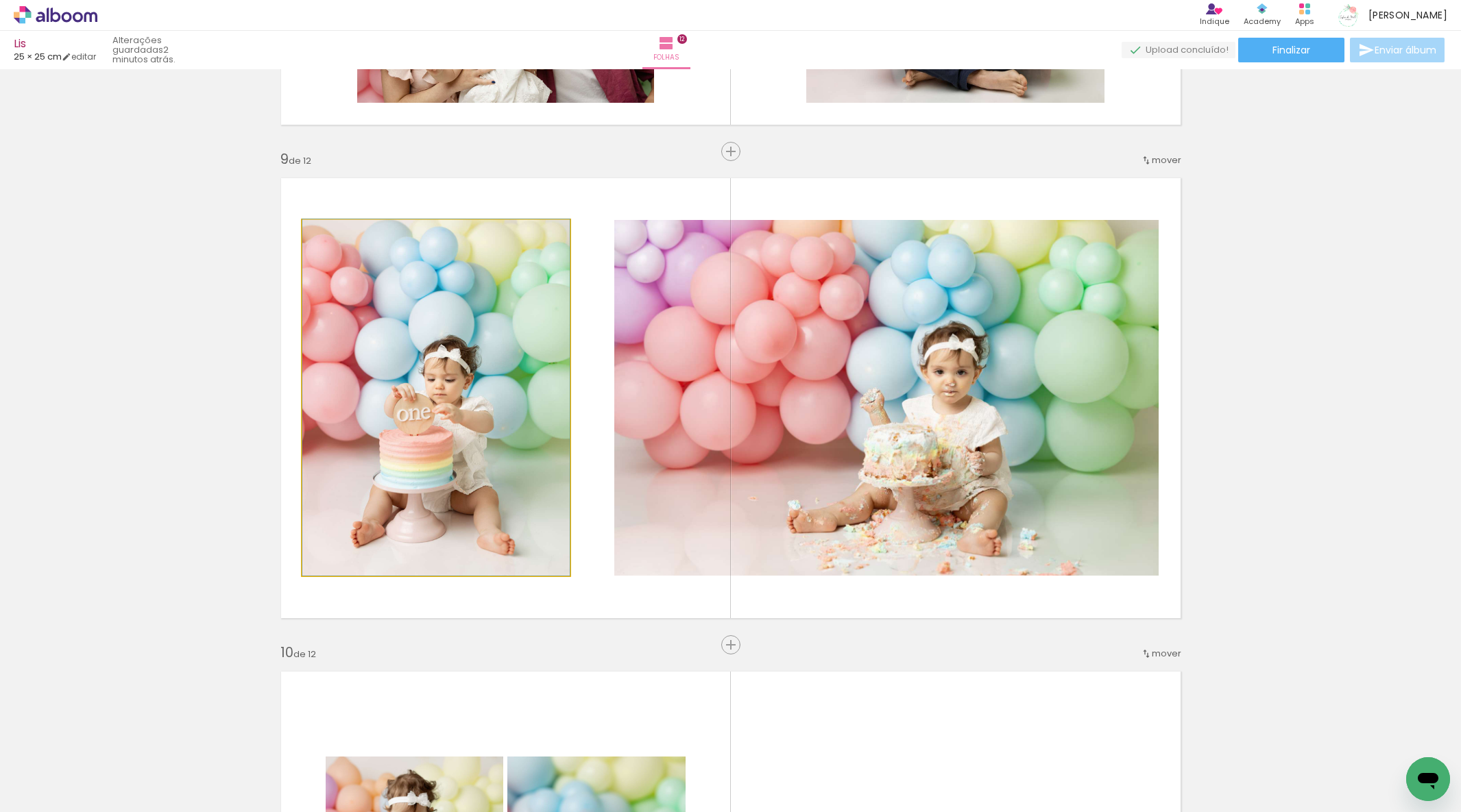
click at [536, 406] on quentale-photo at bounding box center [436, 398] width 268 height 356
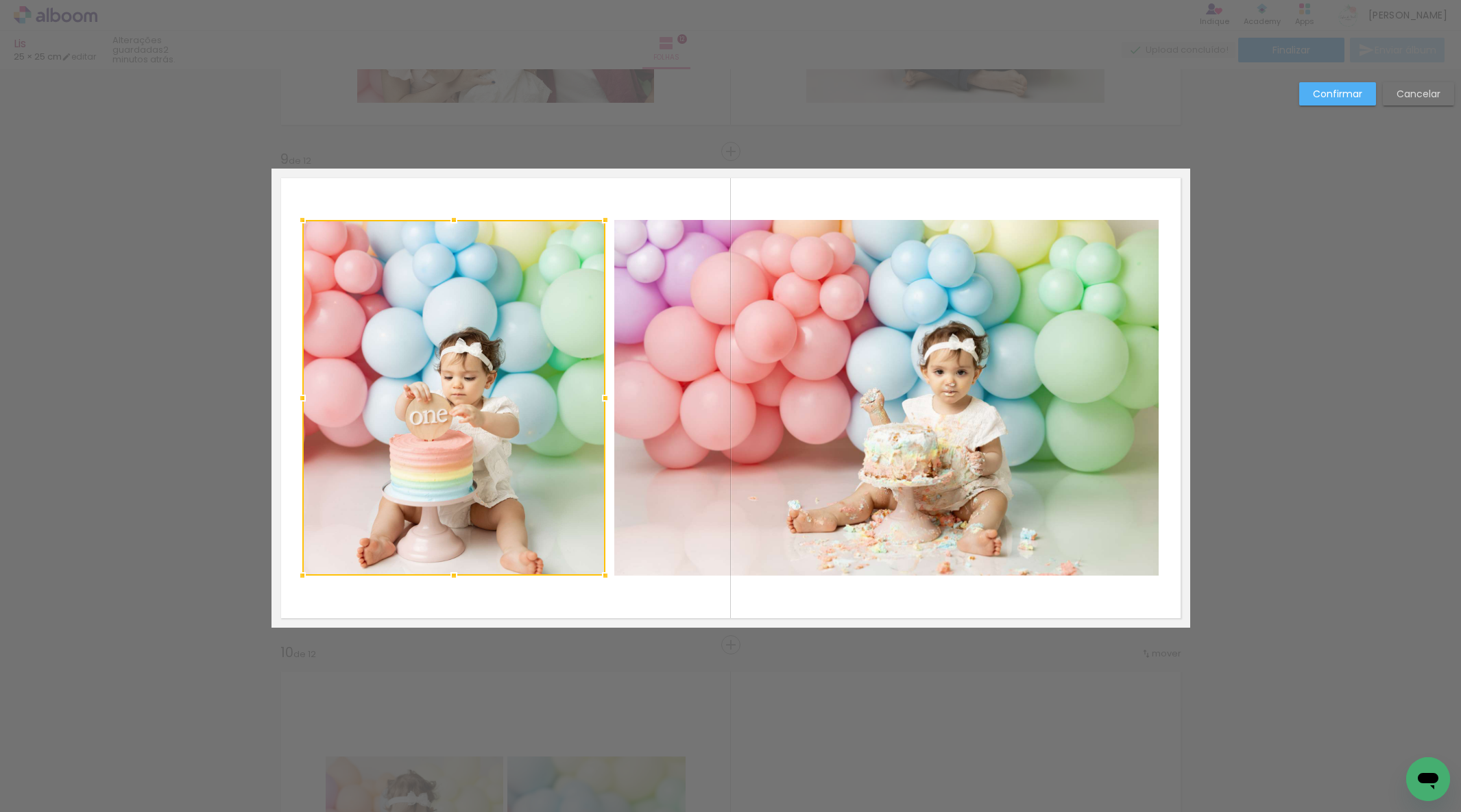
drag, startPoint x: 588, startPoint y: 392, endPoint x: 466, endPoint y: 413, distance: 123.8
click at [610, 386] on div at bounding box center [605, 398] width 27 height 27
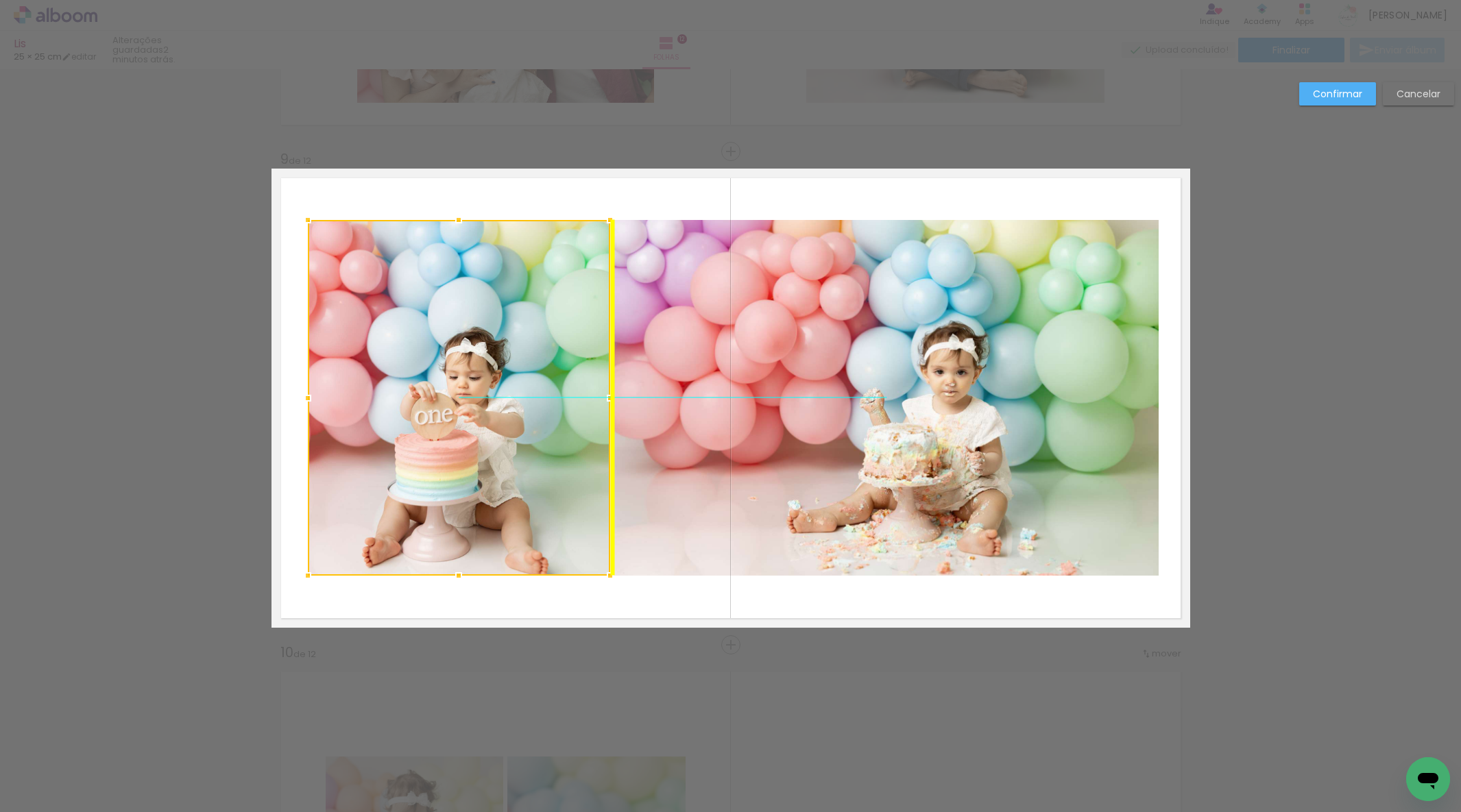
click at [429, 421] on div at bounding box center [459, 398] width 303 height 356
click at [0, 0] on slot "Confirmar" at bounding box center [0, 0] width 0 height 0
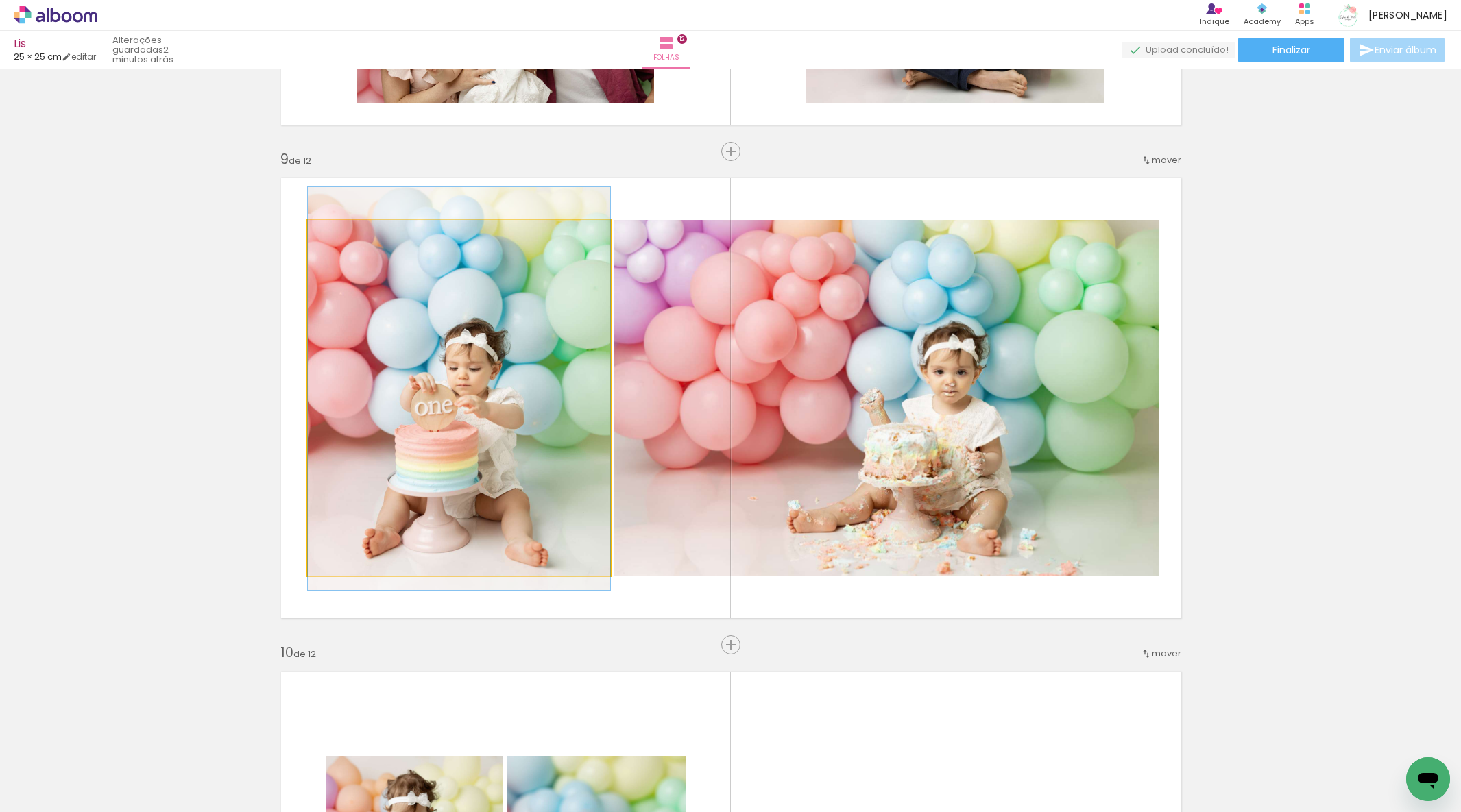
drag, startPoint x: 443, startPoint y: 426, endPoint x: 464, endPoint y: 424, distance: 21.1
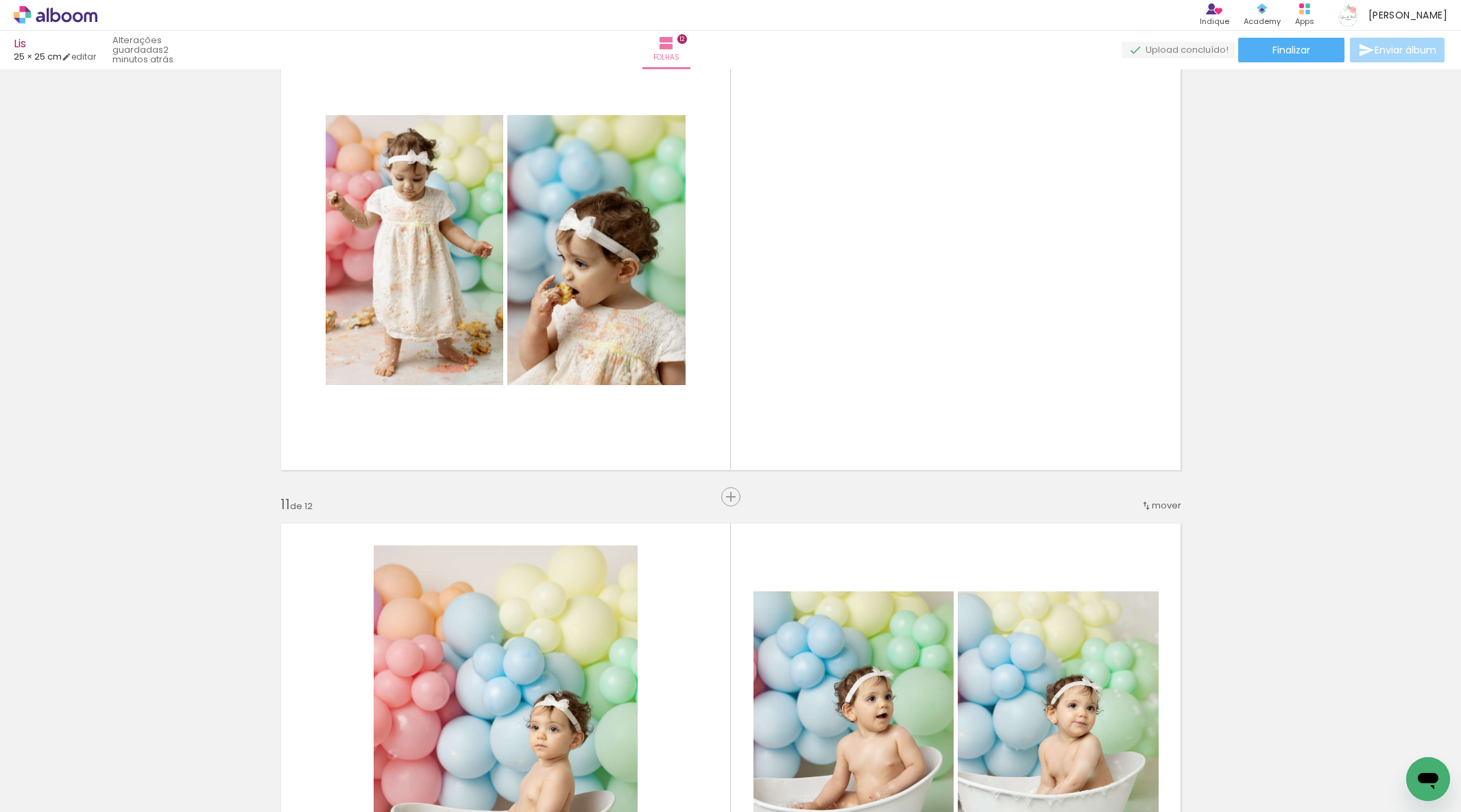
scroll to position [4598, 0]
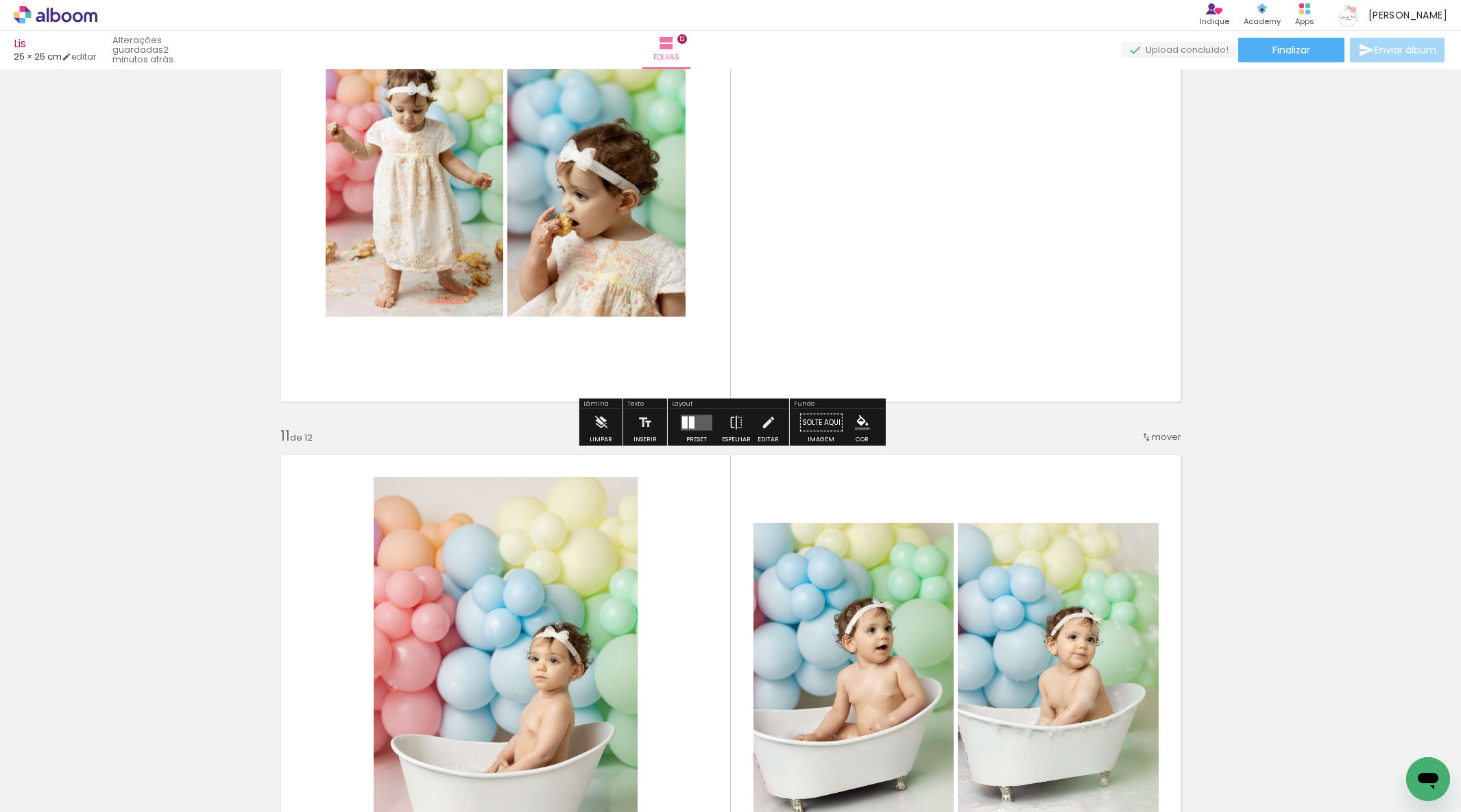
click at [691, 421] on quentale-layouter at bounding box center [696, 422] width 32 height 16
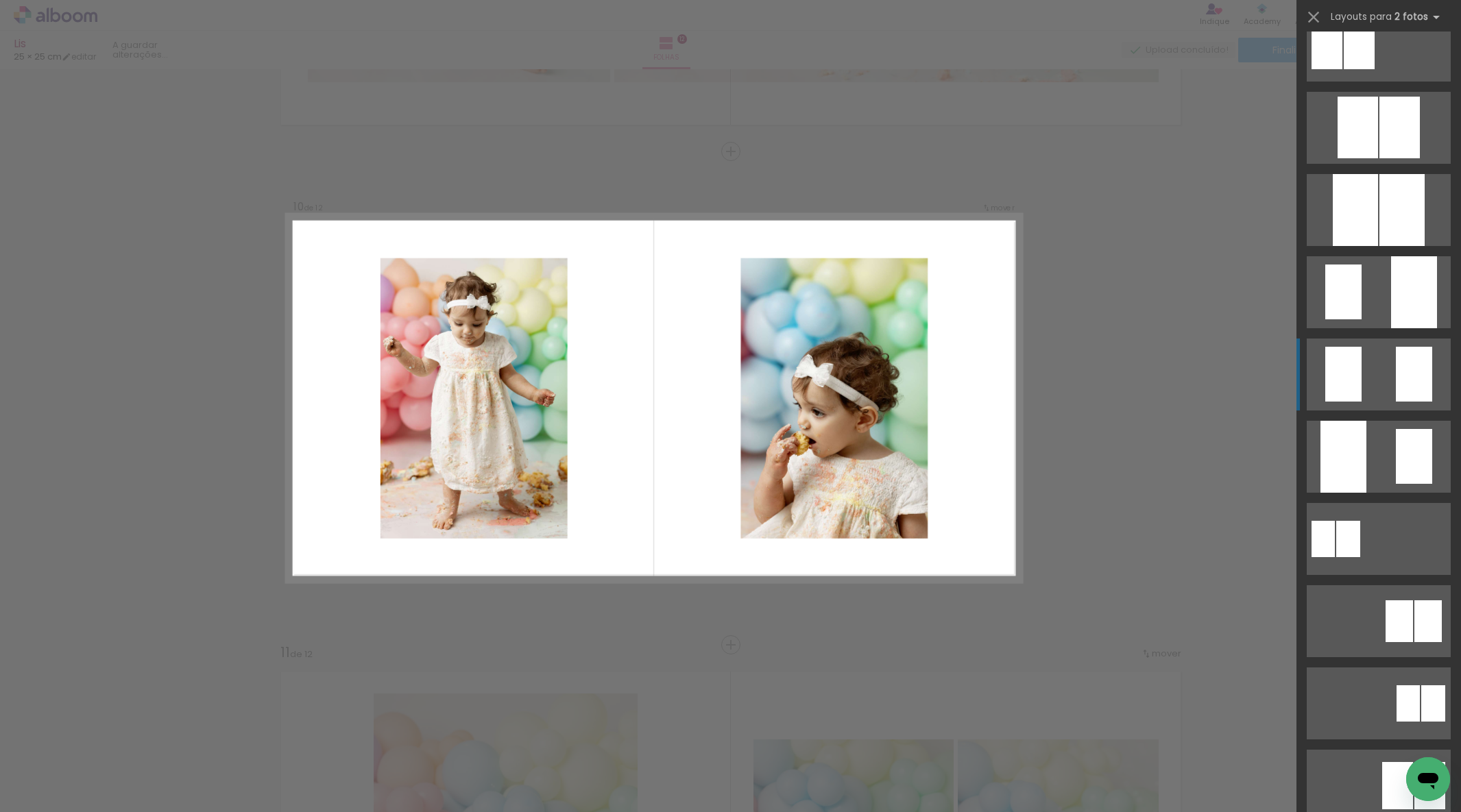
scroll to position [382, 0]
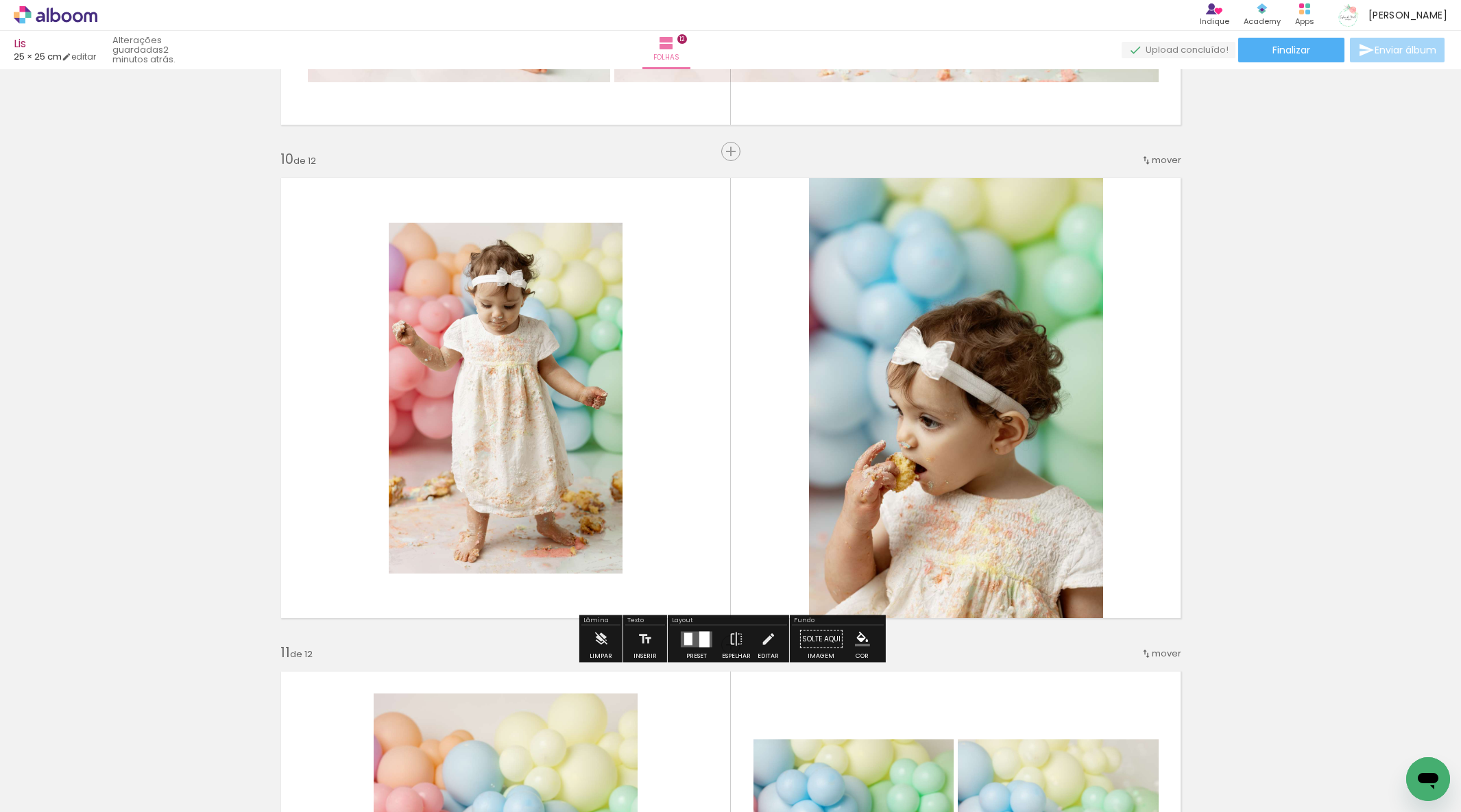
scroll to position [4386, 0]
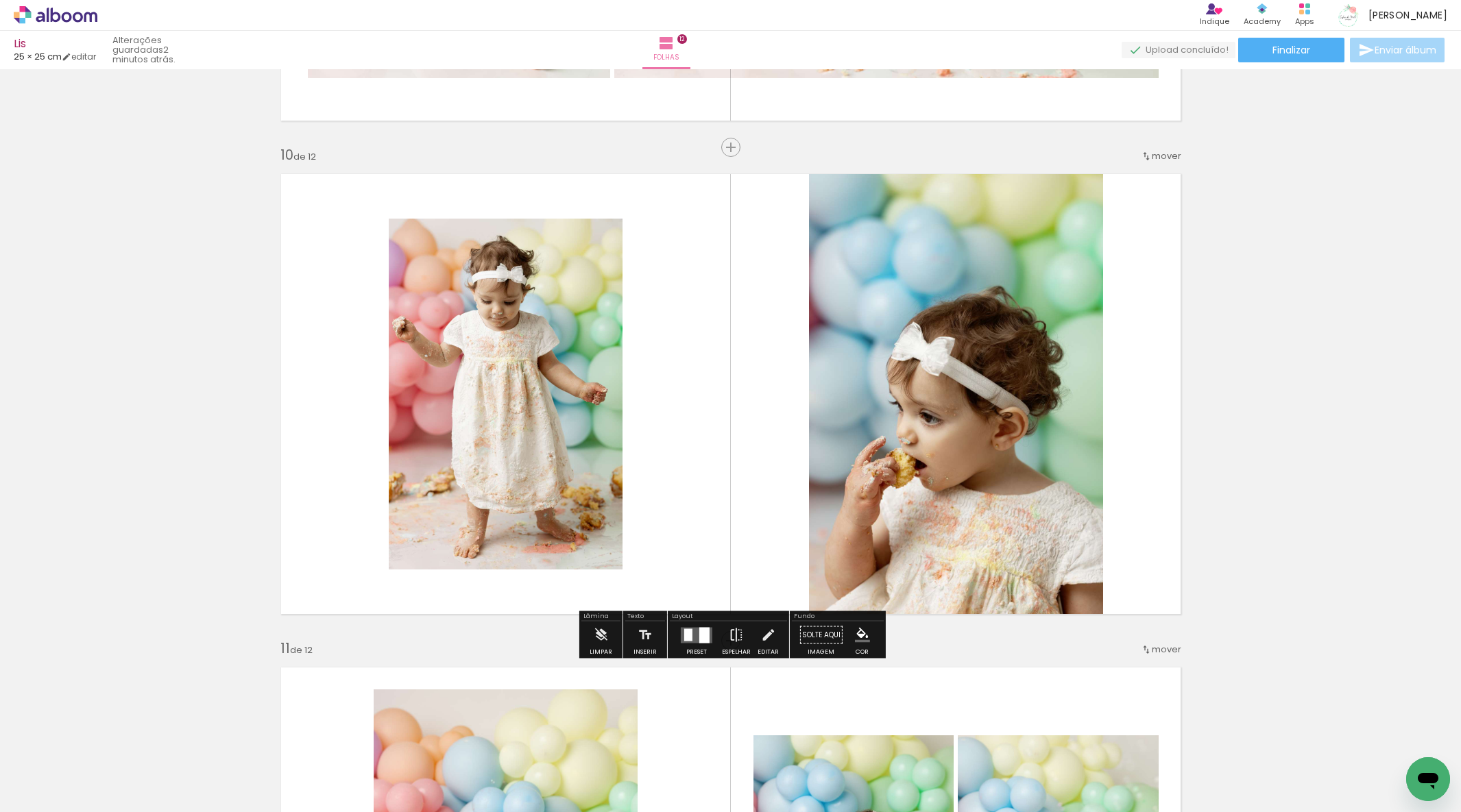
click at [731, 638] on iron-icon at bounding box center [737, 635] width 15 height 27
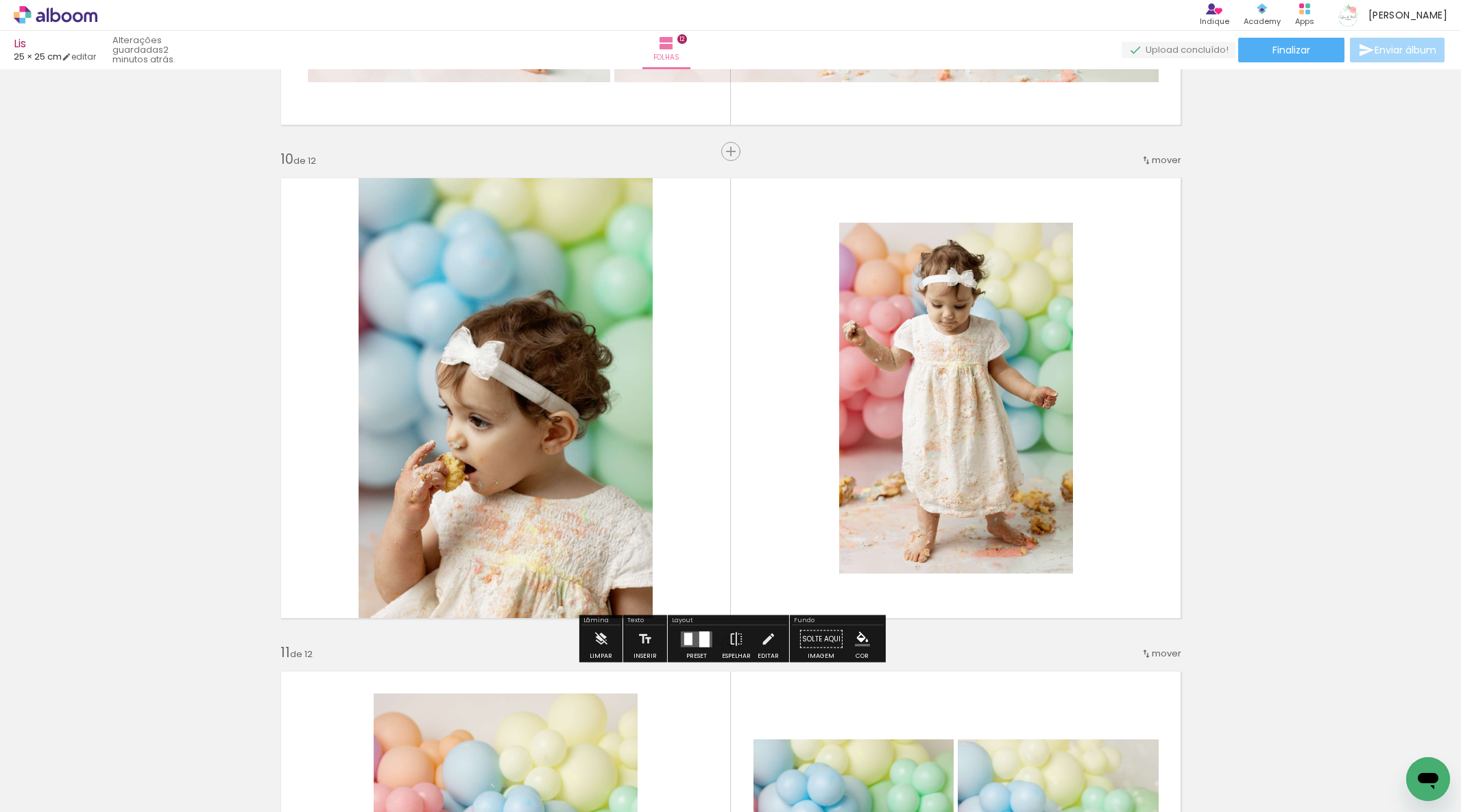
scroll to position [4383, 0]
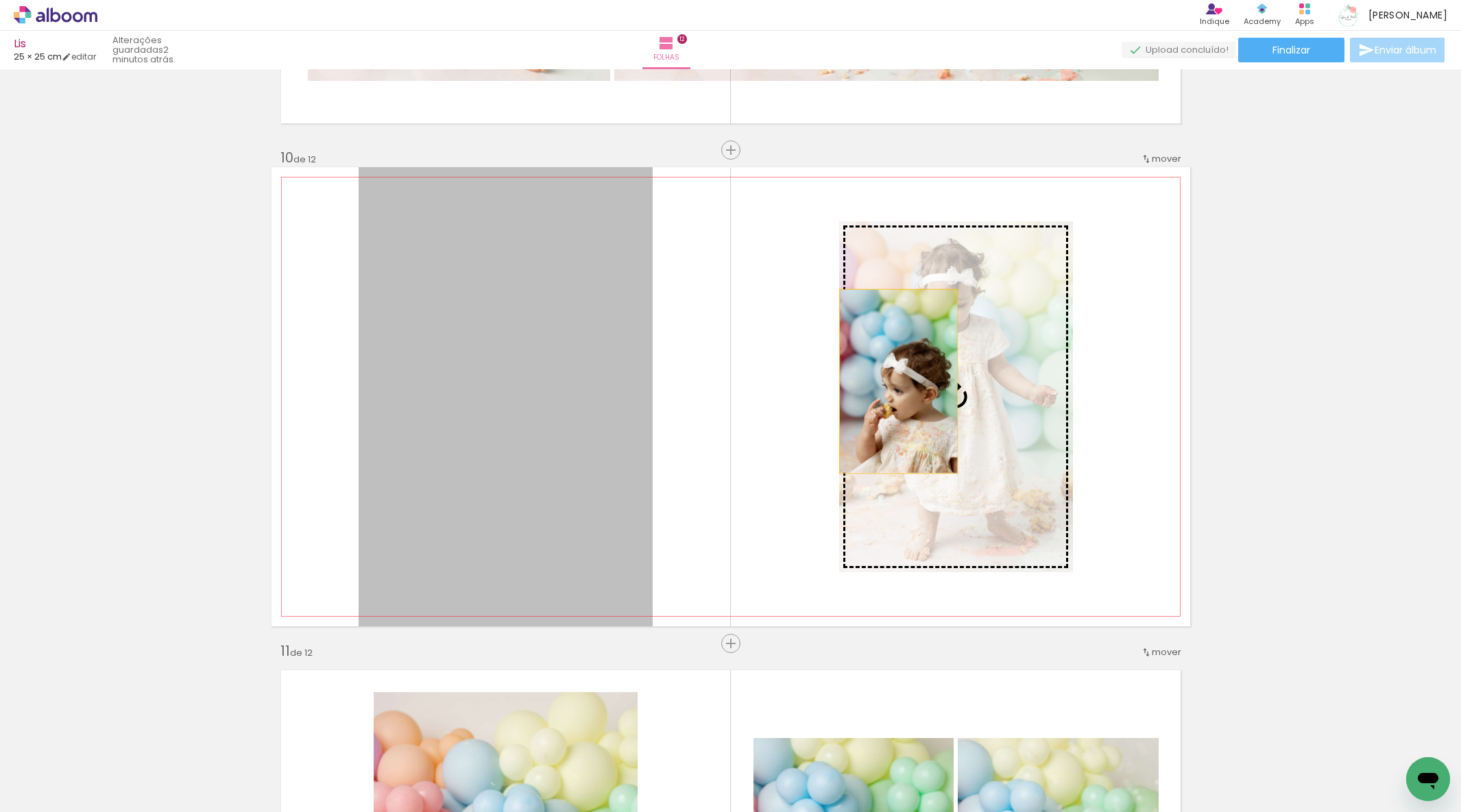
drag, startPoint x: 522, startPoint y: 472, endPoint x: 899, endPoint y: 381, distance: 387.8
click at [0, 0] on slot at bounding box center [0, 0] width 0 height 0
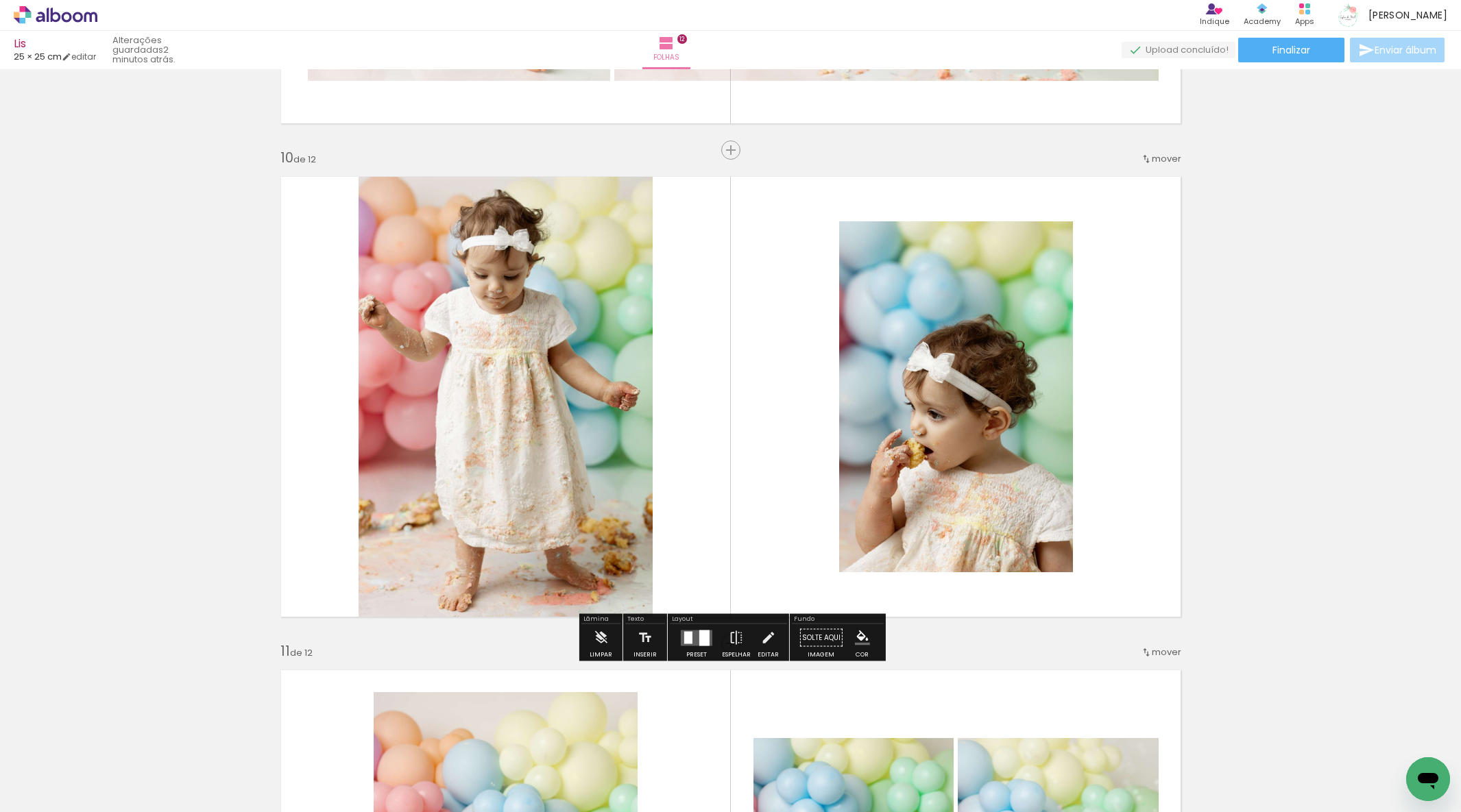
click at [532, 396] on quentale-photo at bounding box center [506, 397] width 294 height 459
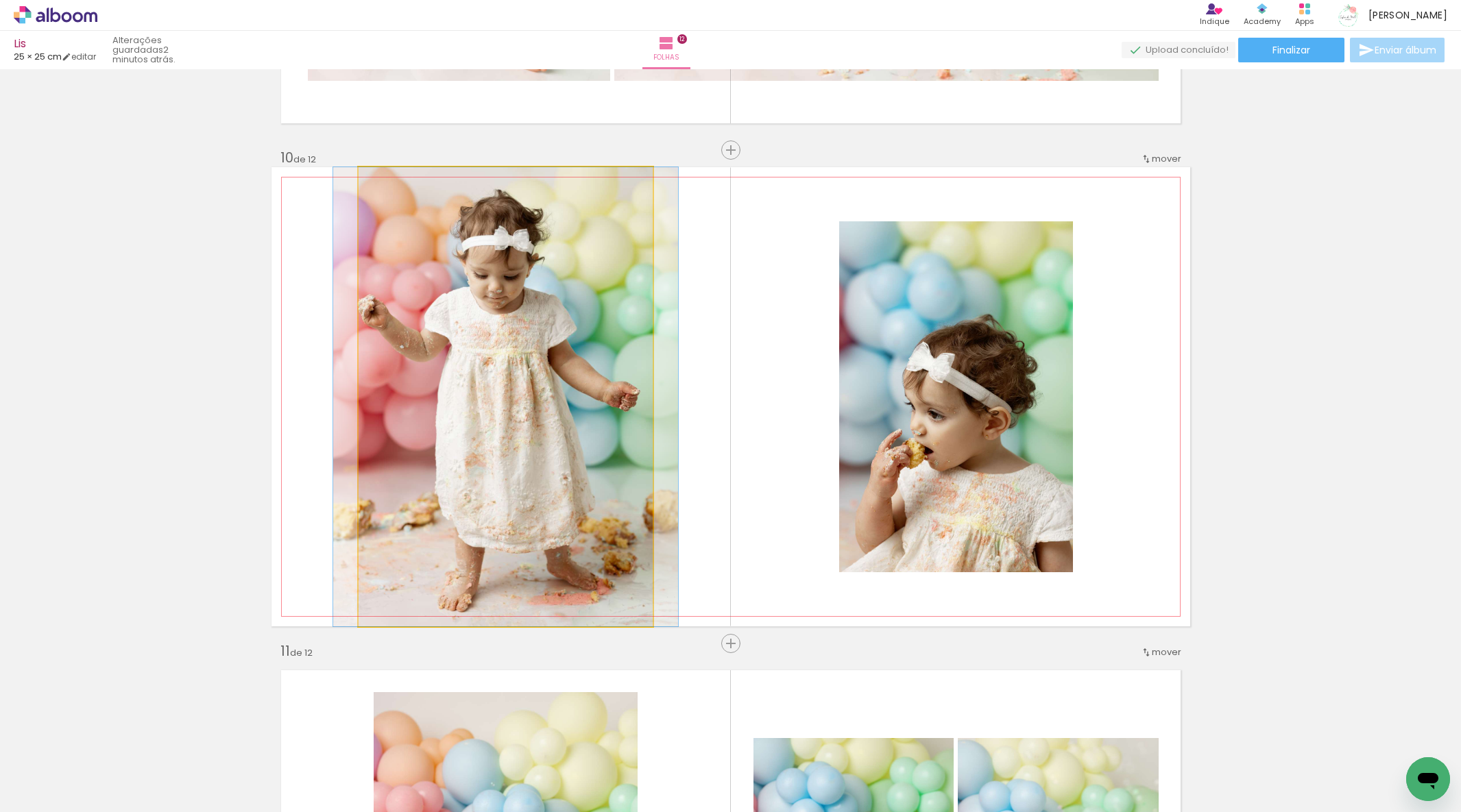
click at [532, 396] on quentale-photo at bounding box center [506, 397] width 294 height 459
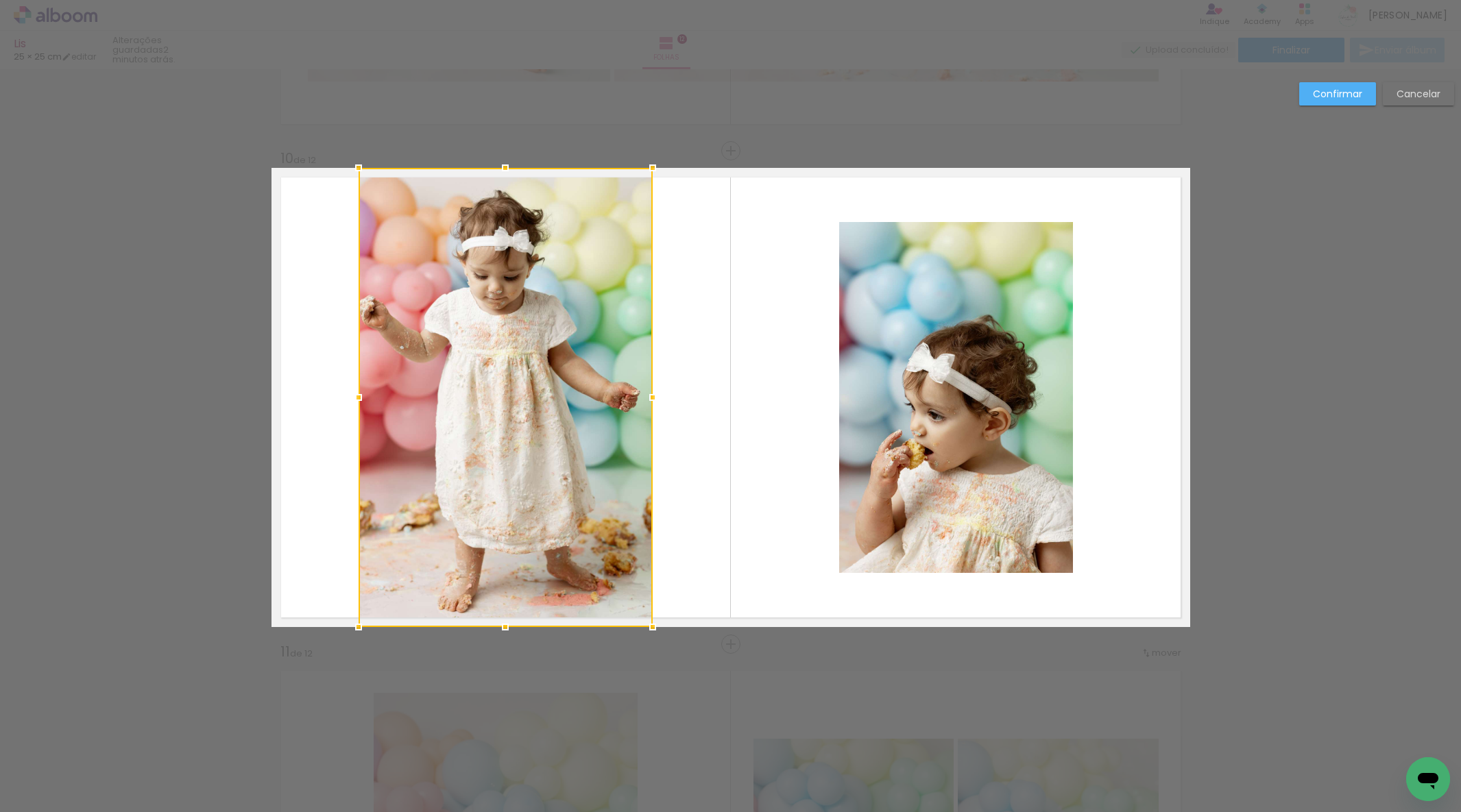
scroll to position [4381, 0]
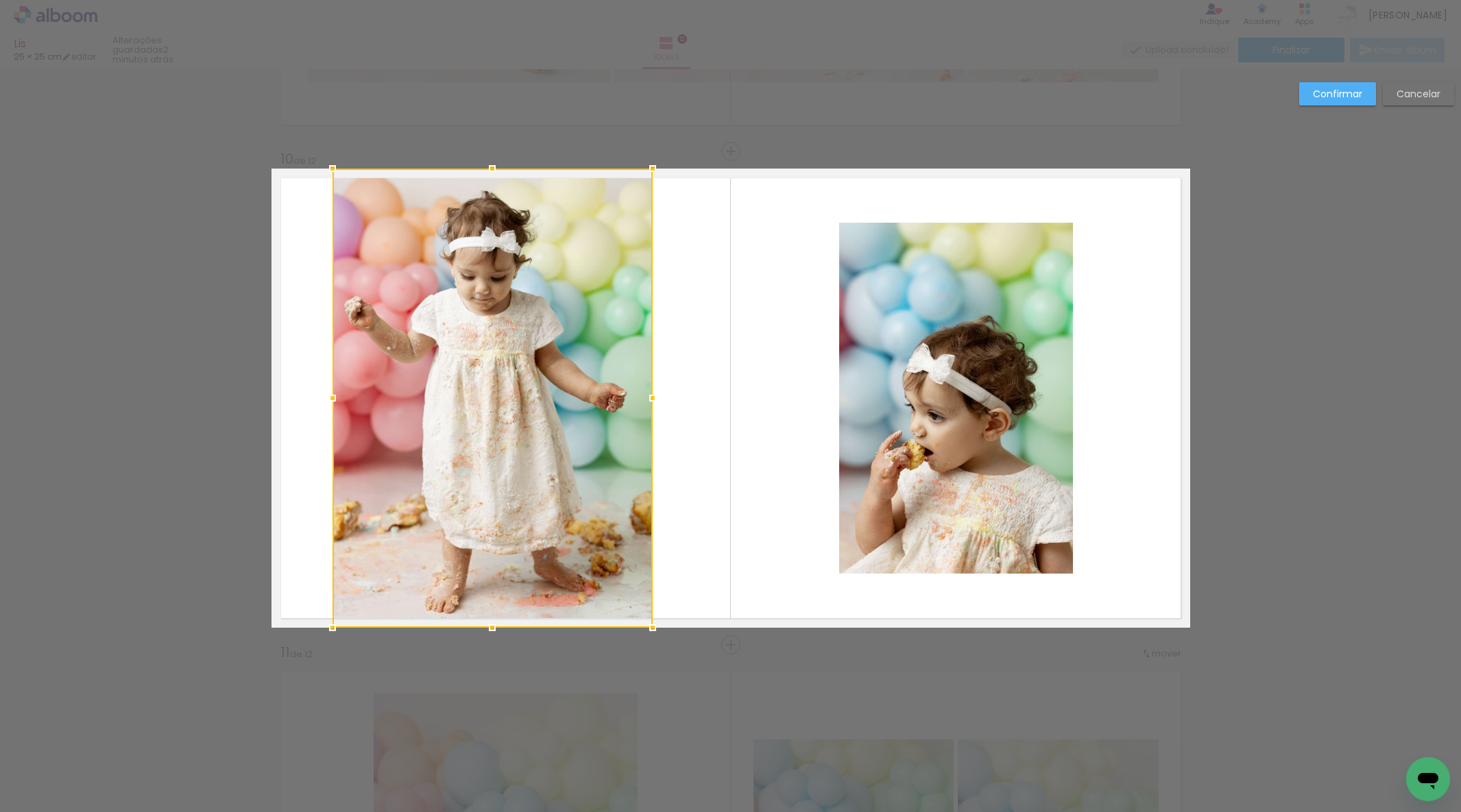
drag, startPoint x: 358, startPoint y: 396, endPoint x: 338, endPoint y: 395, distance: 20.0
click at [338, 395] on div at bounding box center [332, 398] width 27 height 27
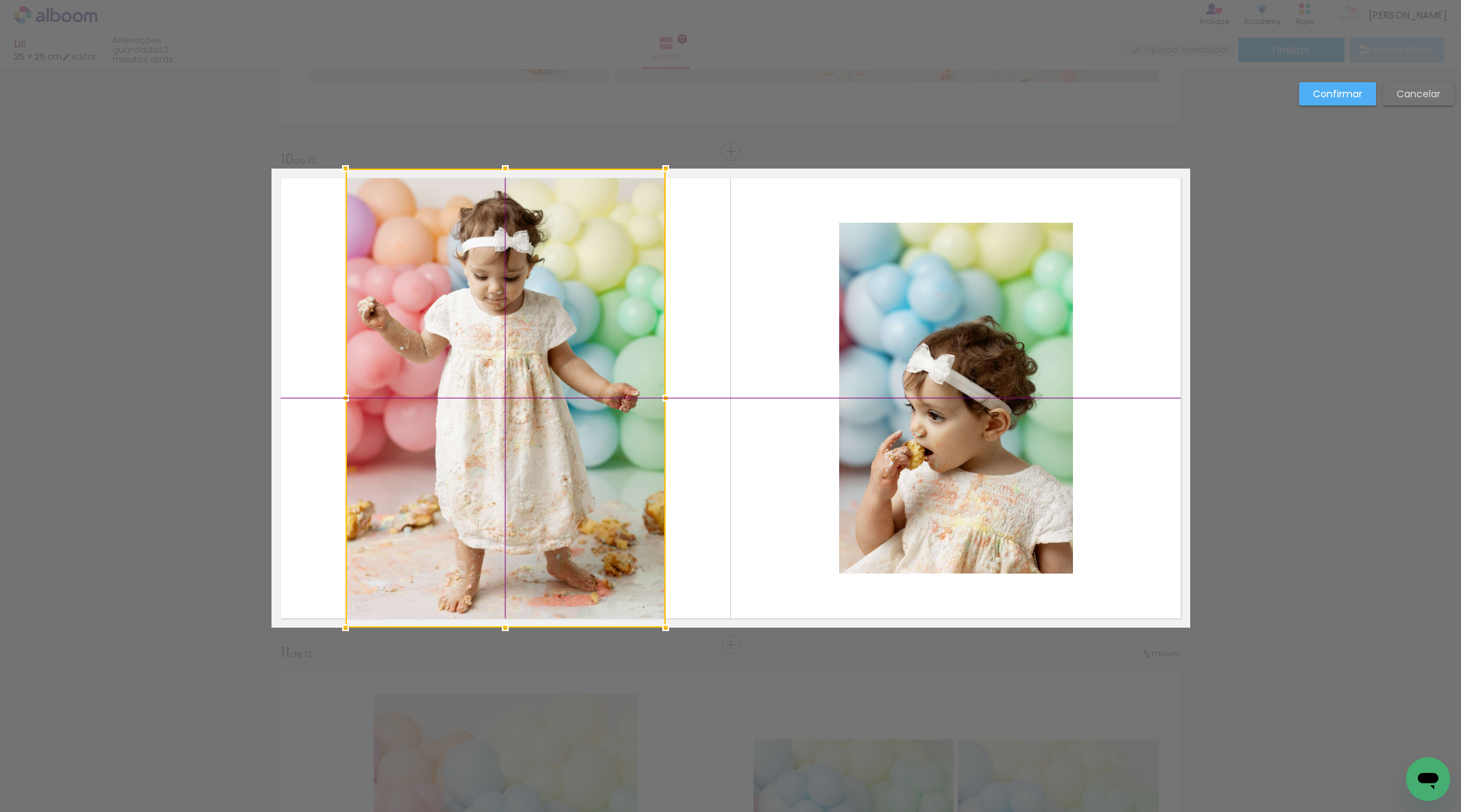
drag, startPoint x: 443, startPoint y: 391, endPoint x: 534, endPoint y: 370, distance: 93.4
click at [456, 391] on div at bounding box center [505, 398] width 320 height 459
click at [0, 0] on slot "Confirmar" at bounding box center [0, 0] width 0 height 0
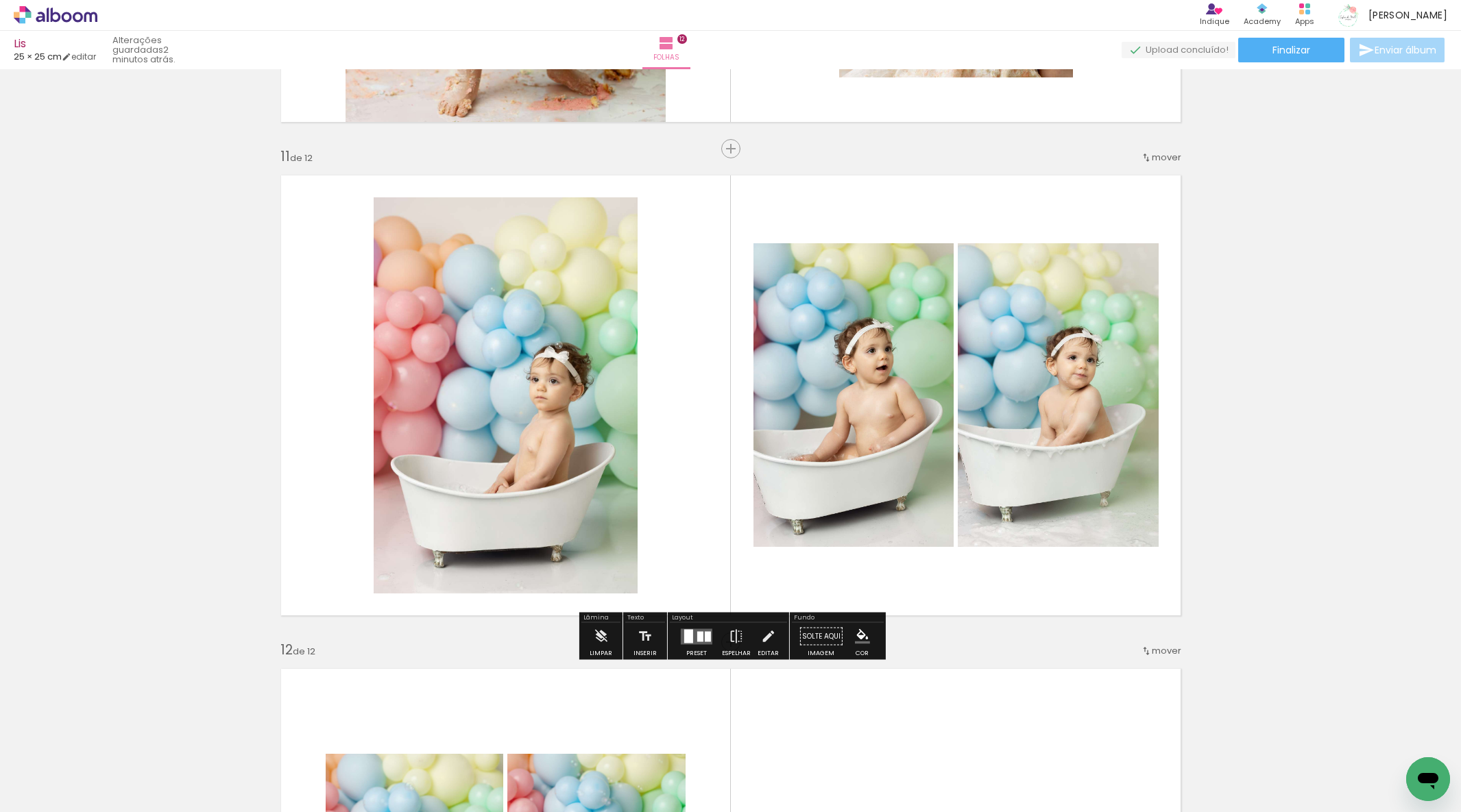
scroll to position [4885, 0]
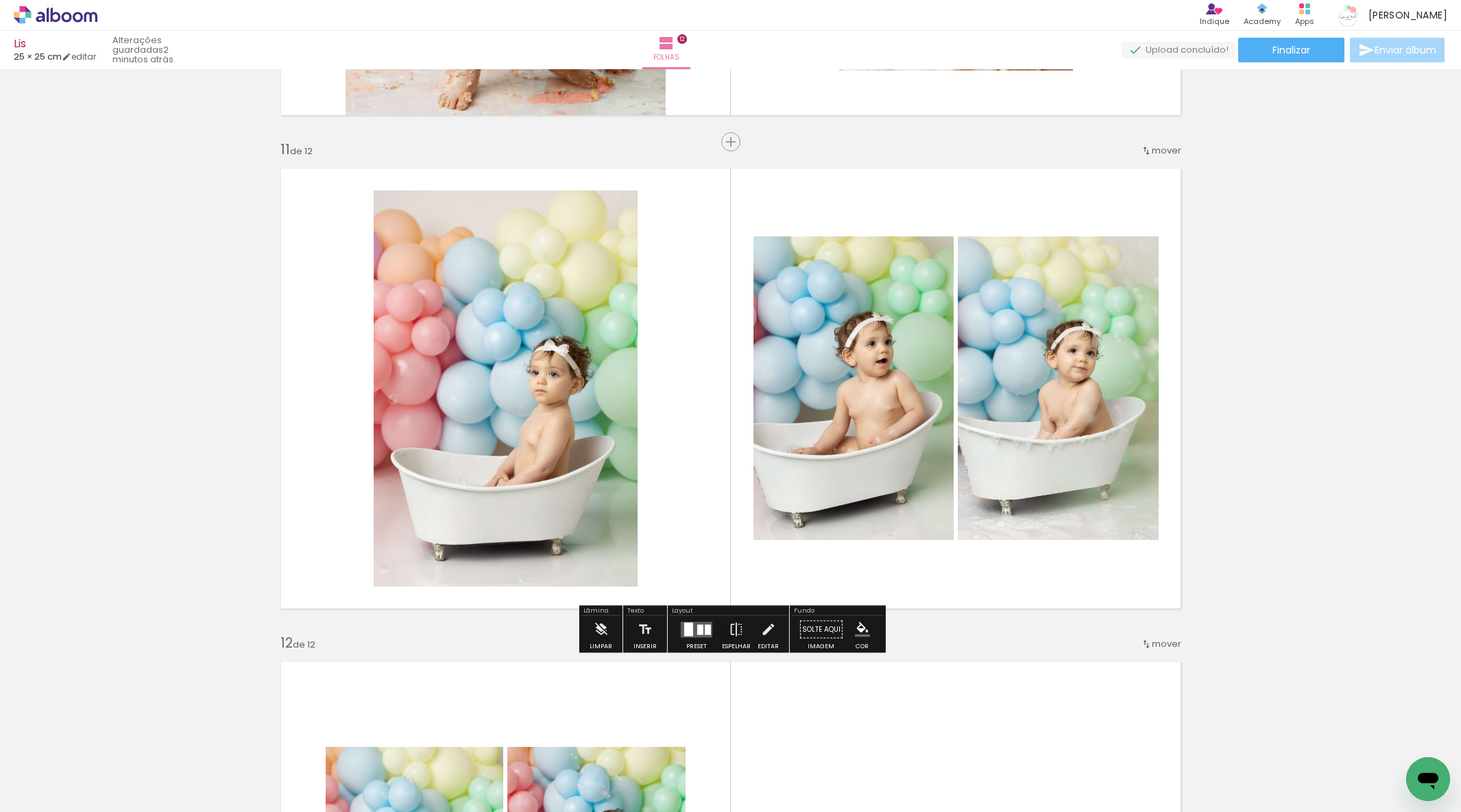
click at [684, 623] on div at bounding box center [688, 629] width 9 height 14
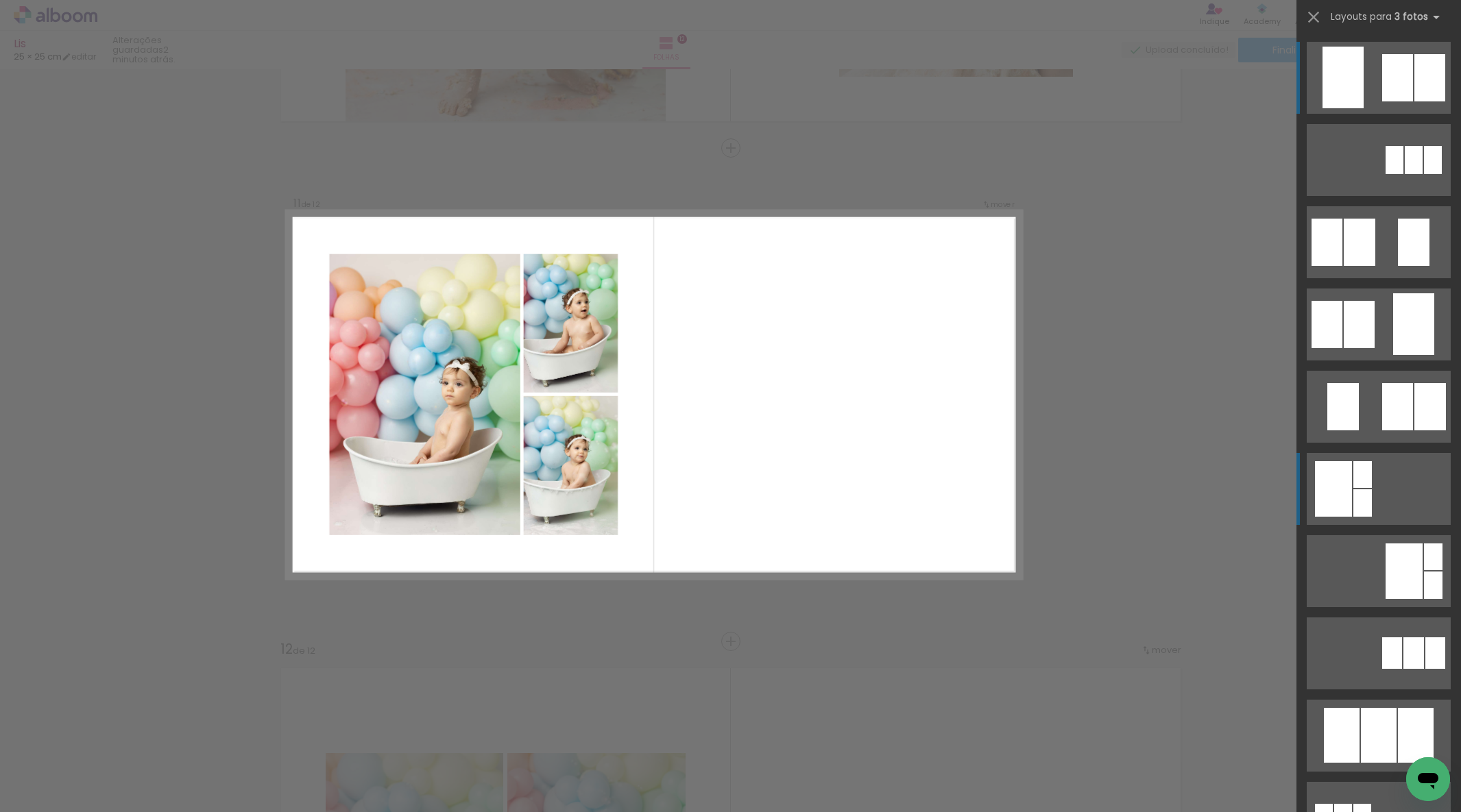
scroll to position [4875, 0]
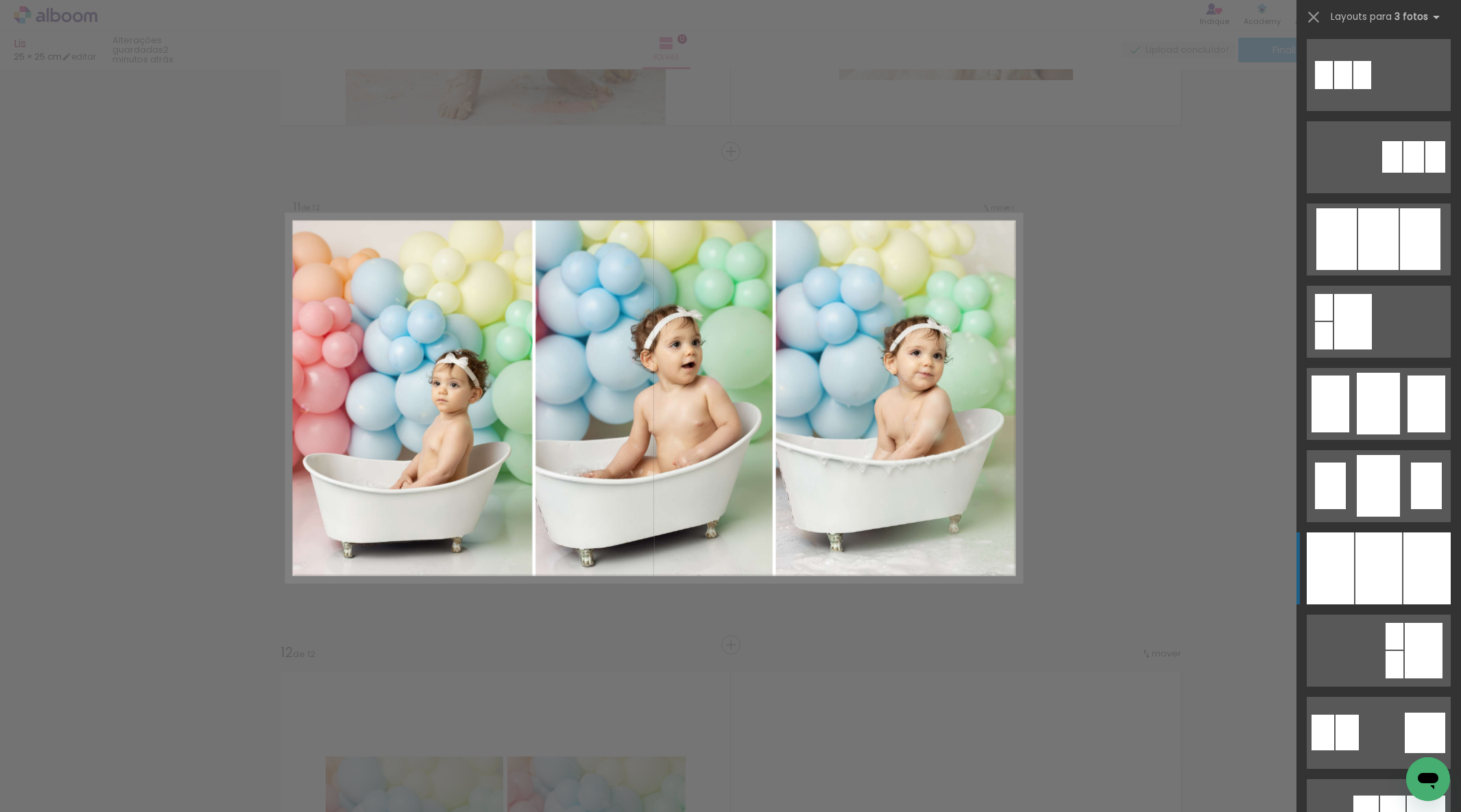
click at [1394, 594] on div at bounding box center [1379, 568] width 47 height 72
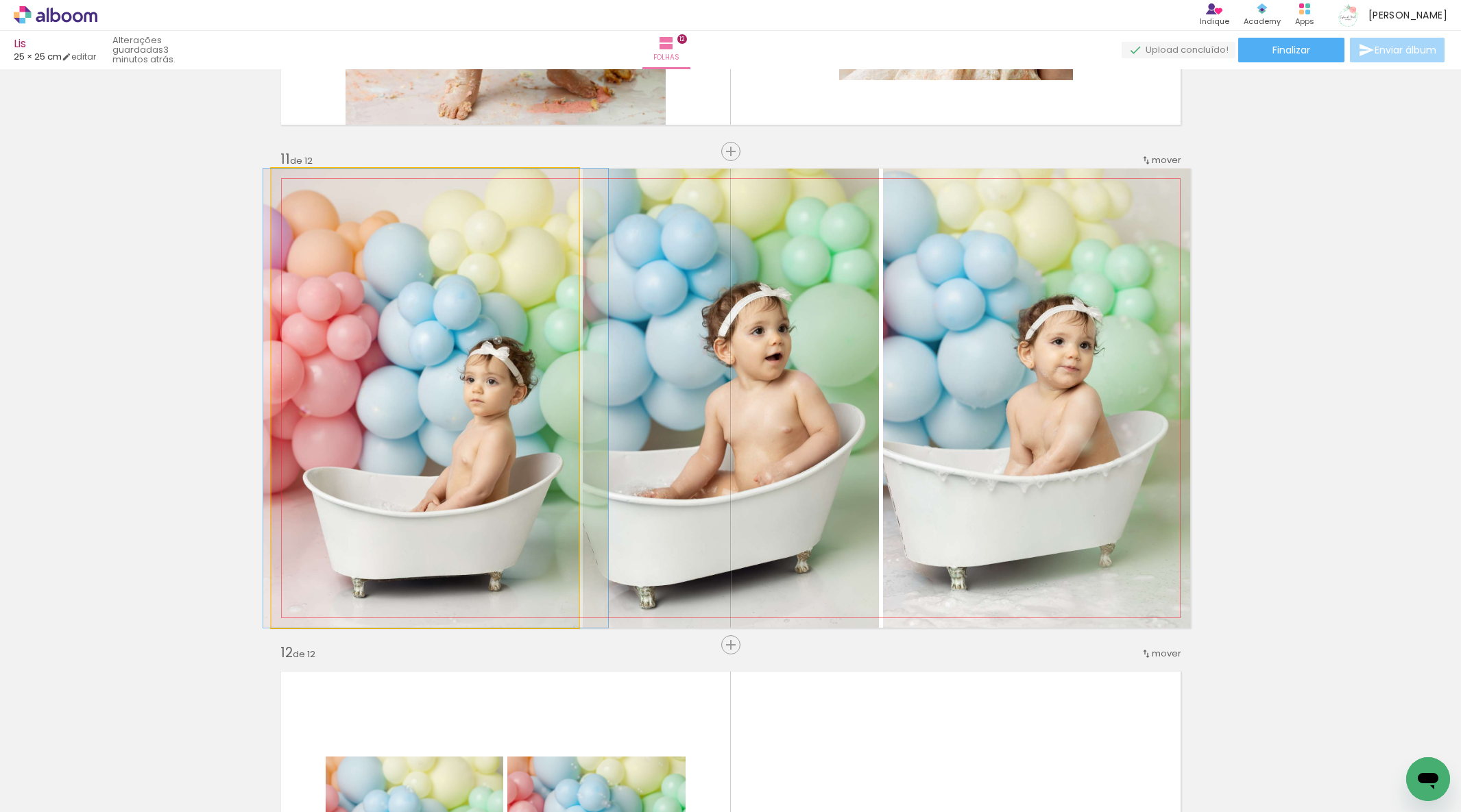
drag, startPoint x: 438, startPoint y: 484, endPoint x: 680, endPoint y: 413, distance: 252.2
click at [0, 0] on slot at bounding box center [0, 0] width 0 height 0
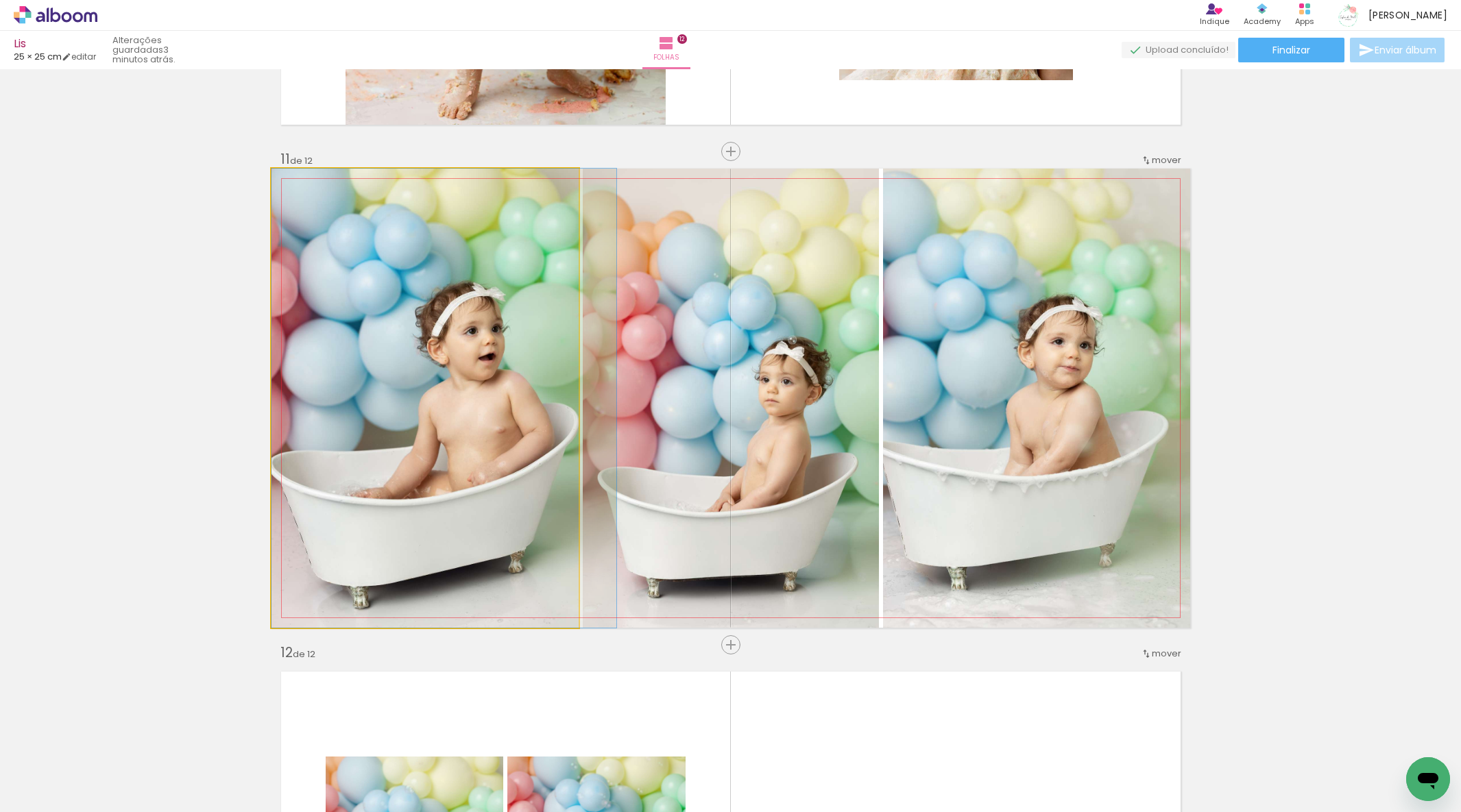
drag, startPoint x: 470, startPoint y: 419, endPoint x: 492, endPoint y: 416, distance: 22.2
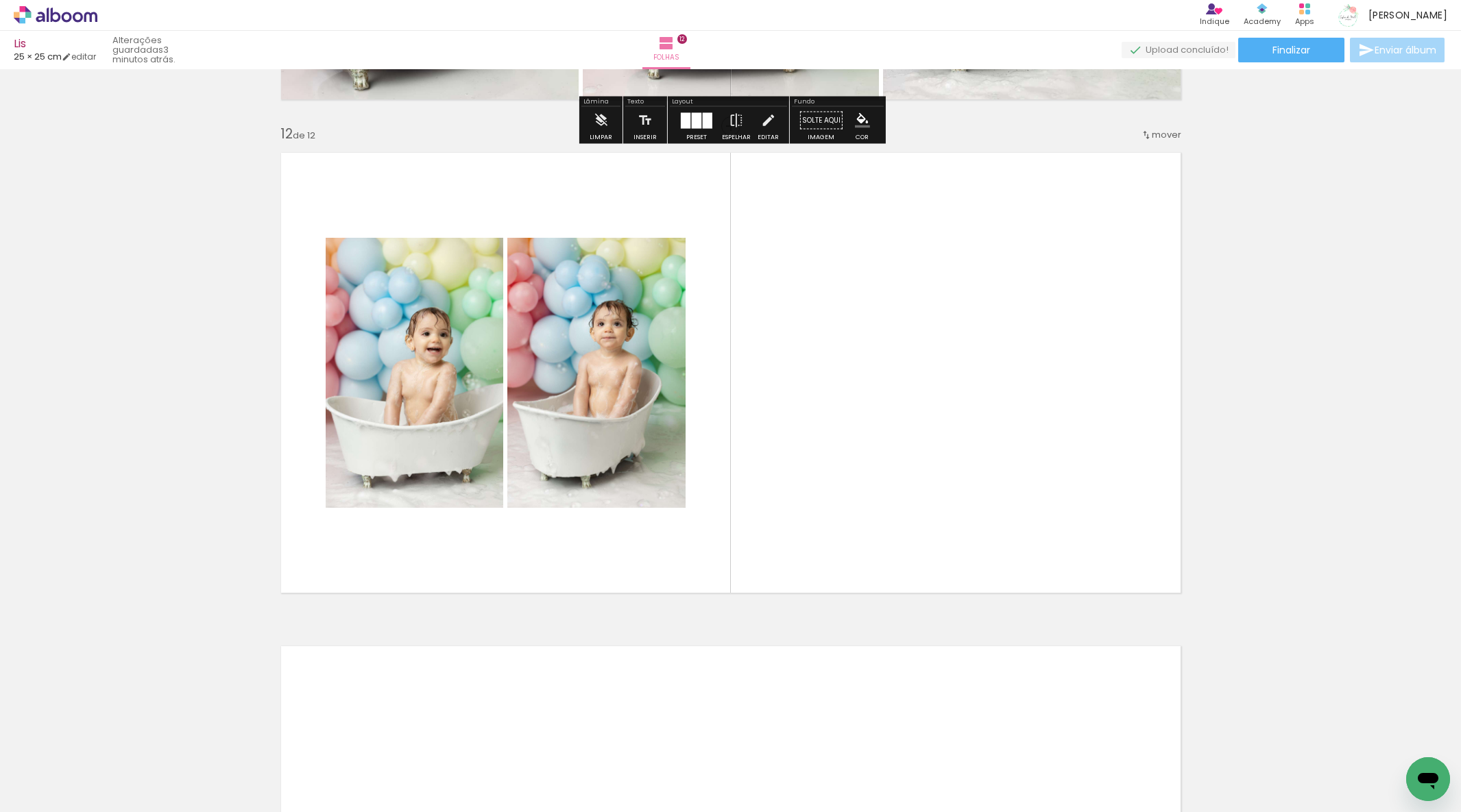
scroll to position [5428, 0]
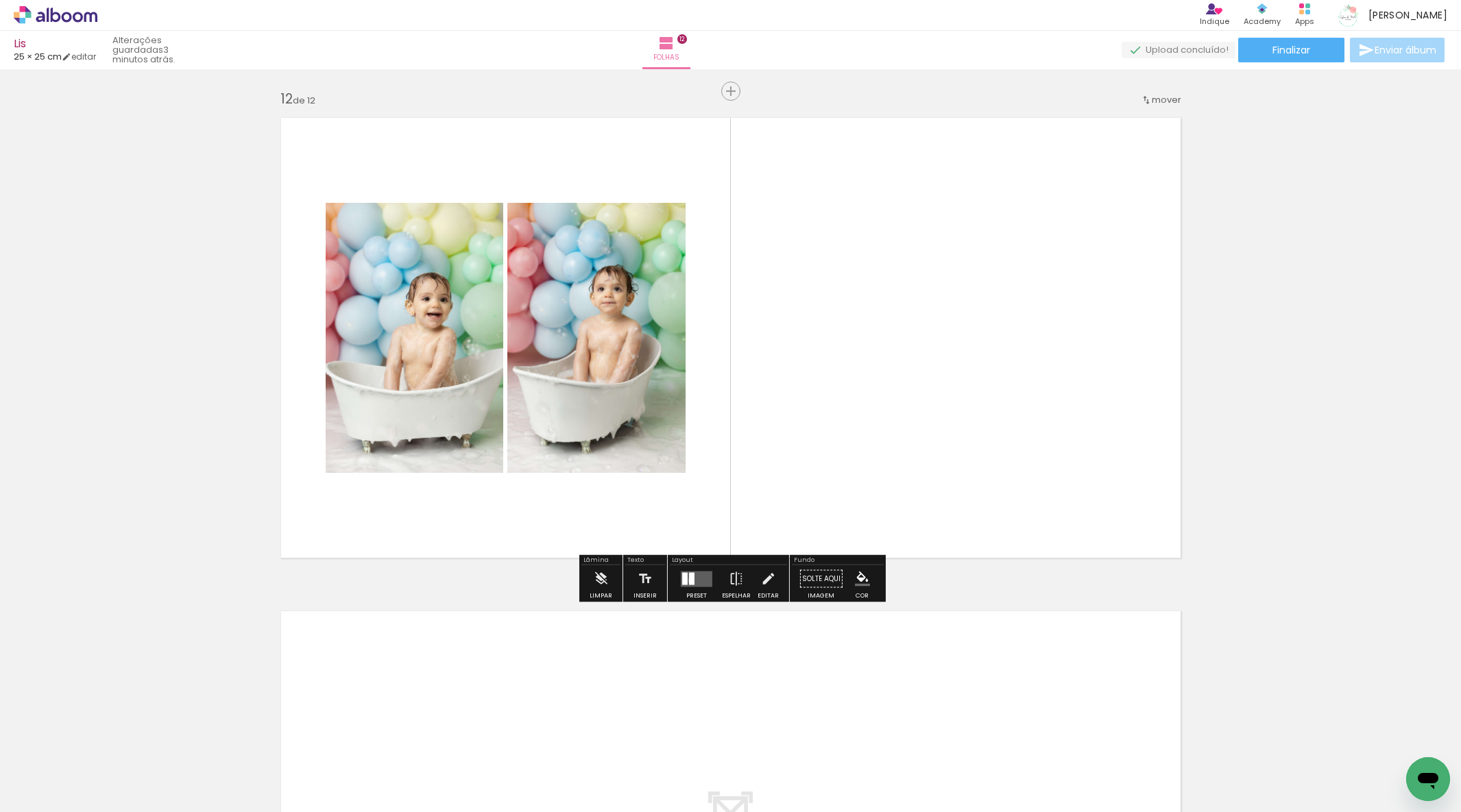
drag, startPoint x: 688, startPoint y: 580, endPoint x: 714, endPoint y: 571, distance: 27.5
click at [689, 580] on div at bounding box center [692, 579] width 6 height 13
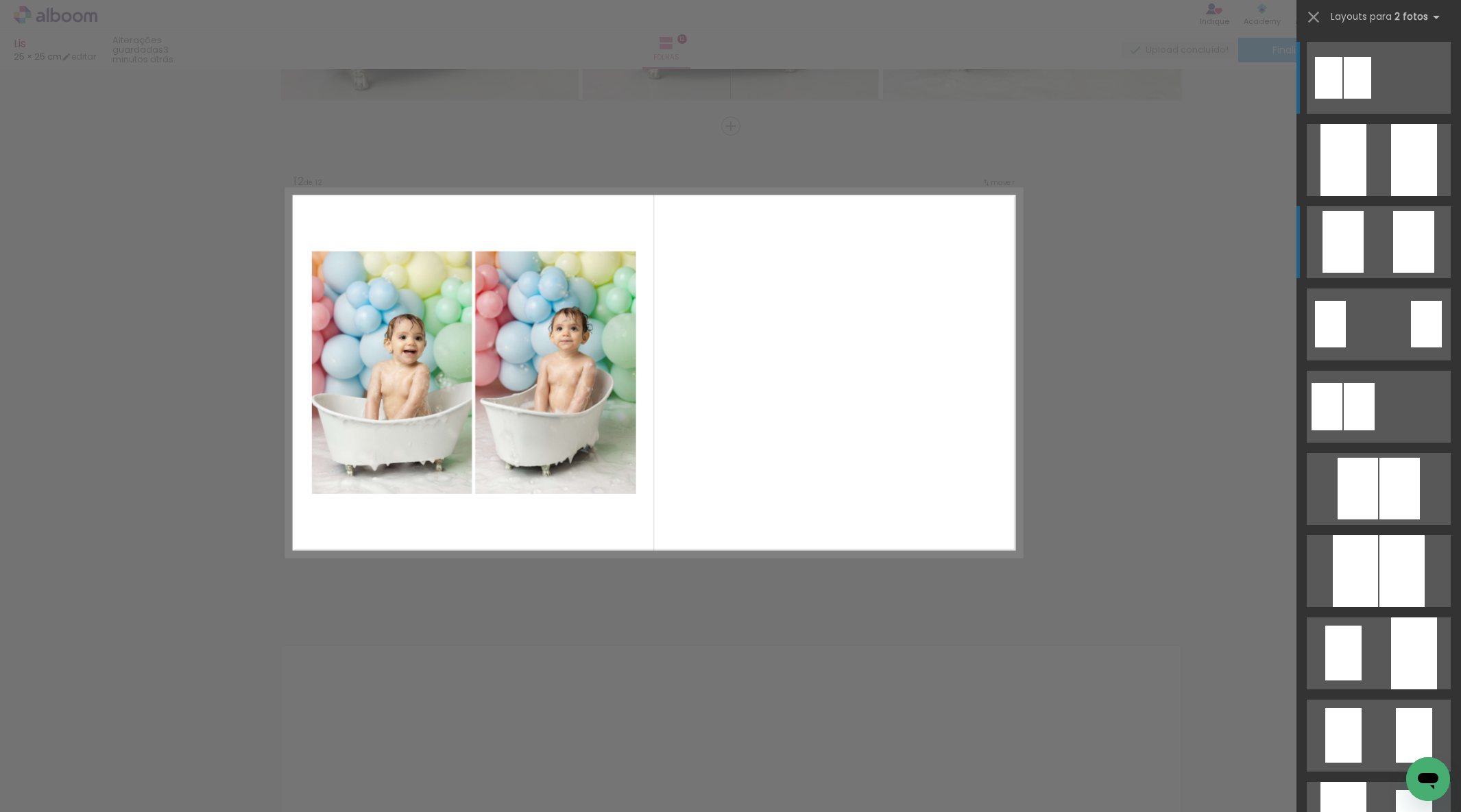
scroll to position [5368, 0]
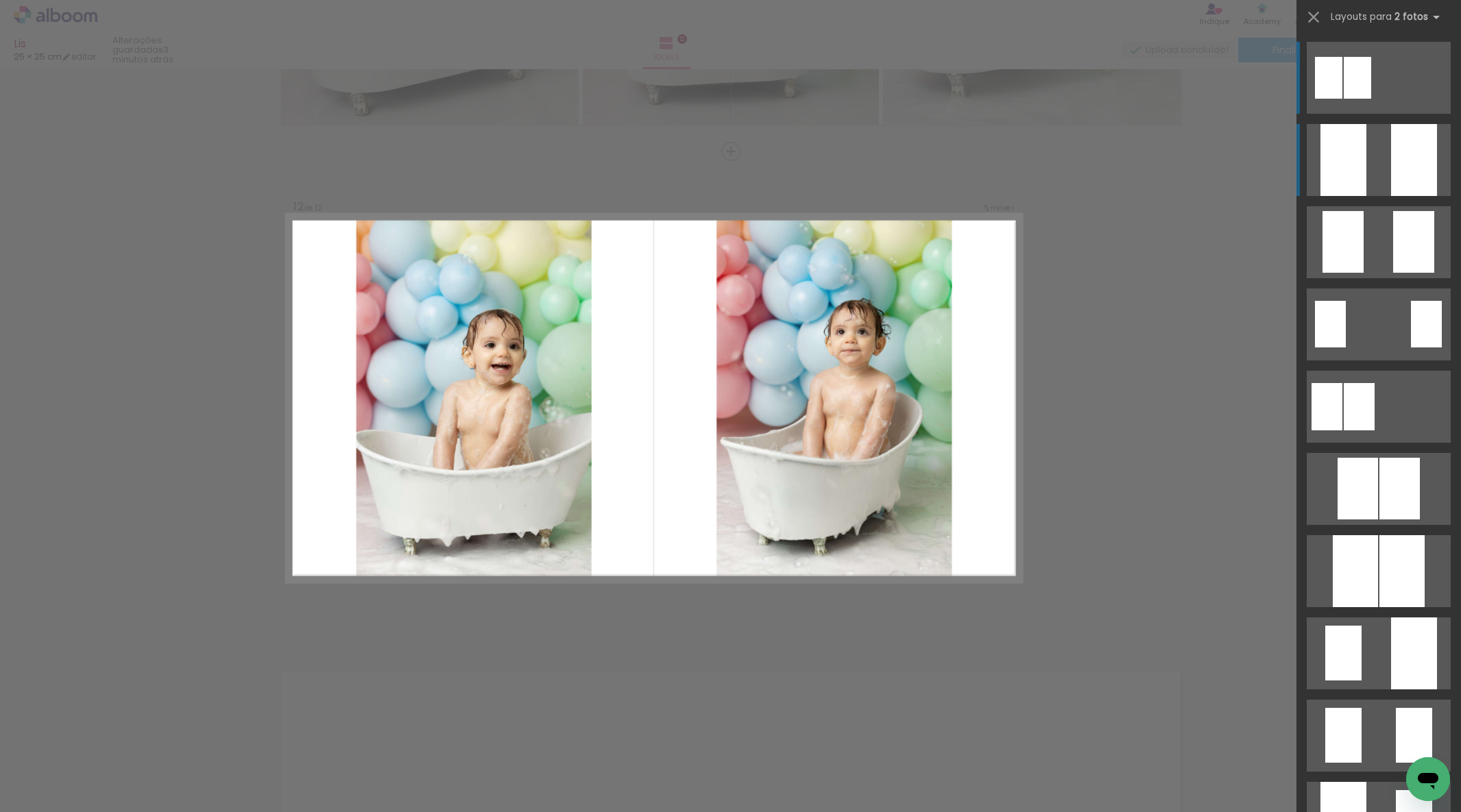
click at [1394, 183] on div at bounding box center [1415, 160] width 46 height 72
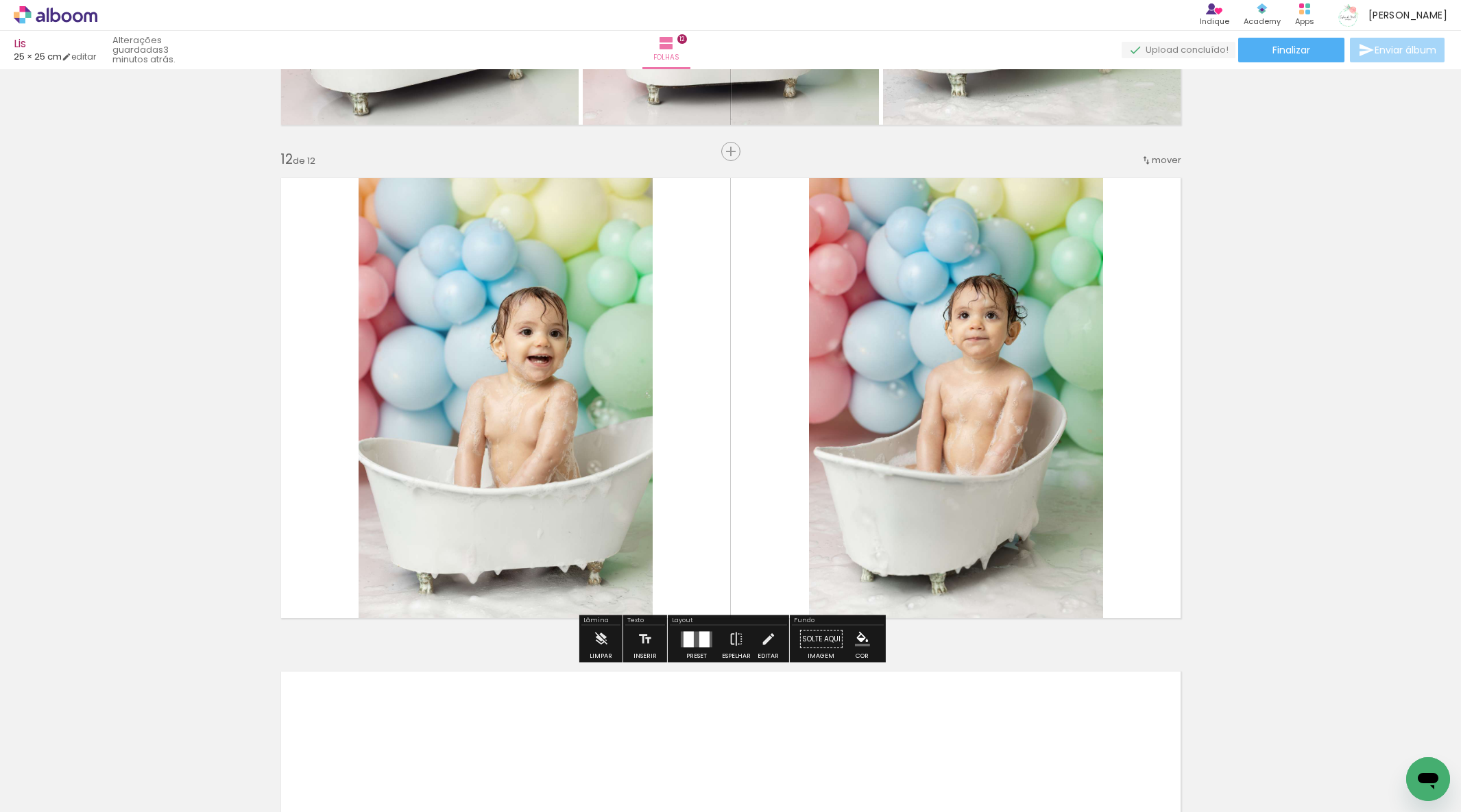
click at [639, 431] on quentale-photo at bounding box center [506, 398] width 294 height 459
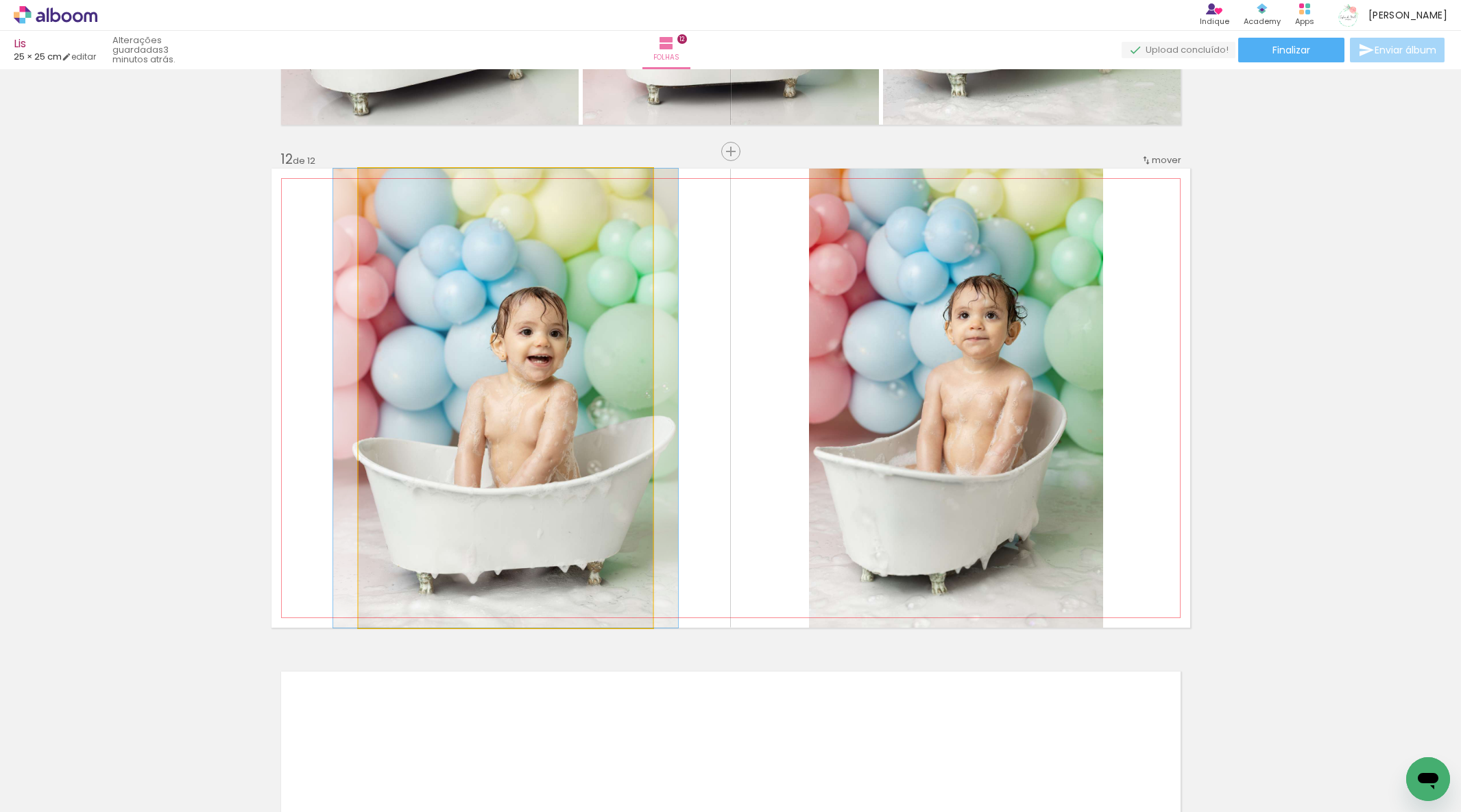
click at [639, 431] on album-spread "12 de 12" at bounding box center [731, 398] width 919 height 459
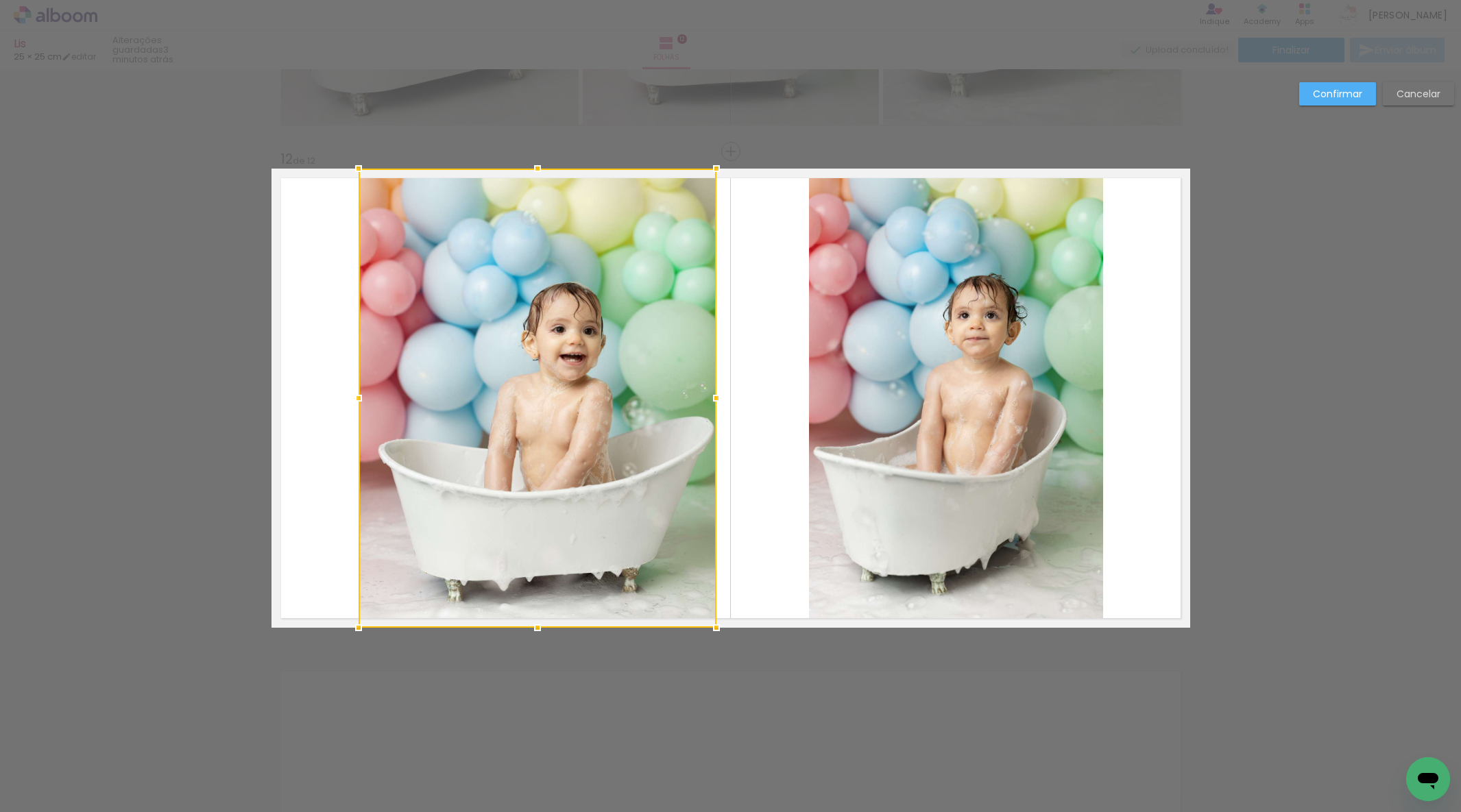
drag, startPoint x: 657, startPoint y: 395, endPoint x: 723, endPoint y: 392, distance: 66.1
click at [716, 392] on div at bounding box center [716, 398] width 27 height 27
click at [877, 386] on quentale-photo at bounding box center [956, 398] width 294 height 459
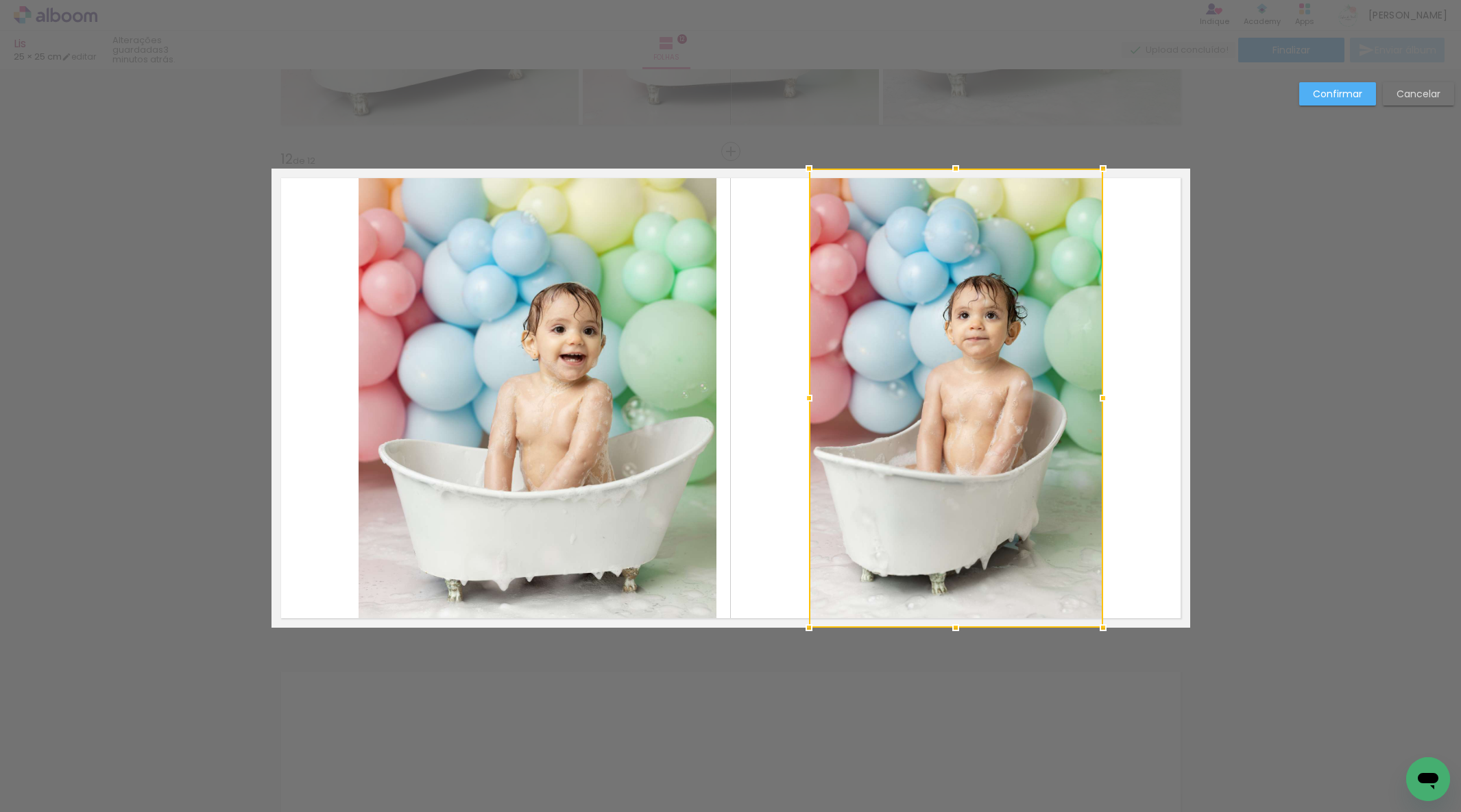
click at [877, 386] on div at bounding box center [956, 398] width 294 height 459
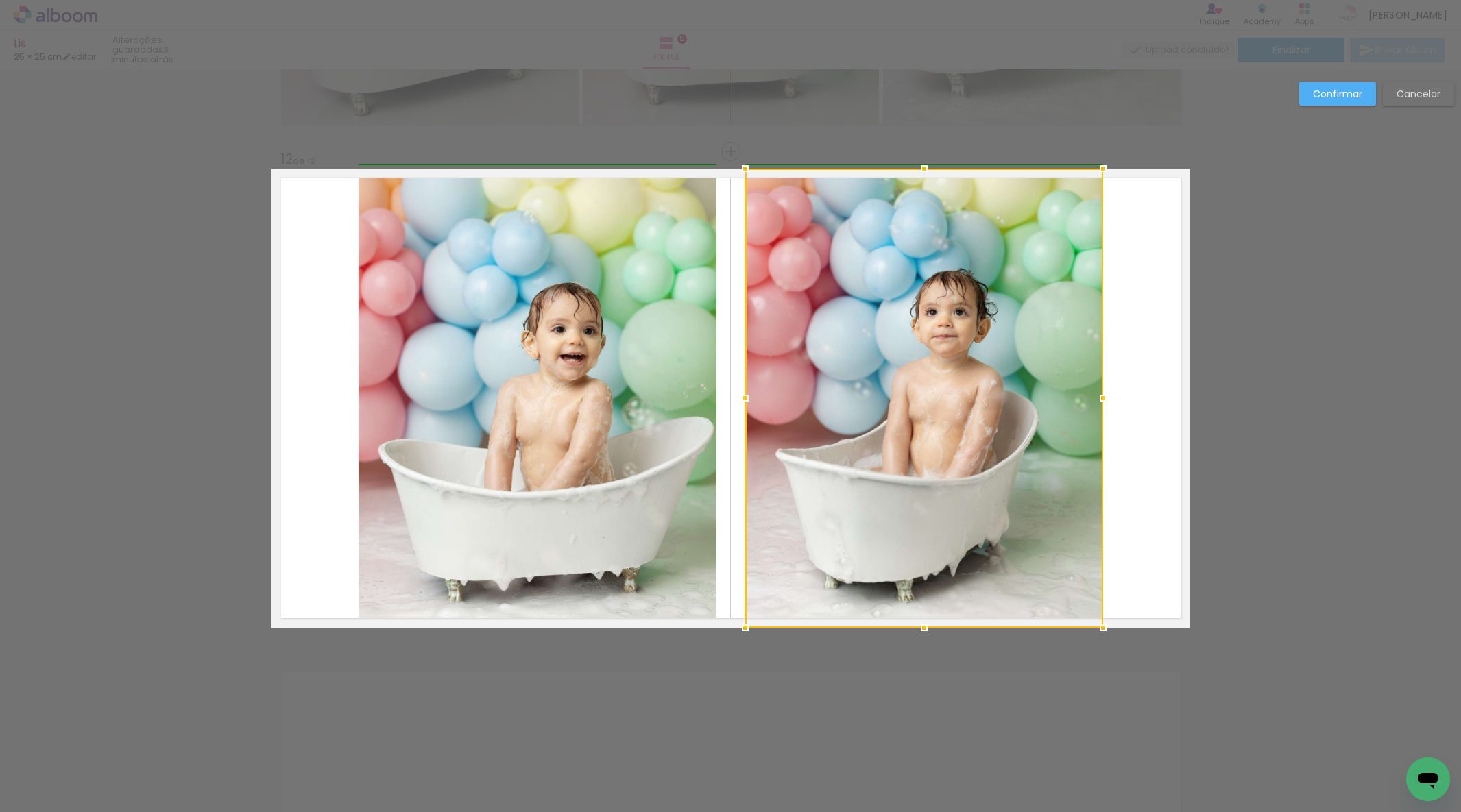
drag, startPoint x: 801, startPoint y: 398, endPoint x: 738, endPoint y: 403, distance: 63.2
click at [738, 403] on div at bounding box center [745, 398] width 27 height 27
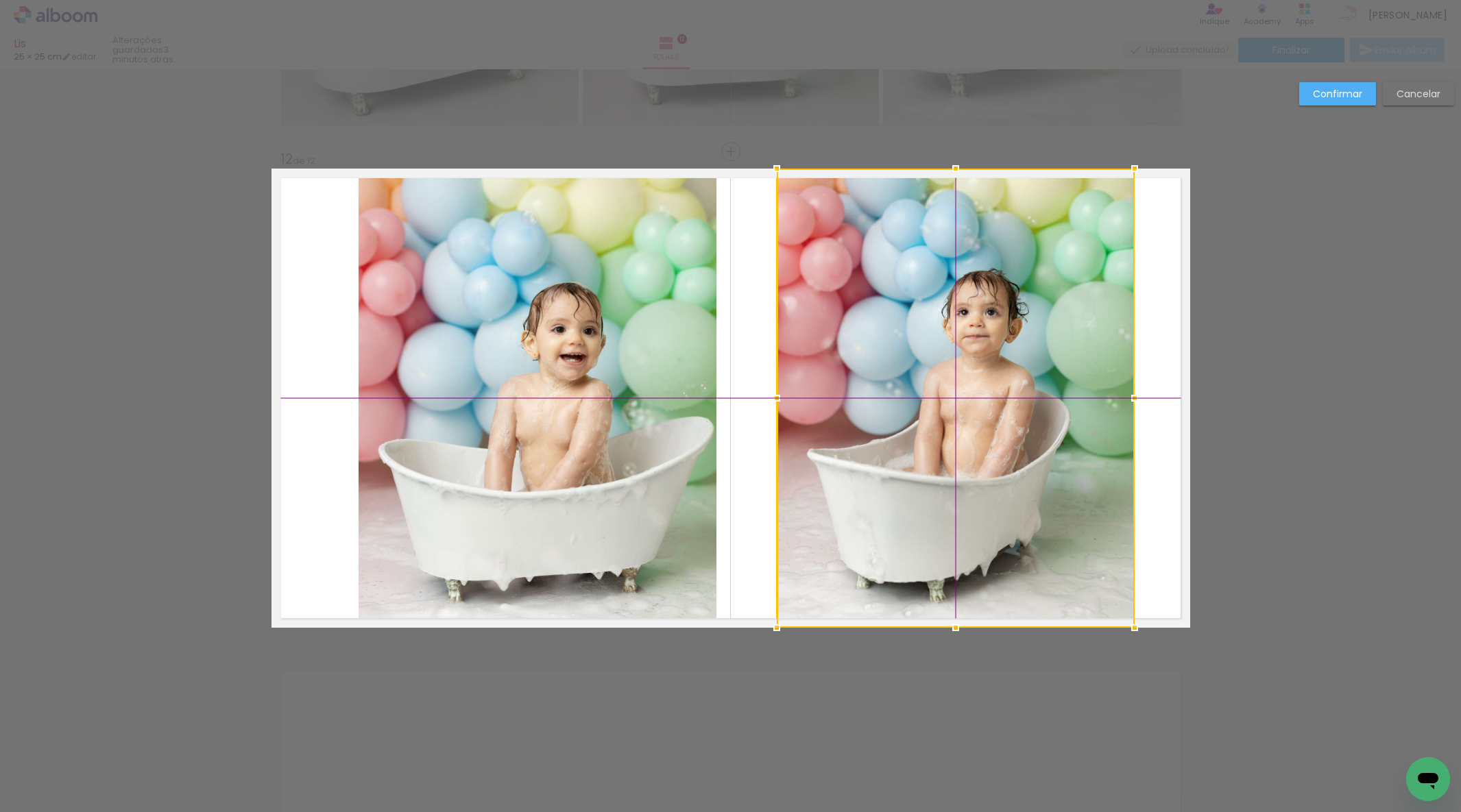
drag, startPoint x: 908, startPoint y: 411, endPoint x: 939, endPoint y: 410, distance: 31.0
click at [939, 410] on div at bounding box center [955, 398] width 358 height 459
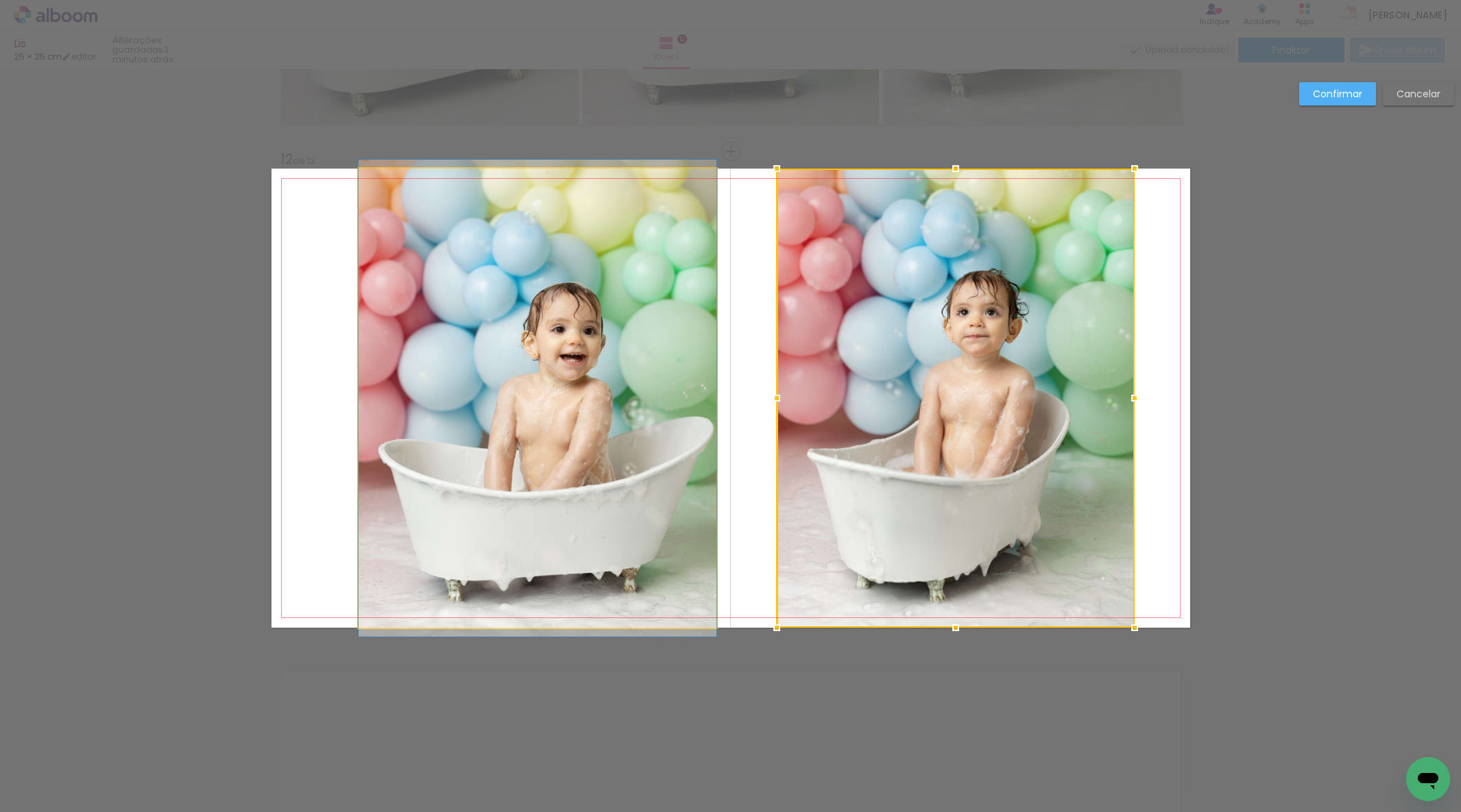
click at [532, 410] on quentale-photo at bounding box center [537, 398] width 358 height 459
click at [777, 410] on div at bounding box center [955, 398] width 358 height 459
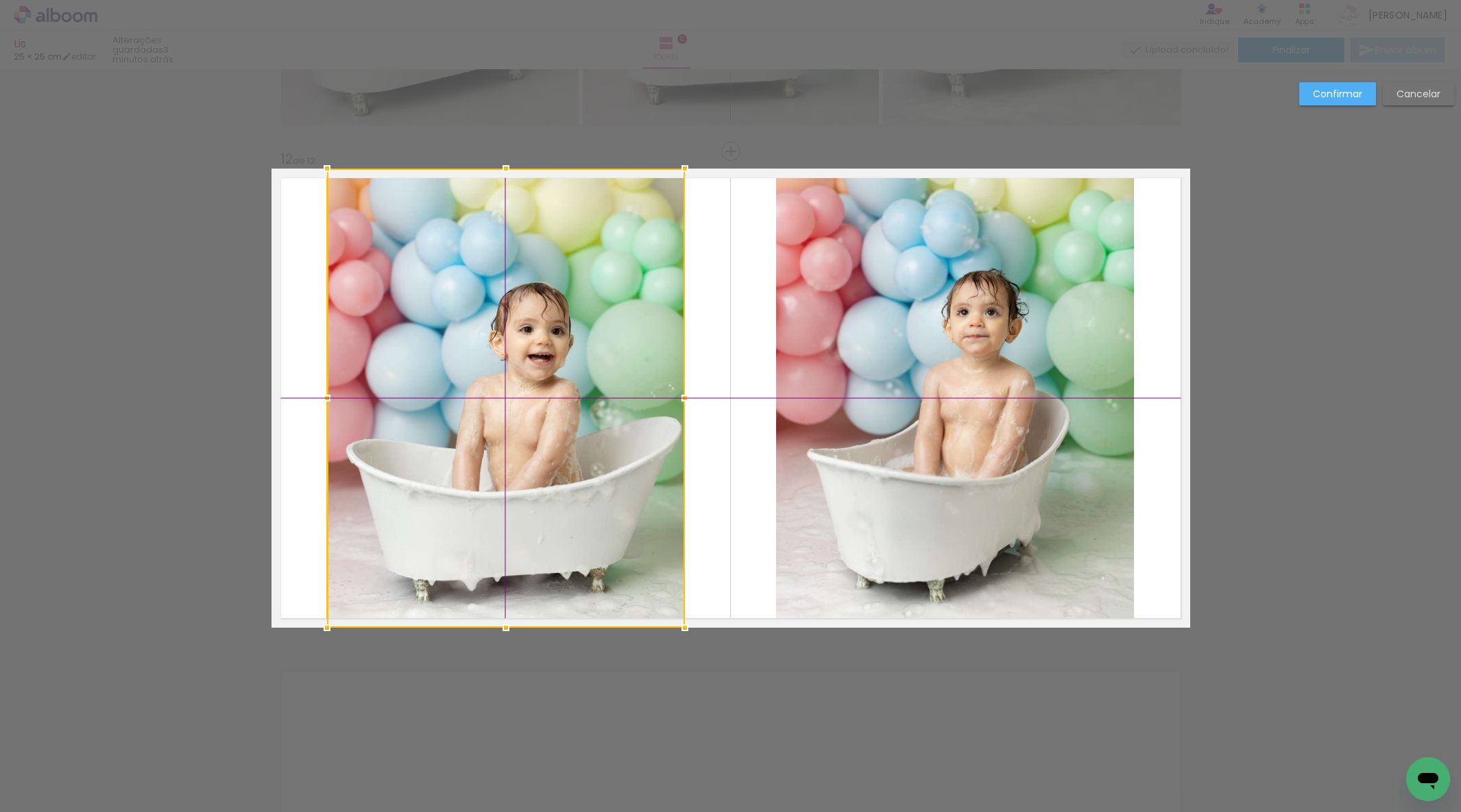
drag, startPoint x: 539, startPoint y: 409, endPoint x: 506, endPoint y: 407, distance: 33.1
click at [506, 407] on div at bounding box center [506, 398] width 358 height 459
click at [0, 0] on slot "Confirmar" at bounding box center [0, 0] width 0 height 0
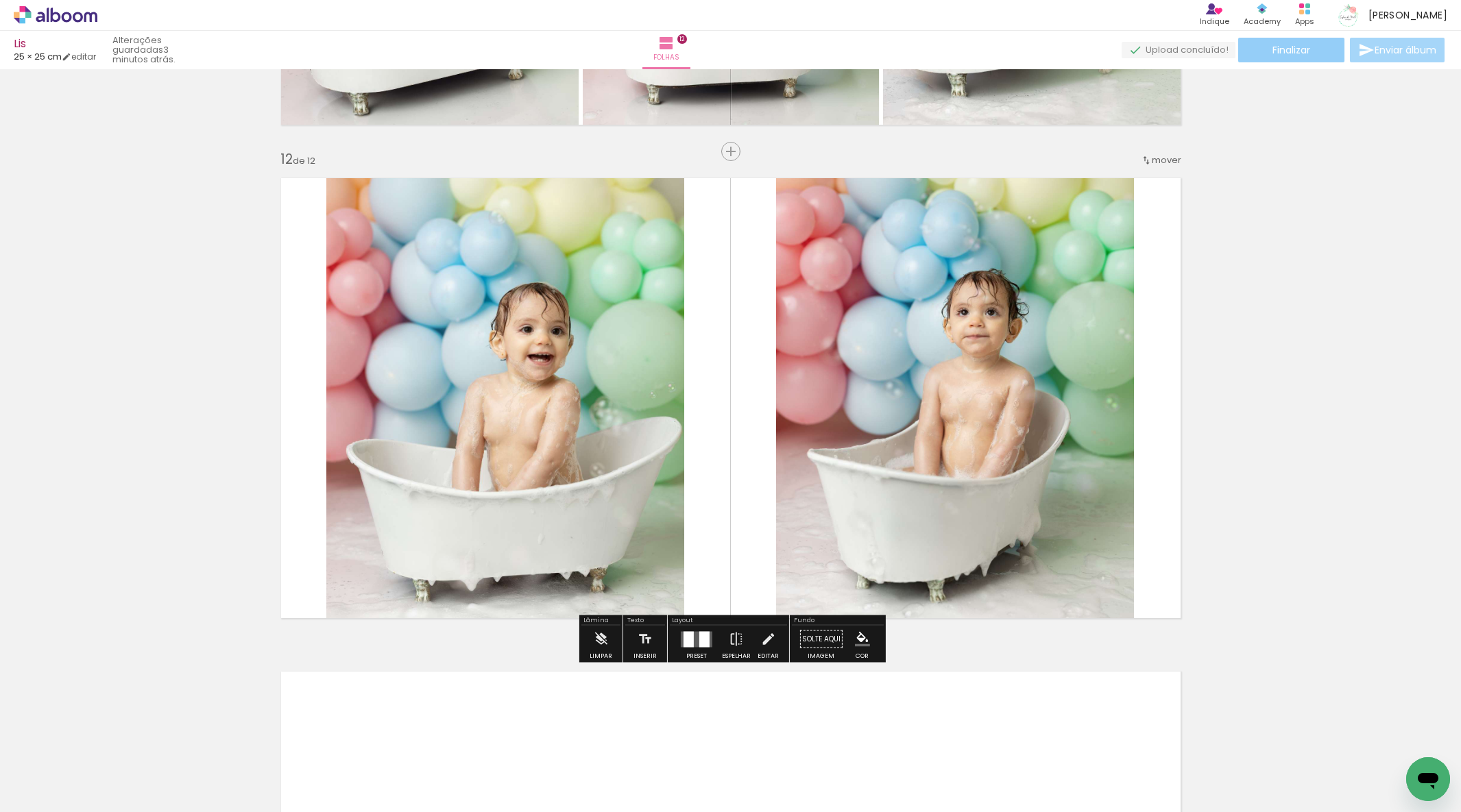
click at [1283, 46] on span "Finalizar" at bounding box center [1292, 50] width 38 height 10
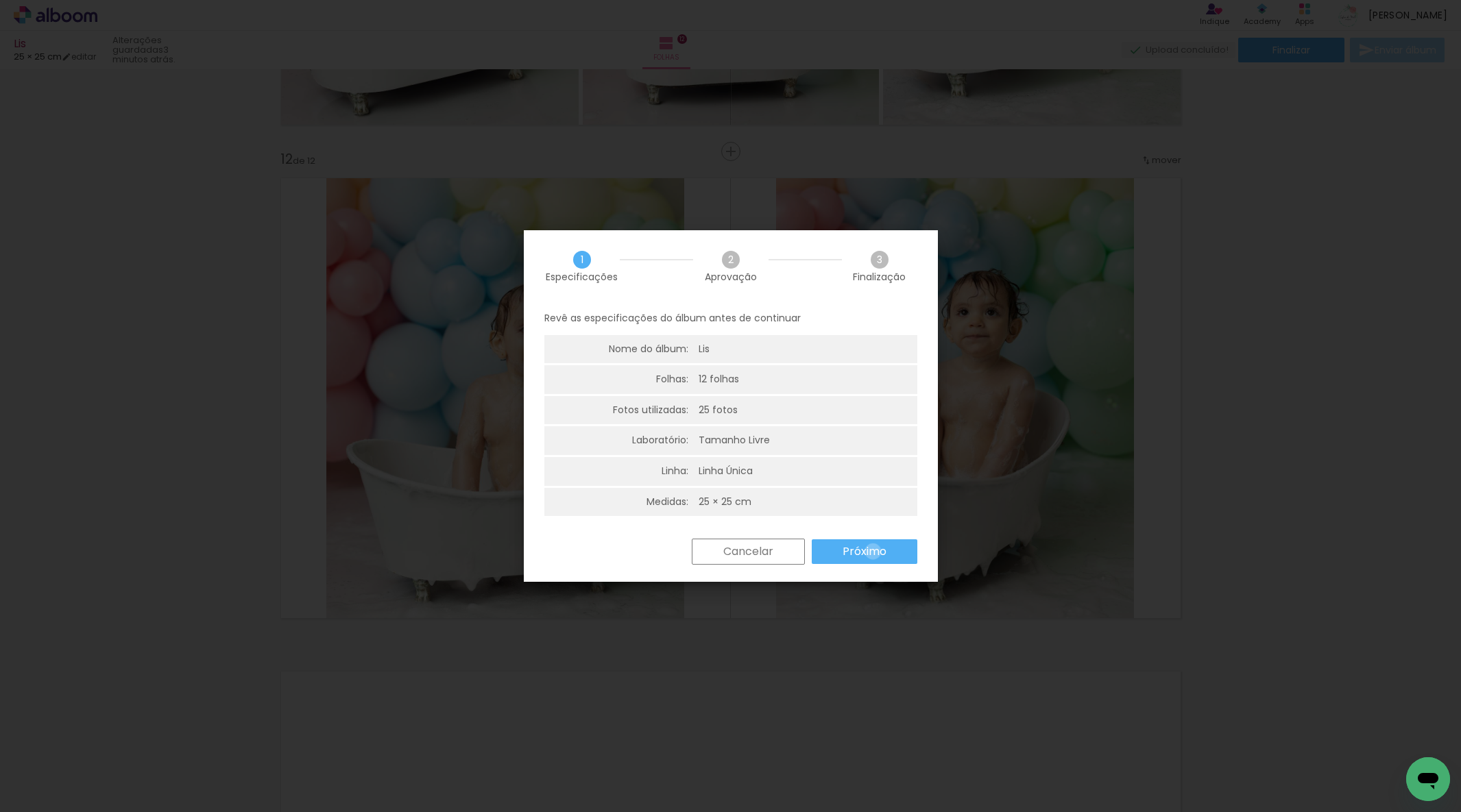
click at [0, 0] on slot "Próximo" at bounding box center [0, 0] width 0 height 0
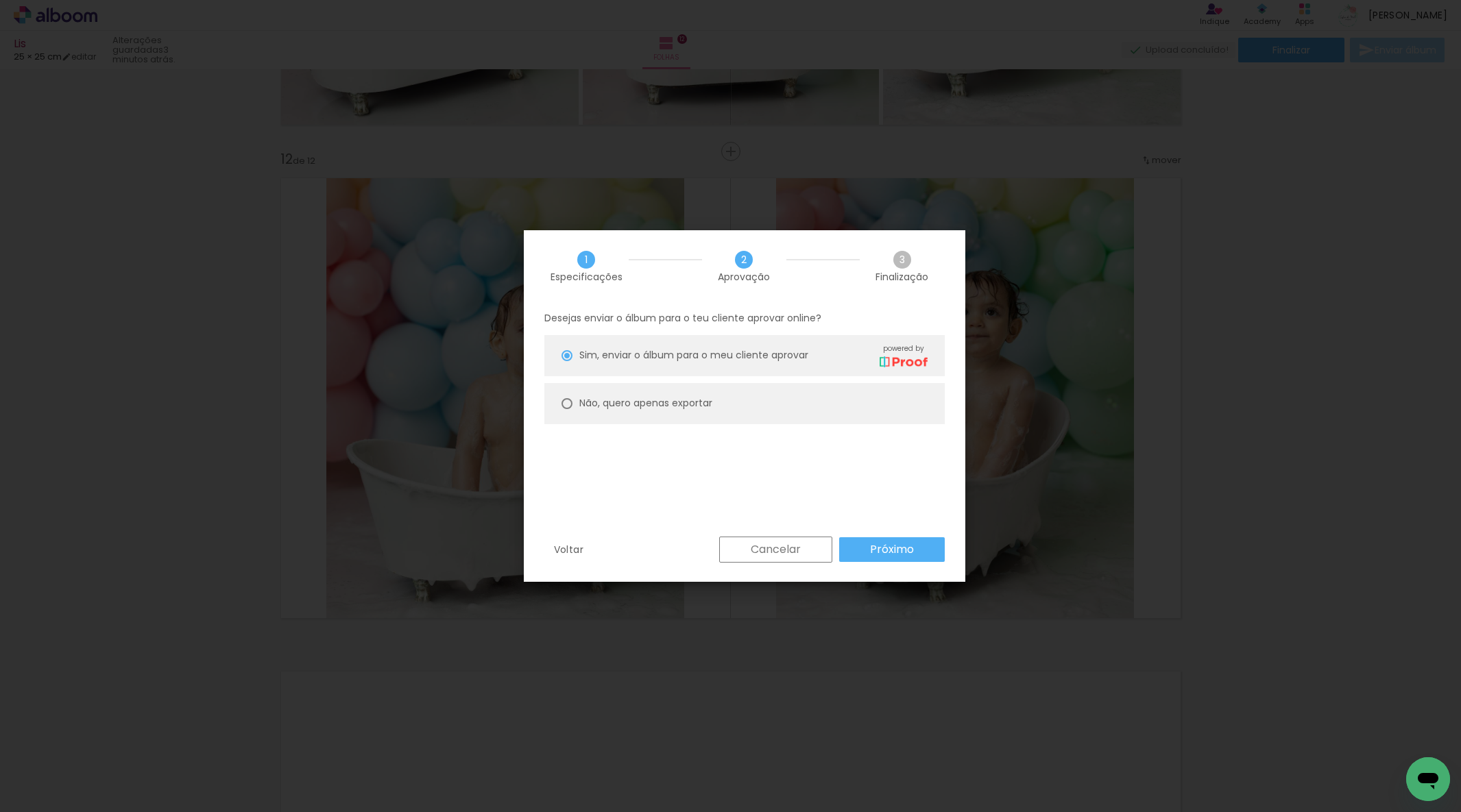
click at [0, 0] on slot "Próximo" at bounding box center [0, 0] width 0 height 0
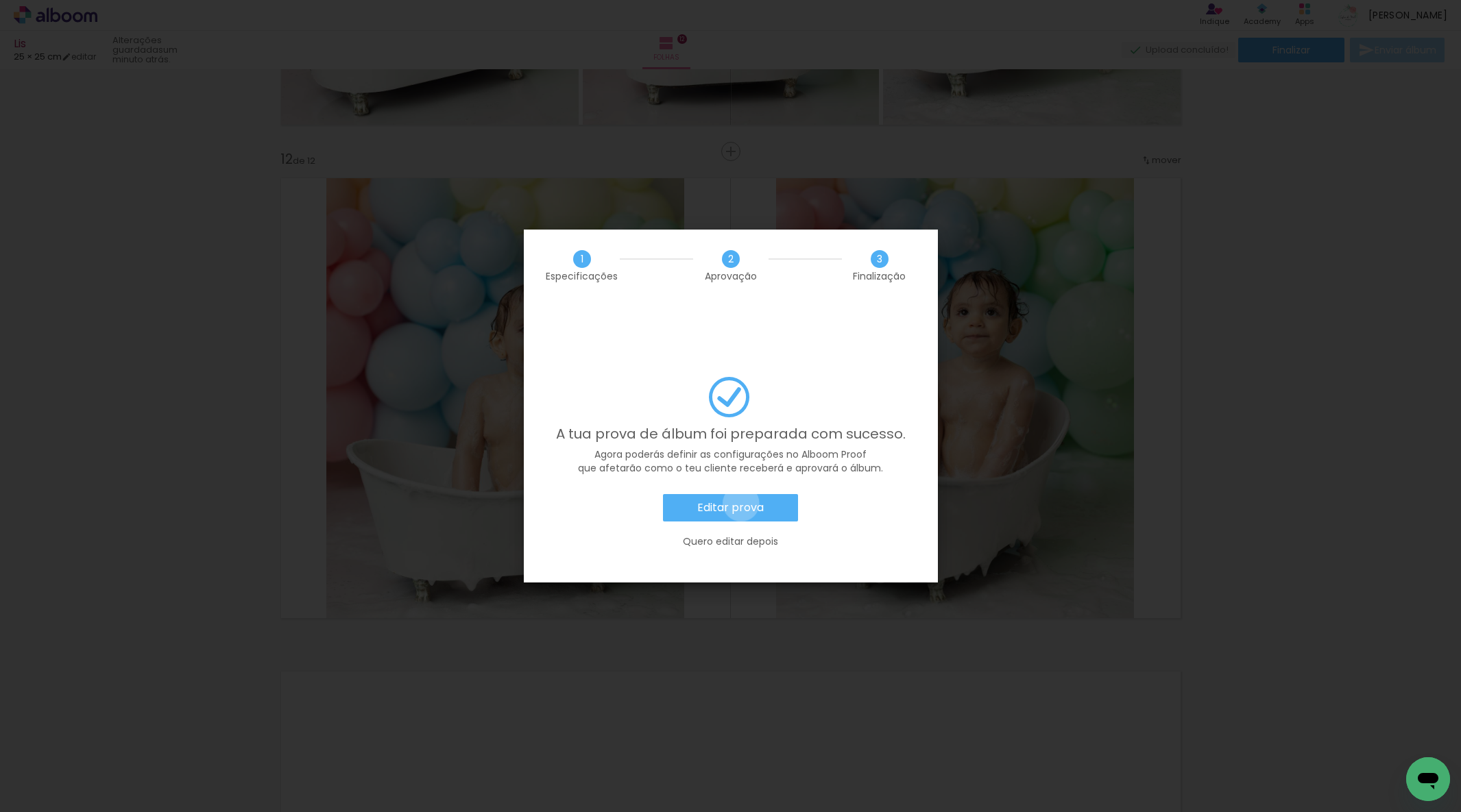
click at [0, 0] on slot "Editar prova" at bounding box center [0, 0] width 0 height 0
